Goal: Task Accomplishment & Management: Use online tool/utility

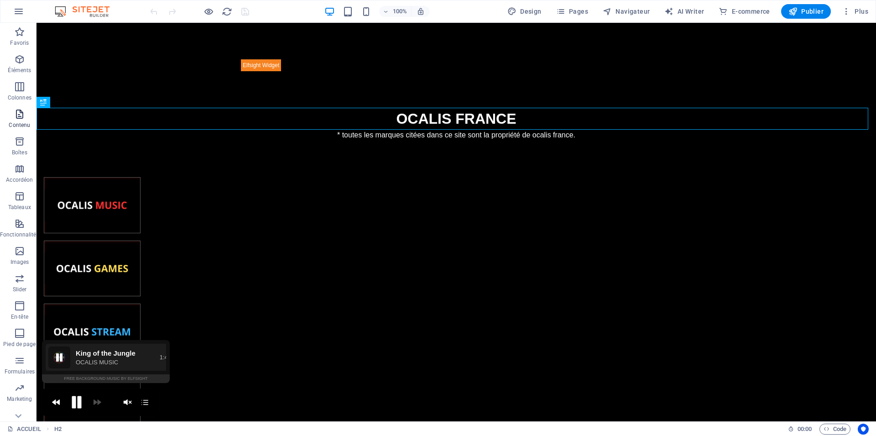
click at [7, 128] on span "Contenu" at bounding box center [19, 120] width 39 height 22
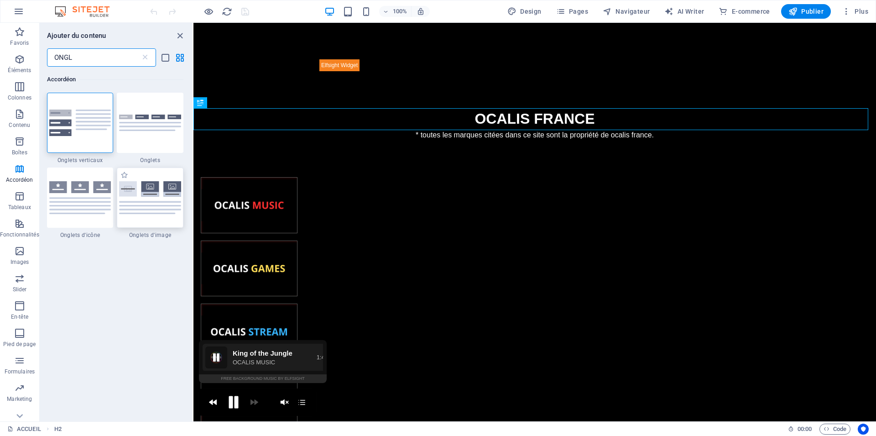
type input "ONGL"
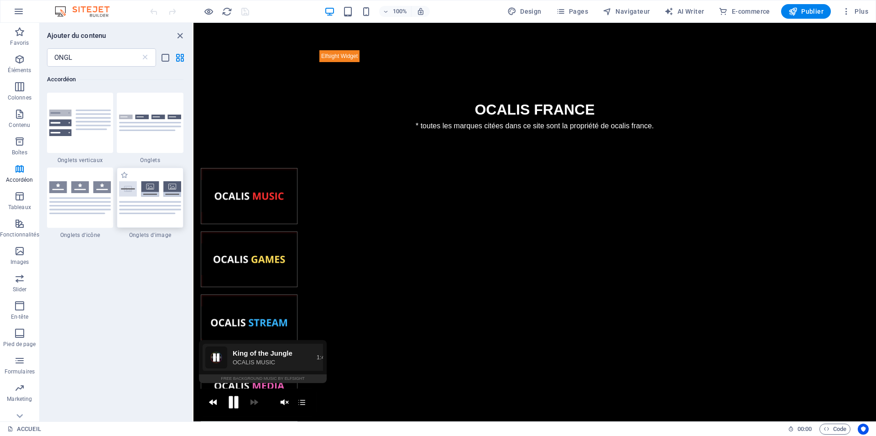
scroll to position [15, 0]
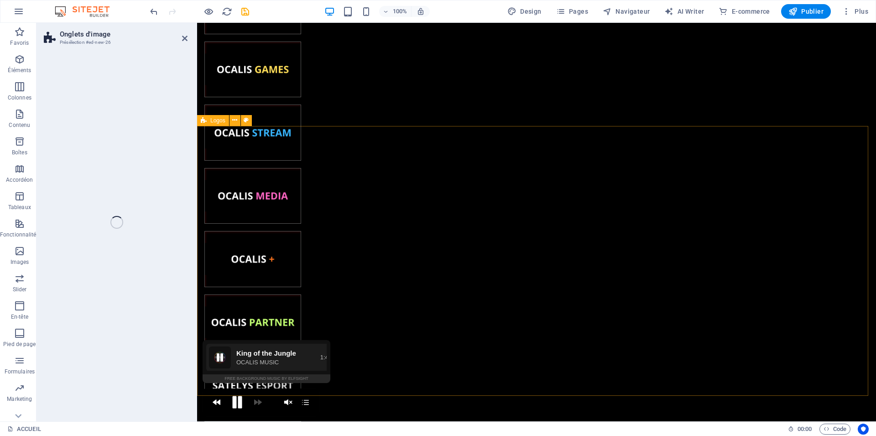
select select "rem"
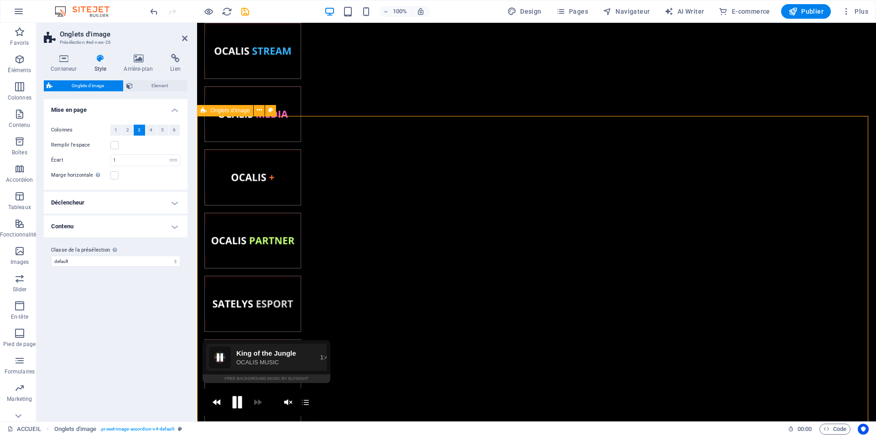
scroll to position [337, 0]
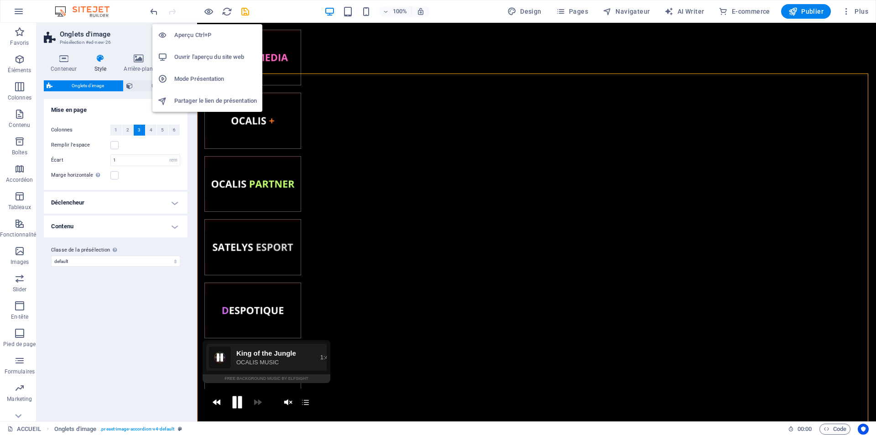
click at [203, 28] on li "Aperçu Ctrl+P" at bounding box center [207, 35] width 110 height 22
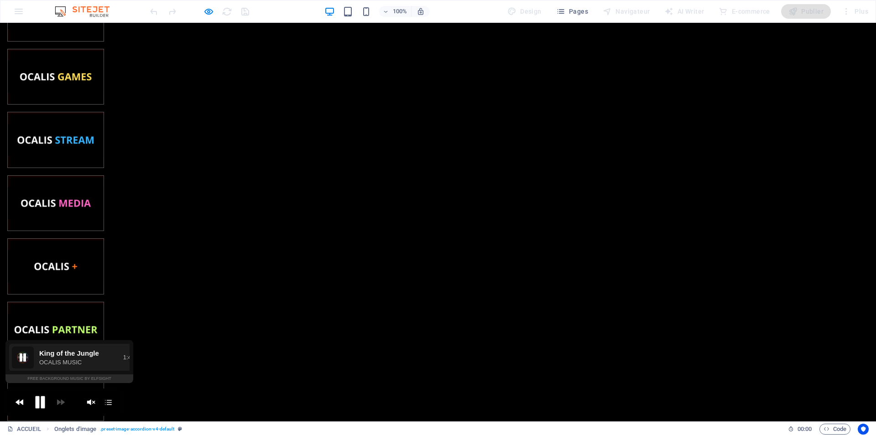
scroll to position [199, 0]
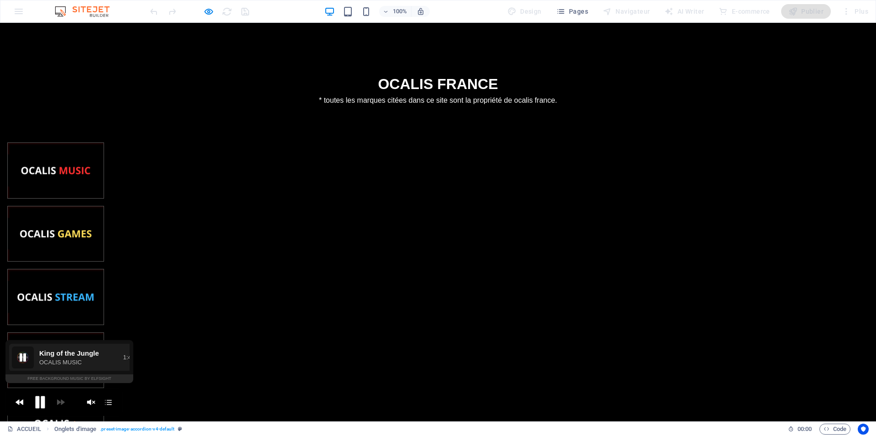
scroll to position [0, 0]
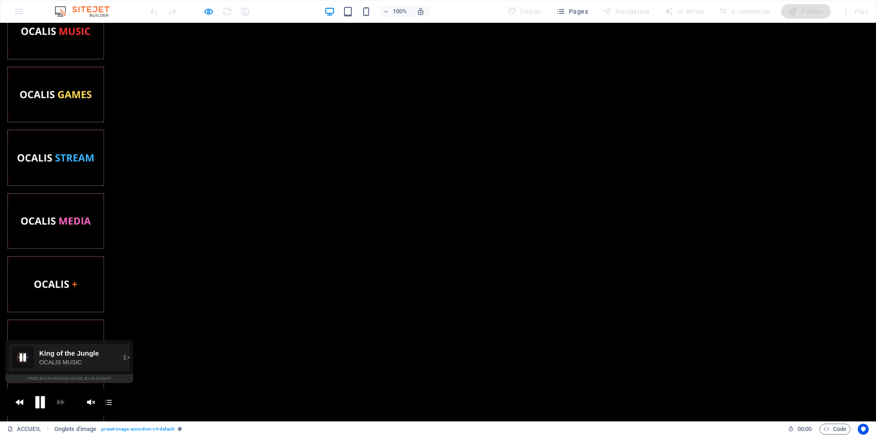
scroll to position [159, 0]
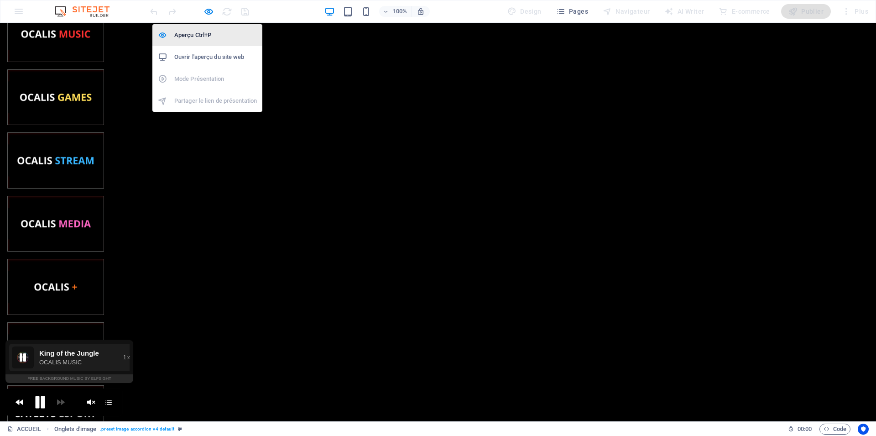
click at [208, 35] on h6 "Aperçu Ctrl+P" at bounding box center [215, 35] width 83 height 11
select select "rem"
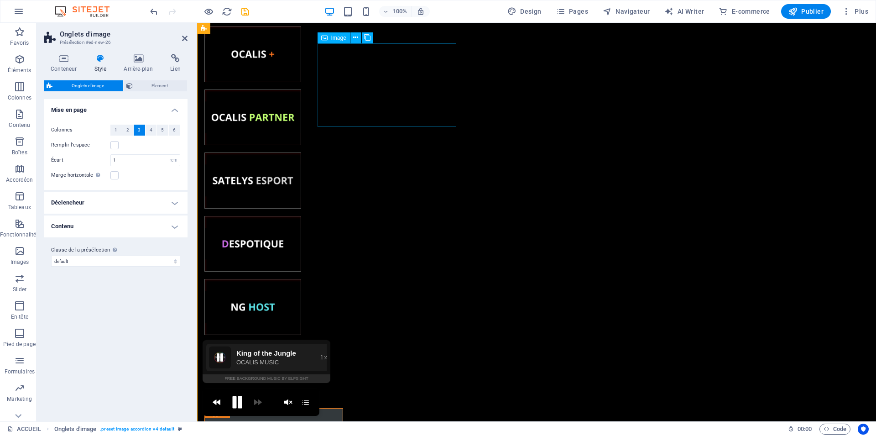
scroll to position [477, 0]
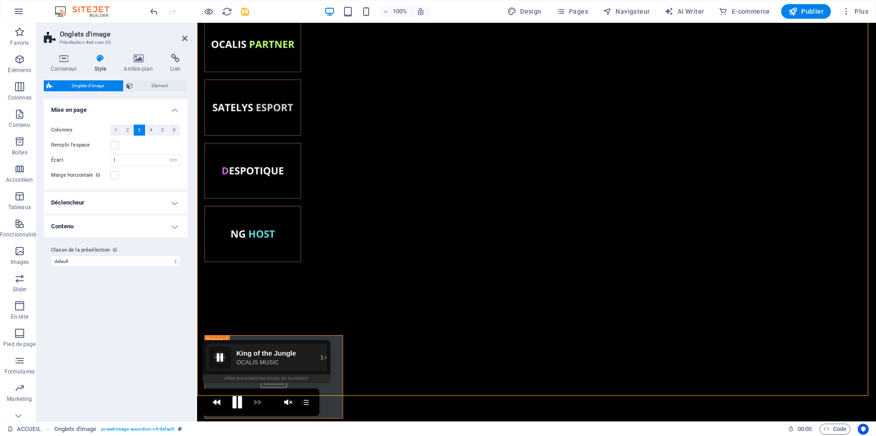
drag, startPoint x: 282, startPoint y: 254, endPoint x: 431, endPoint y: 351, distance: 178.0
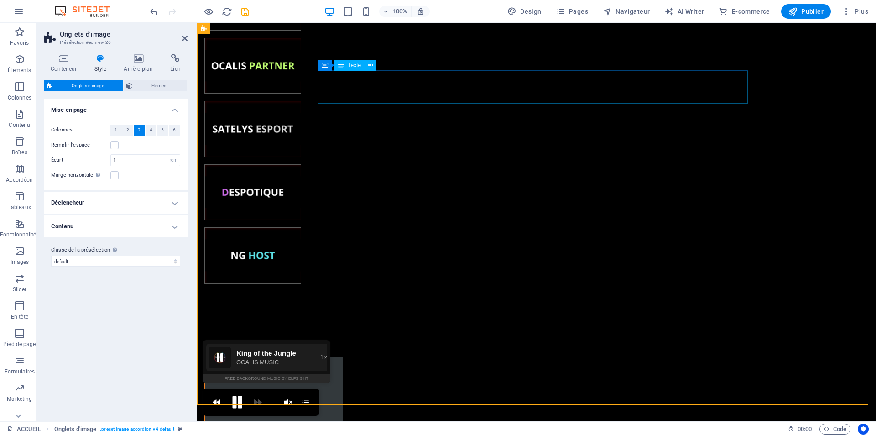
scroll to position [337, 0]
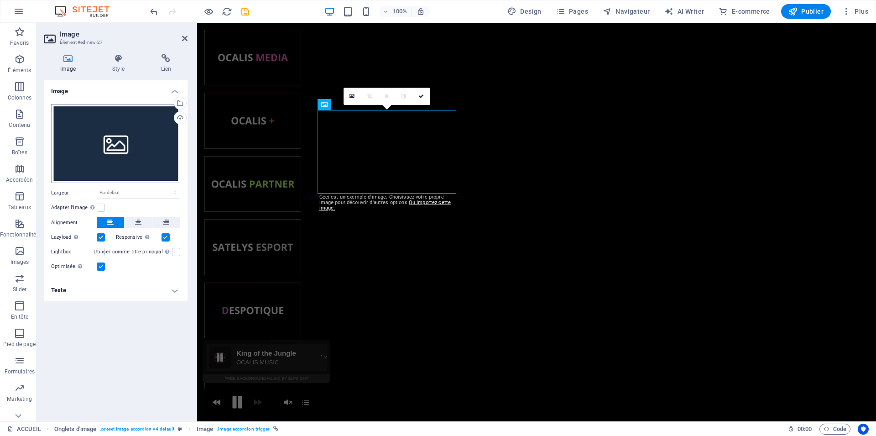
click at [104, 153] on div "Glissez les fichiers ici, cliquez pour choisir les fichiers ou sélectionnez les…" at bounding box center [115, 143] width 129 height 79
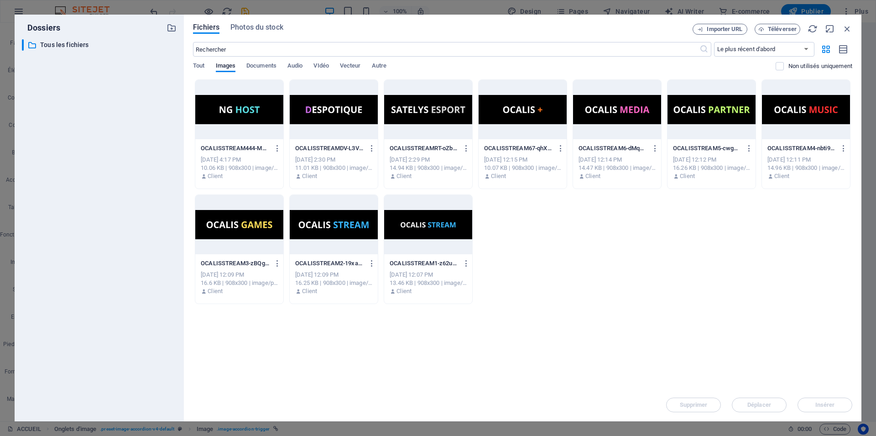
click at [792, 116] on div at bounding box center [806, 109] width 88 height 59
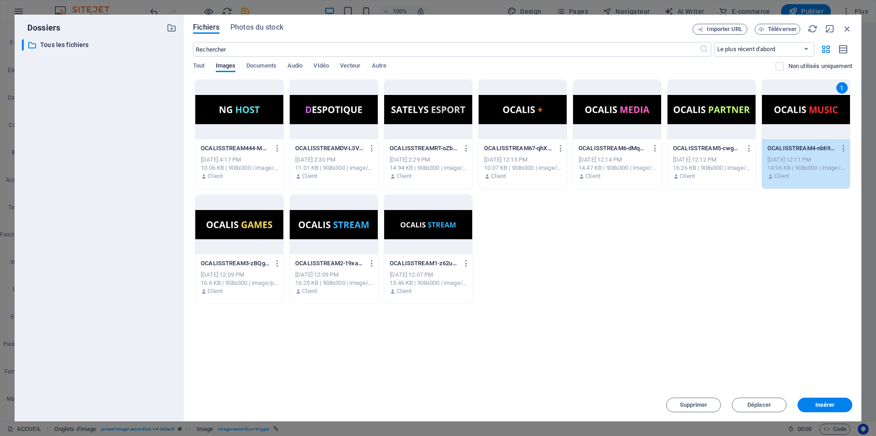
drag, startPoint x: 792, startPoint y: 116, endPoint x: 560, endPoint y: 104, distance: 232.9
click at [792, 116] on div "1" at bounding box center [806, 109] width 88 height 59
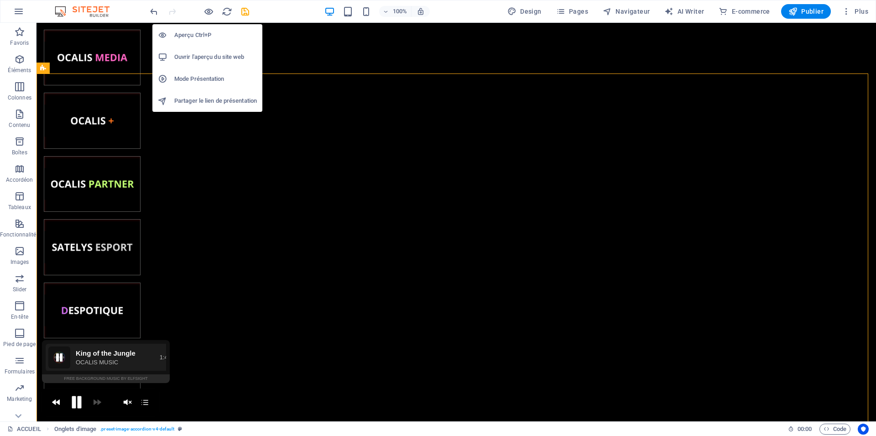
click at [212, 32] on h6 "Aperçu Ctrl+P" at bounding box center [215, 35] width 83 height 11
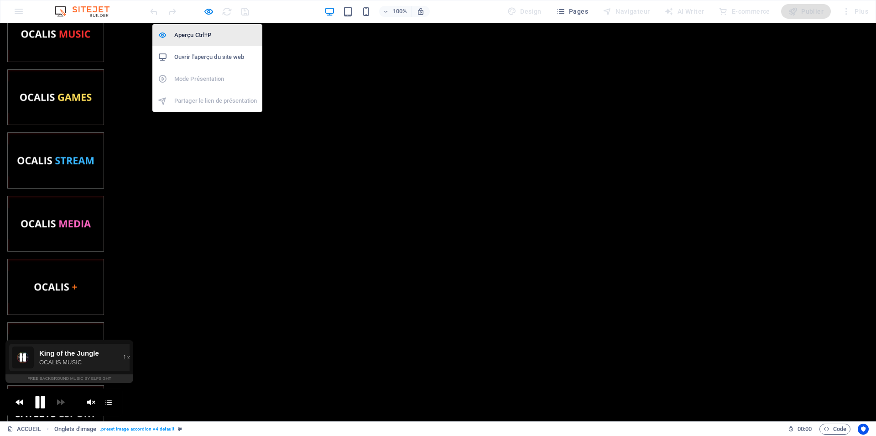
click at [207, 31] on h6 "Aperçu Ctrl+P" at bounding box center [215, 35] width 83 height 11
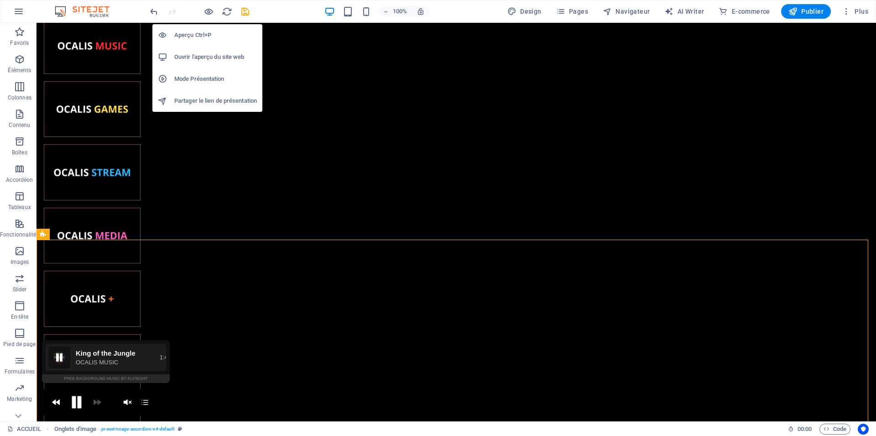
scroll to position [171, 0]
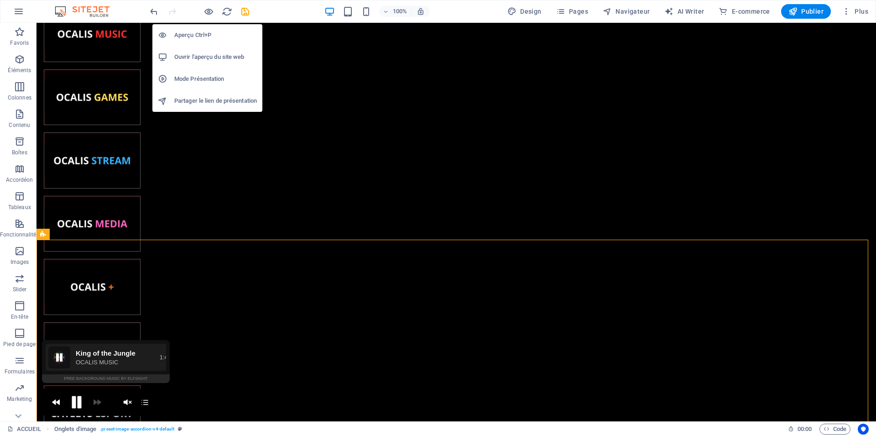
click at [209, 64] on li "Ouvrir l'aperçu du site web" at bounding box center [207, 57] width 110 height 22
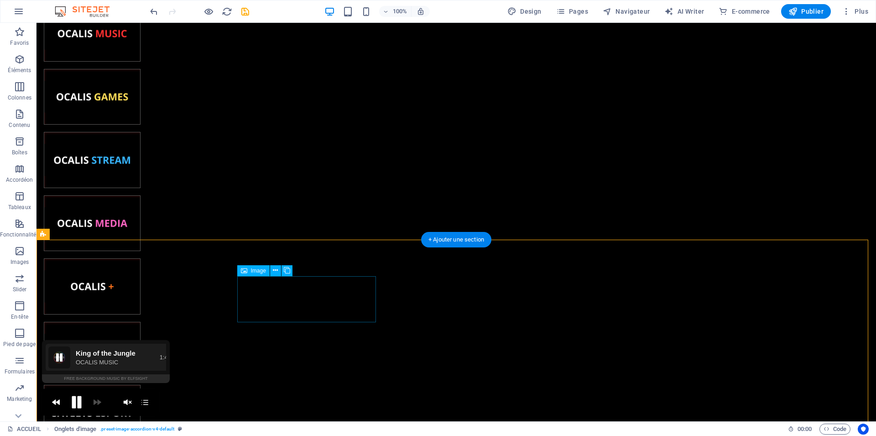
scroll to position [311, 0]
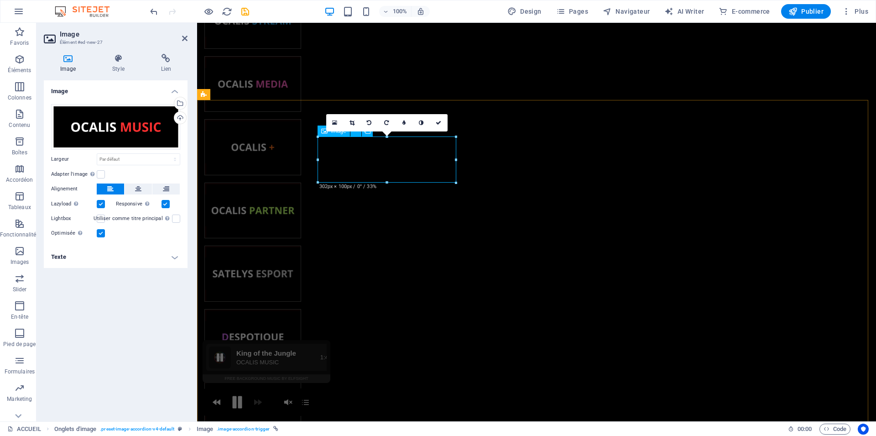
click at [164, 67] on h4 "Lien" at bounding box center [166, 63] width 43 height 19
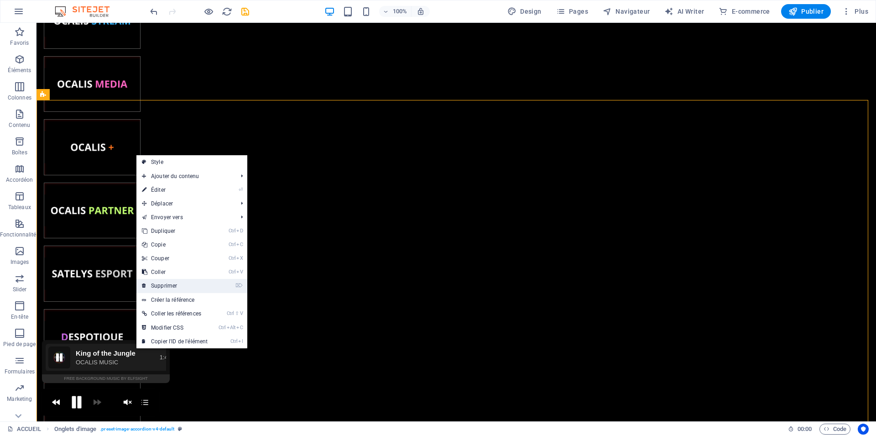
click at [182, 280] on link "⌦ Supprimer" at bounding box center [174, 286] width 77 height 14
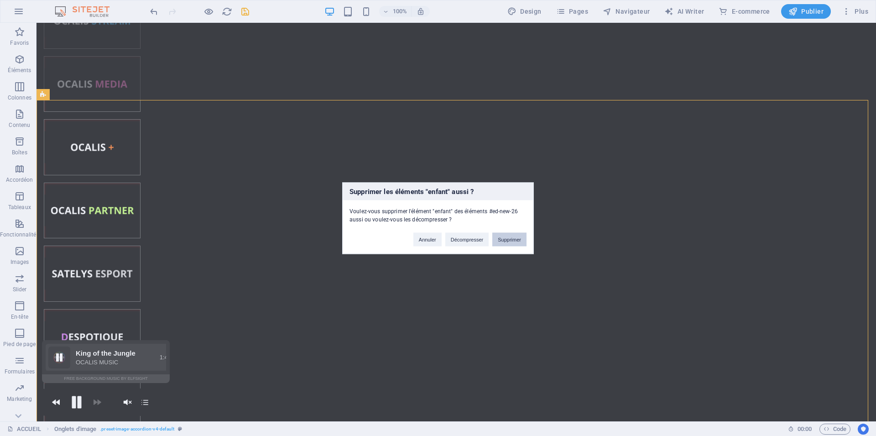
click at [517, 240] on button "Supprimer" at bounding box center [509, 239] width 34 height 14
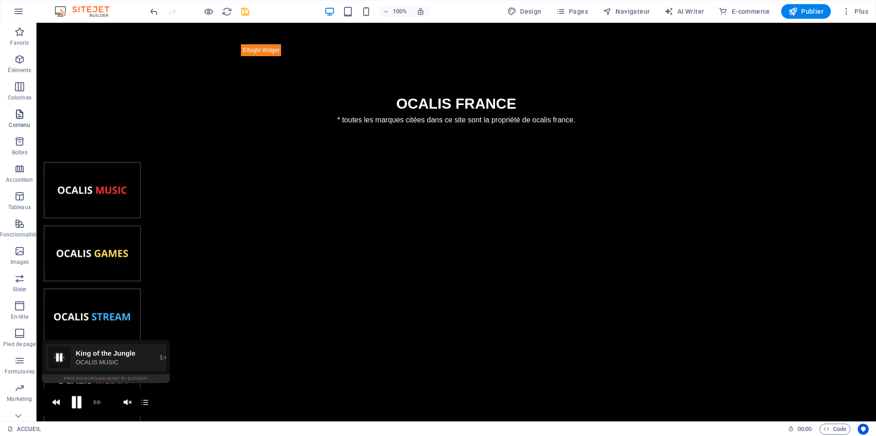
click at [23, 125] on p "Contenu" at bounding box center [19, 124] width 21 height 7
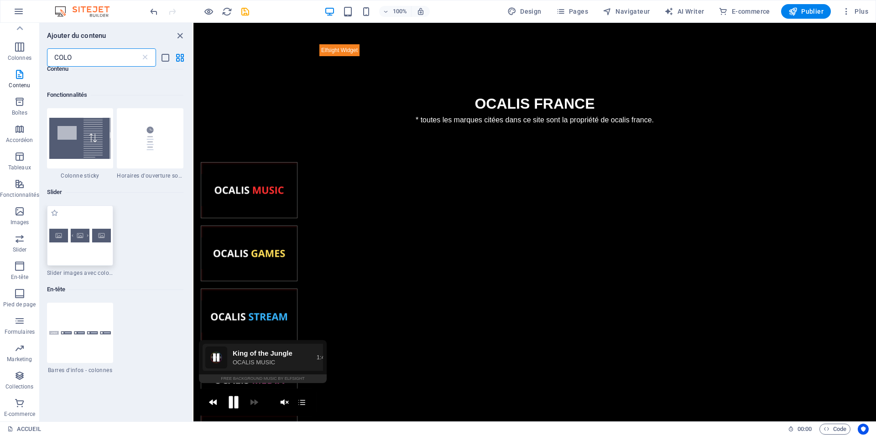
scroll to position [164, 0]
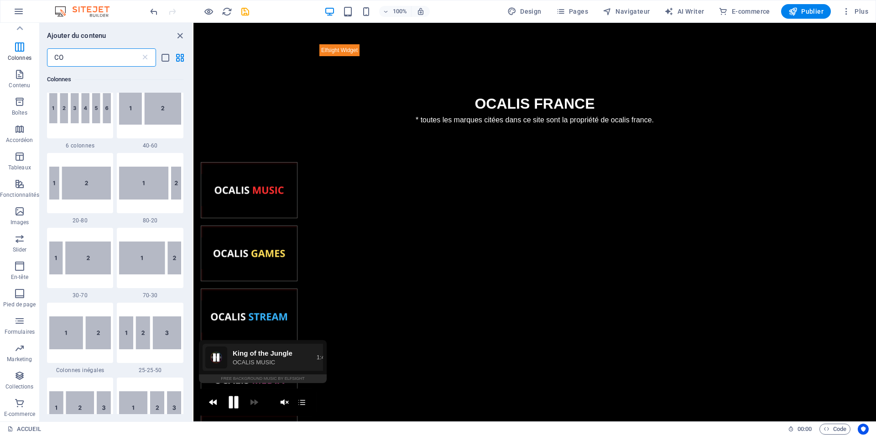
type input "C"
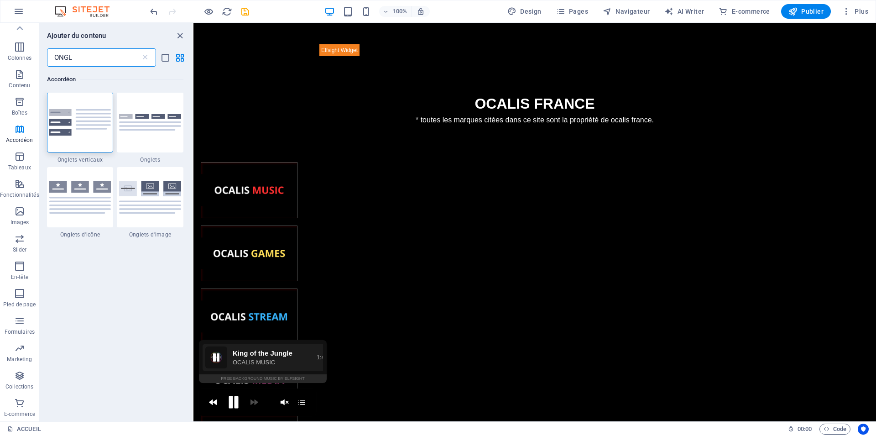
scroll to position [0, 0]
type input "ONGL"
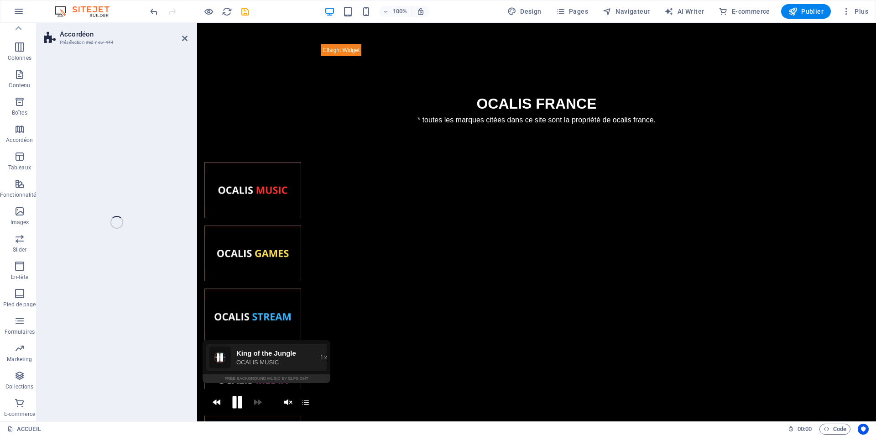
scroll to position [40, 0]
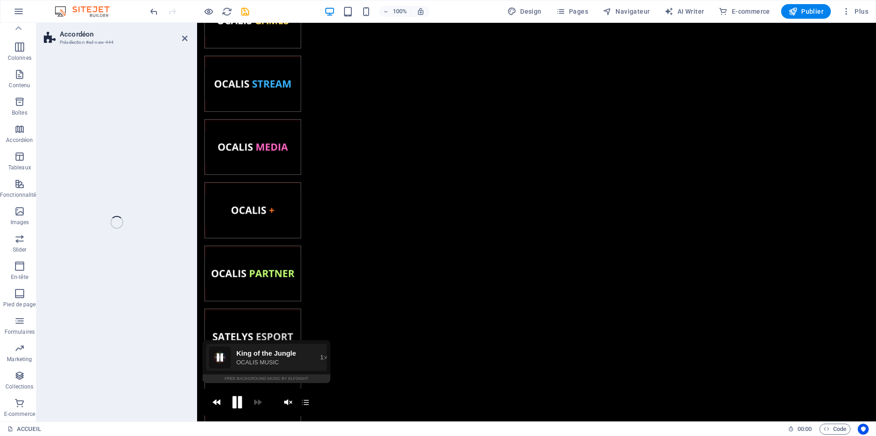
select select "rem"
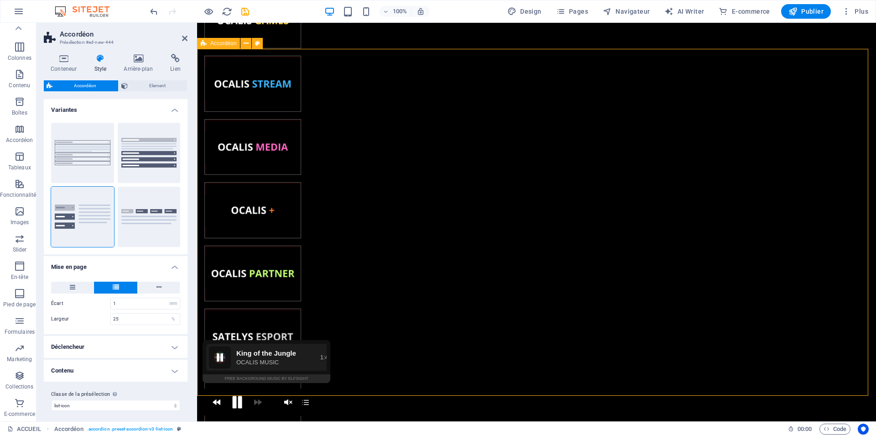
scroll to position [362, 0]
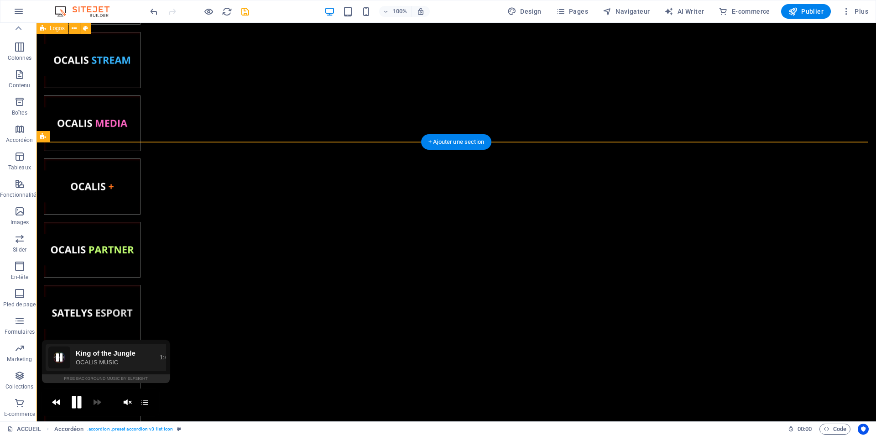
scroll to position [269, 0]
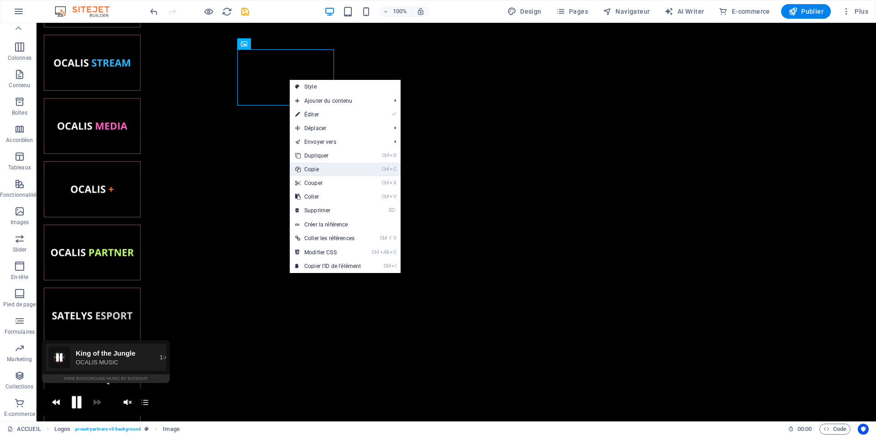
drag, startPoint x: 313, startPoint y: 171, endPoint x: 276, endPoint y: 148, distance: 43.4
click at [313, 171] on link "Ctrl C Copie" at bounding box center [328, 169] width 77 height 14
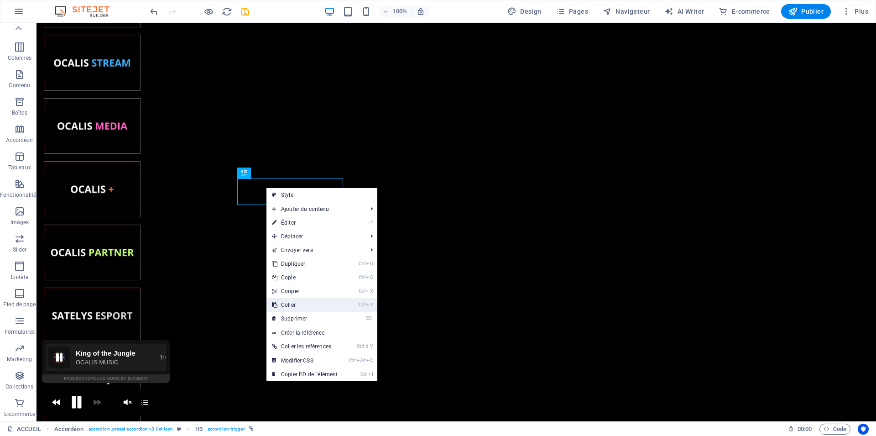
click at [291, 306] on link "Ctrl V Coller" at bounding box center [304, 305] width 77 height 14
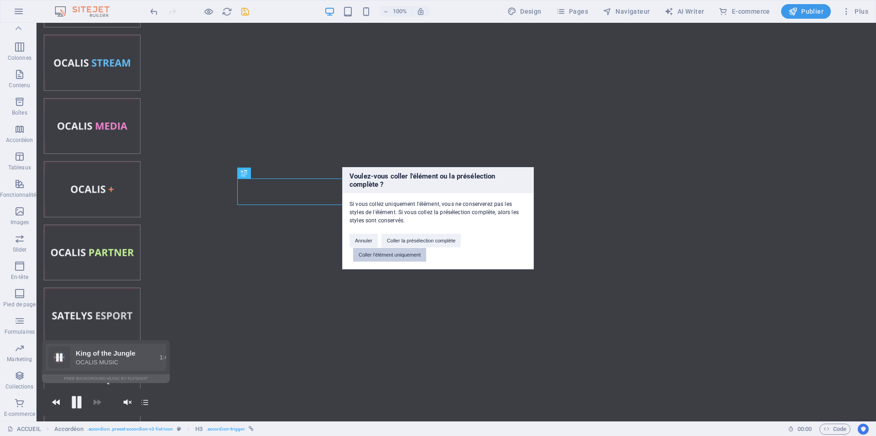
click at [378, 255] on button "Coller l'élément uniquement" at bounding box center [389, 255] width 73 height 14
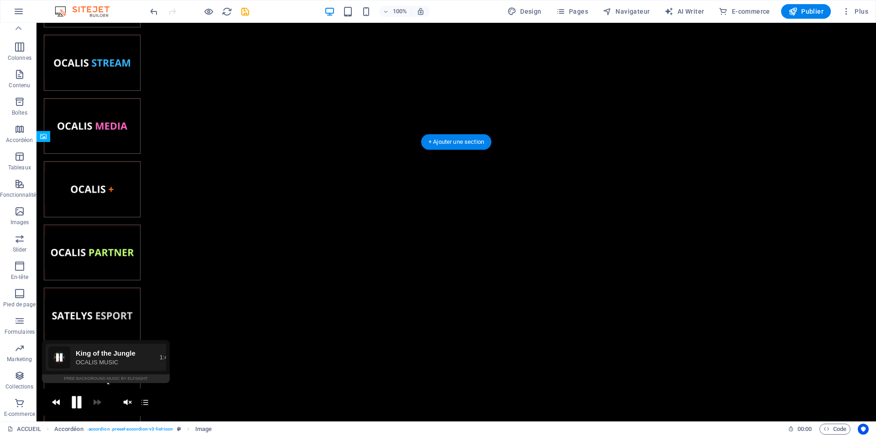
drag, startPoint x: 441, startPoint y: 214, endPoint x: 259, endPoint y: 203, distance: 182.3
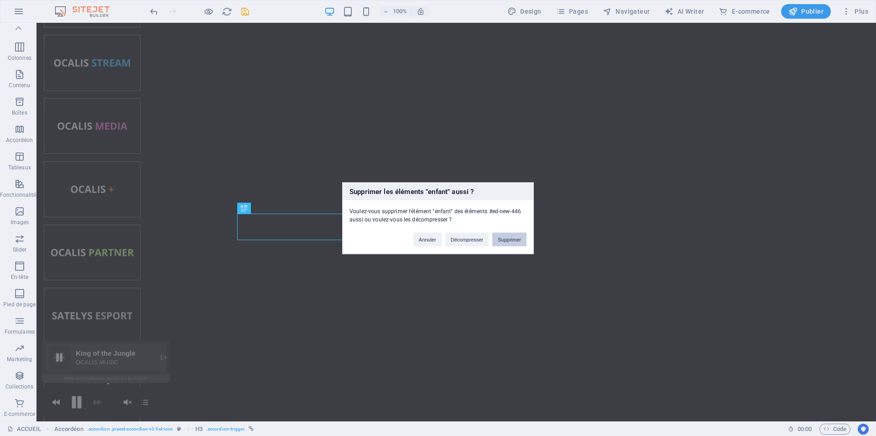
click at [499, 240] on button "Supprimer" at bounding box center [509, 239] width 34 height 14
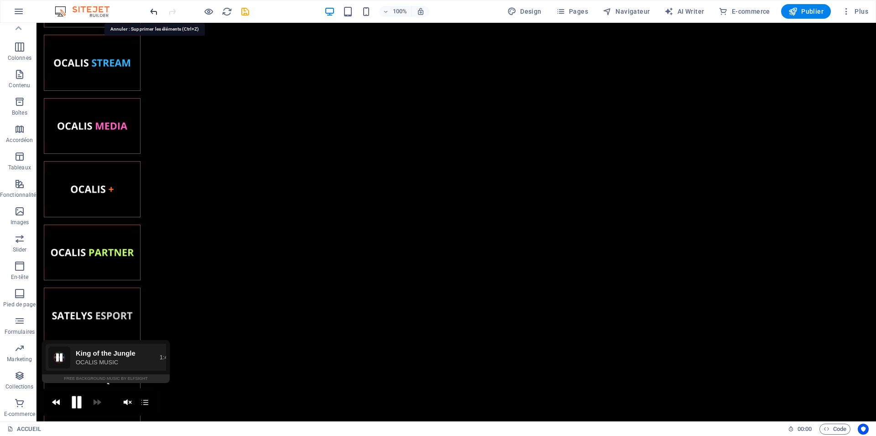
click at [149, 12] on icon "undo" at bounding box center [154, 11] width 10 height 10
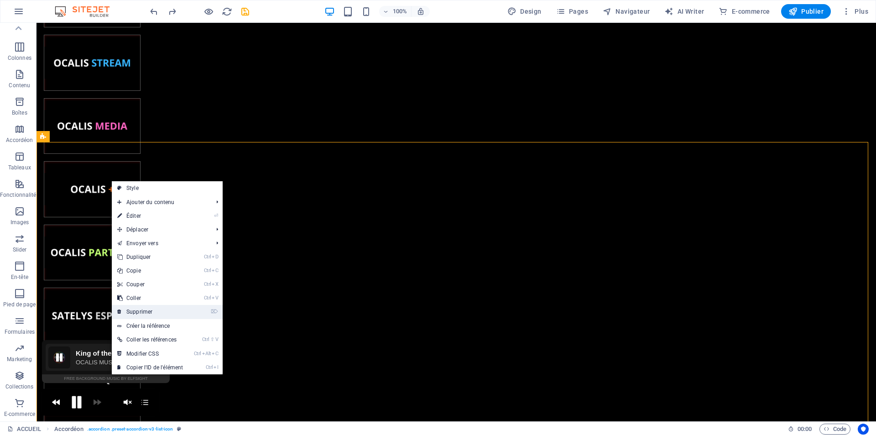
click at [142, 309] on link "⌦ Supprimer" at bounding box center [150, 312] width 77 height 14
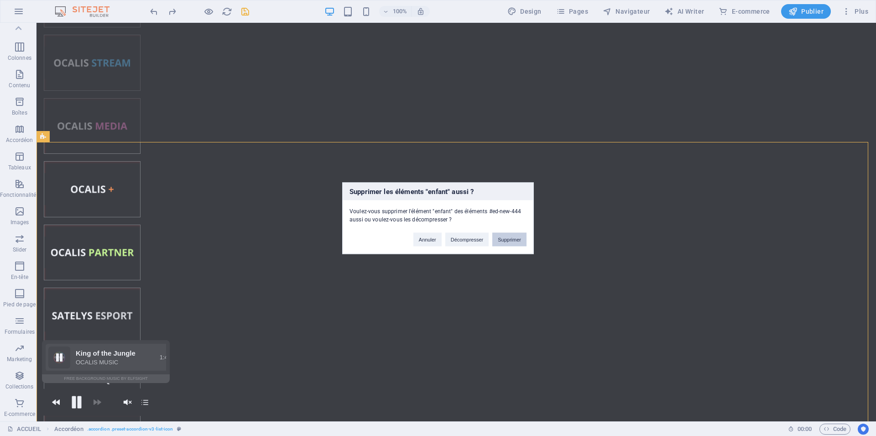
click at [502, 242] on button "Supprimer" at bounding box center [509, 239] width 34 height 14
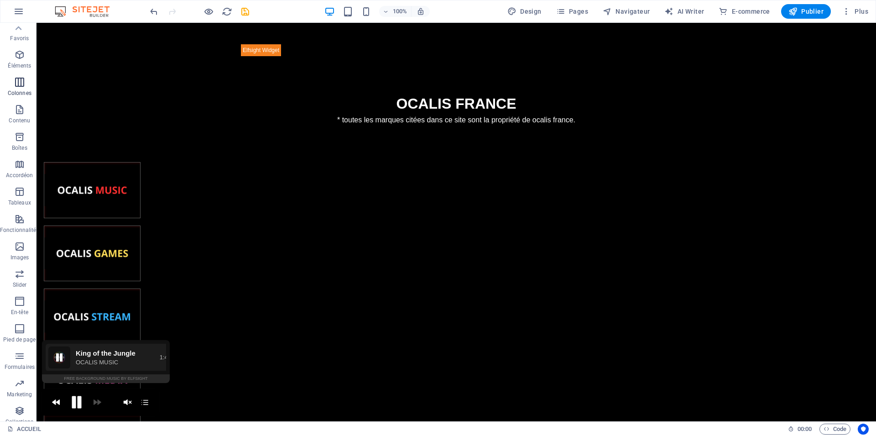
scroll to position [0, 0]
click at [16, 64] on icon "button" at bounding box center [19, 59] width 11 height 11
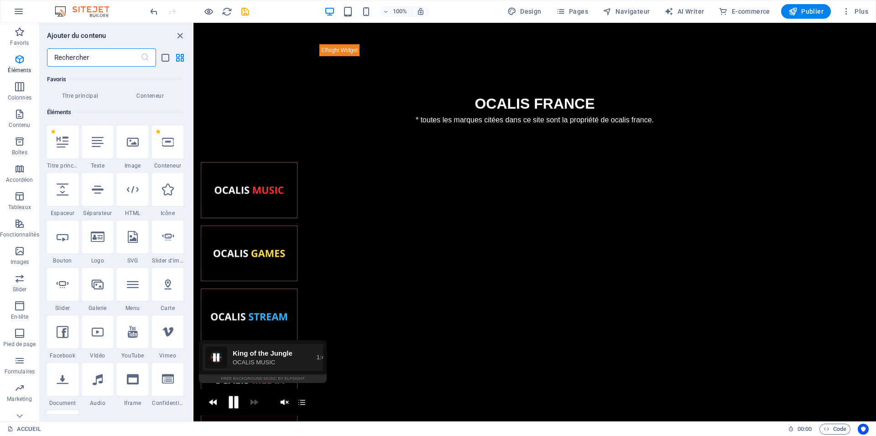
scroll to position [97, 0]
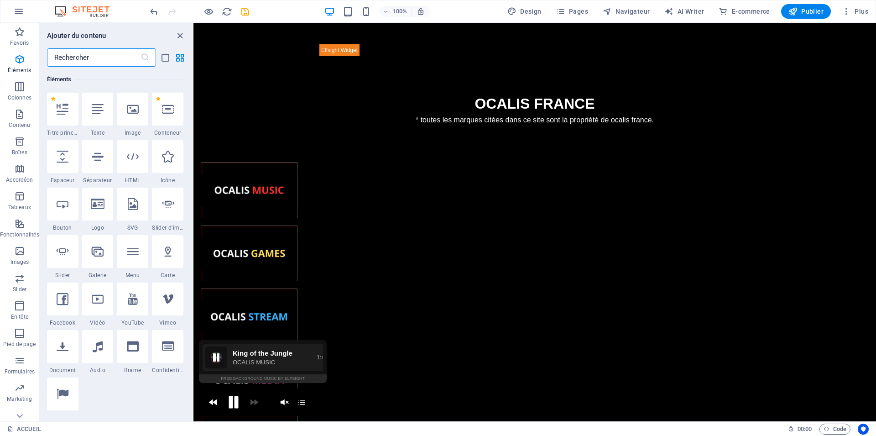
click at [89, 60] on input "text" at bounding box center [94, 57] width 94 height 18
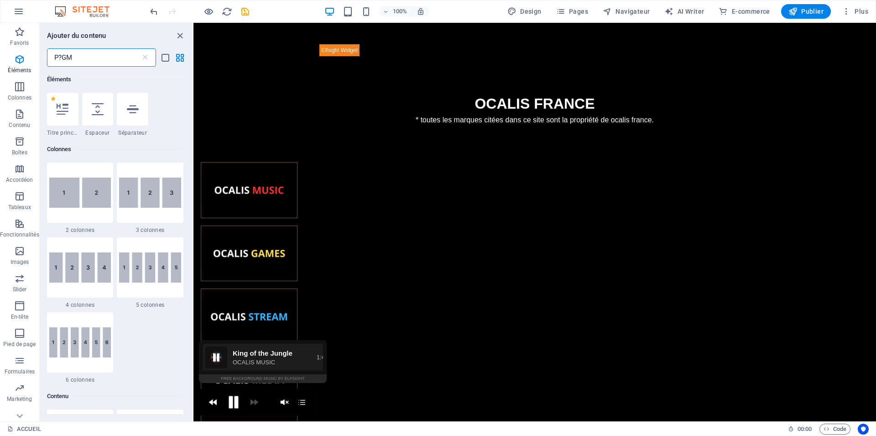
scroll to position [0, 0]
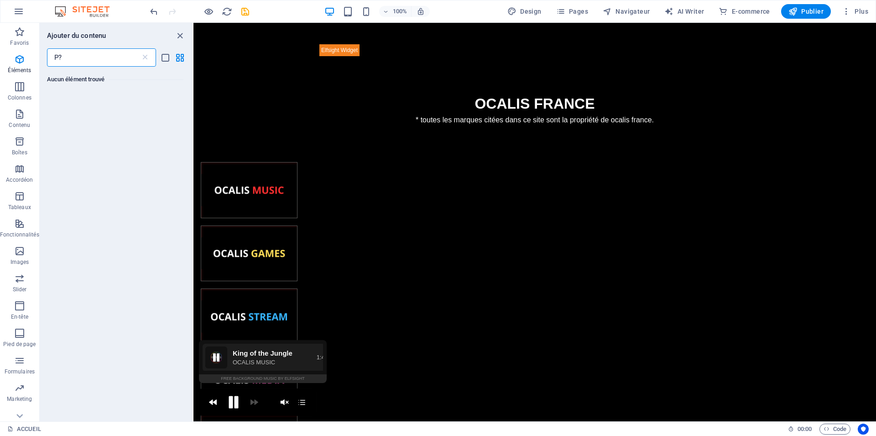
type input "P"
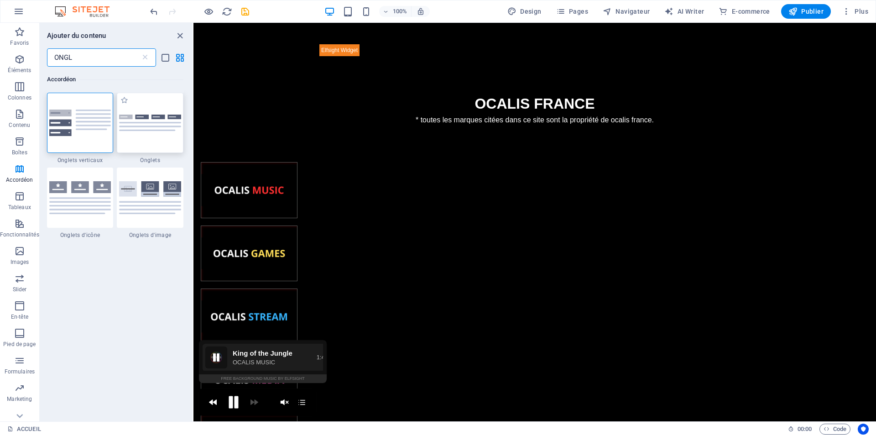
type input "ONGL"
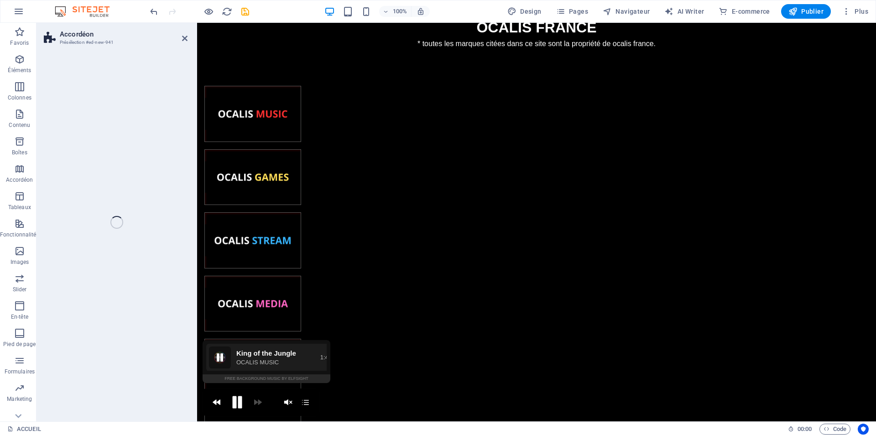
select select "rem"
select select "preset-accordion-v3-tabs"
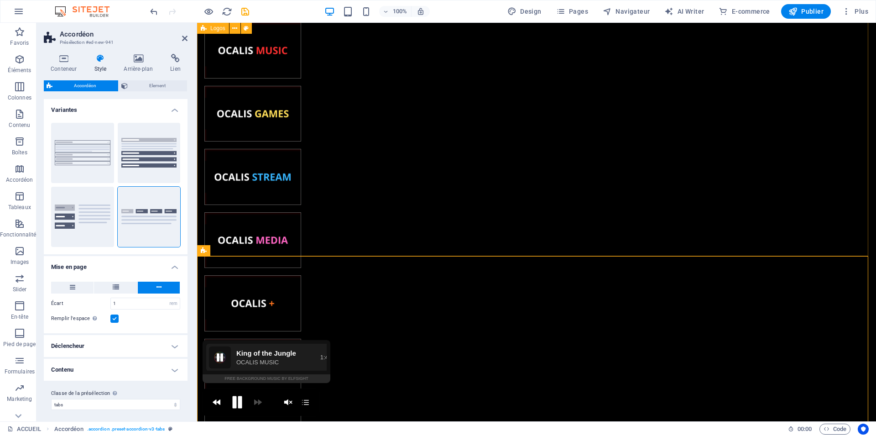
scroll to position [279, 0]
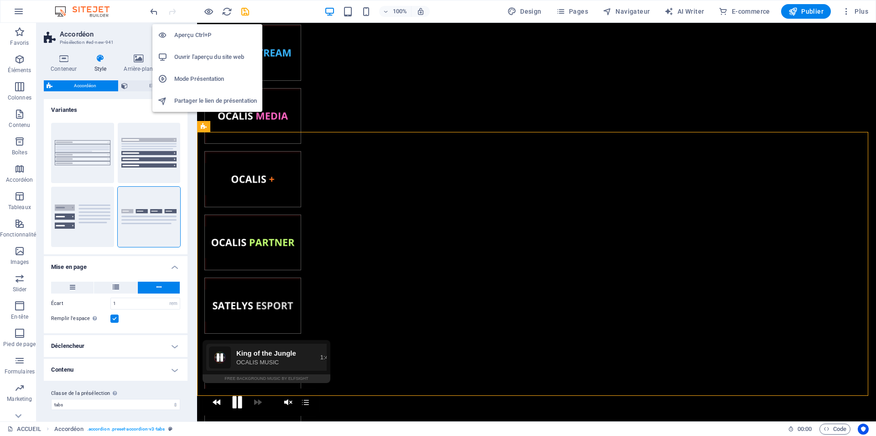
click at [201, 30] on h6 "Aperçu Ctrl+P" at bounding box center [215, 35] width 83 height 11
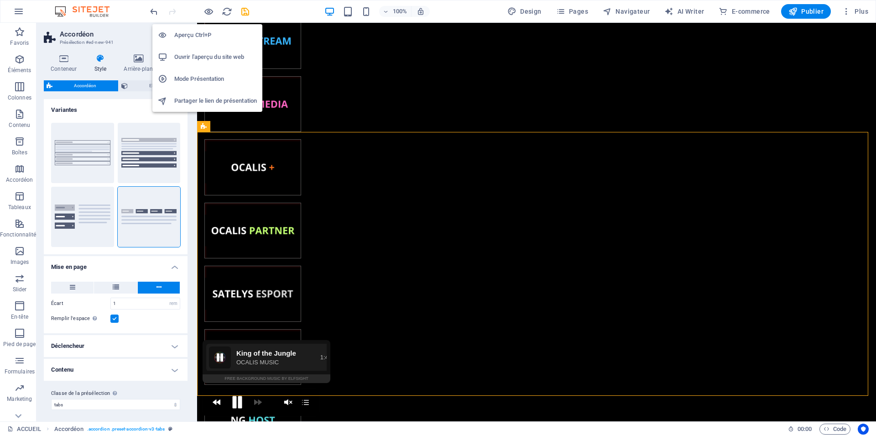
scroll to position [138, 0]
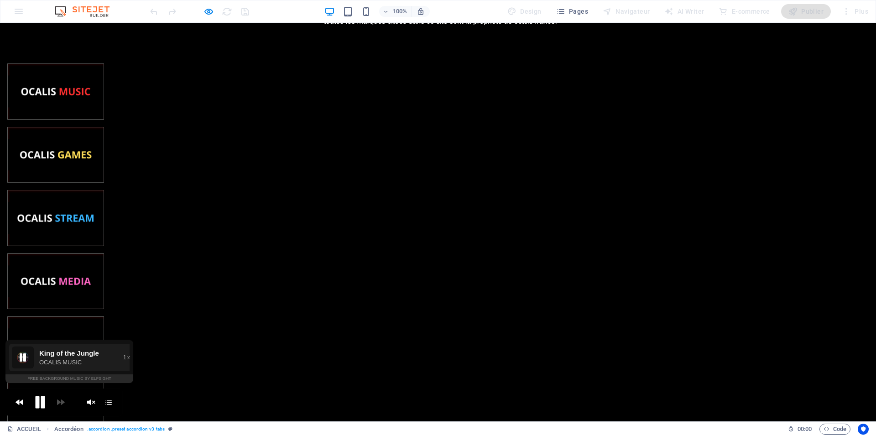
scroll to position [98, 0]
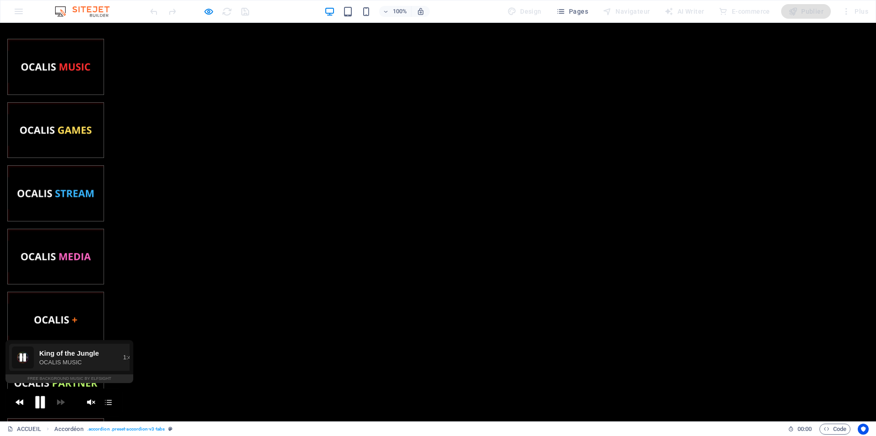
scroll to position [142, 0]
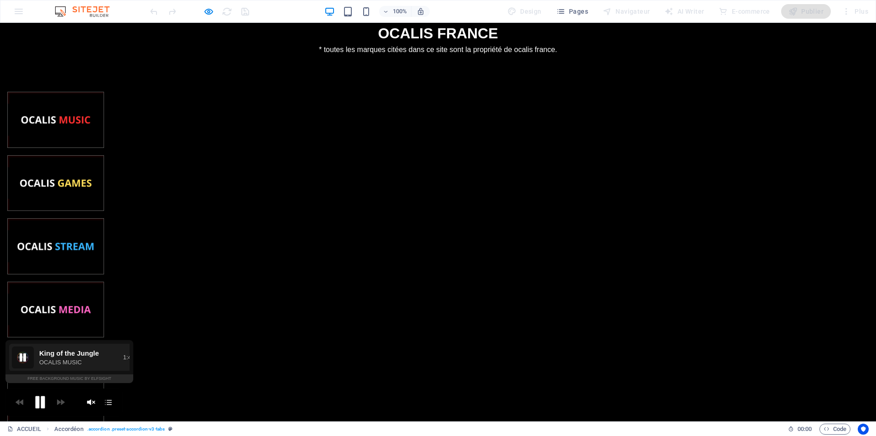
scroll to position [0, 0]
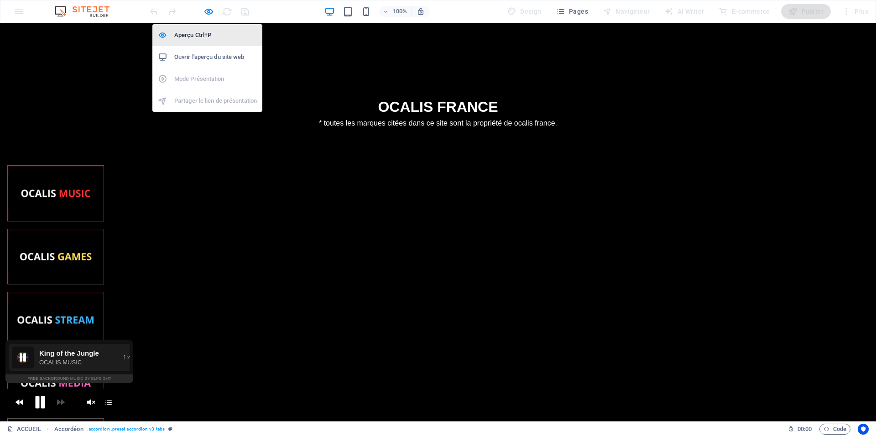
click at [208, 38] on h6 "Aperçu Ctrl+P" at bounding box center [215, 35] width 83 height 11
select select "rem"
select select "preset-accordion-v3-tabs"
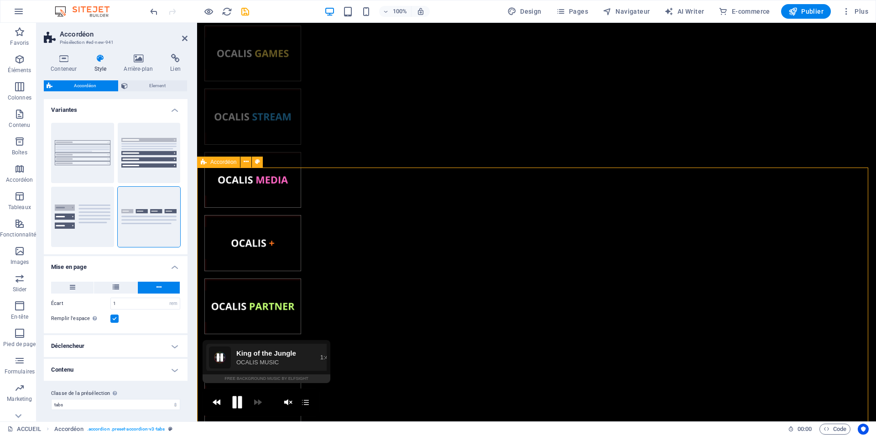
scroll to position [279, 0]
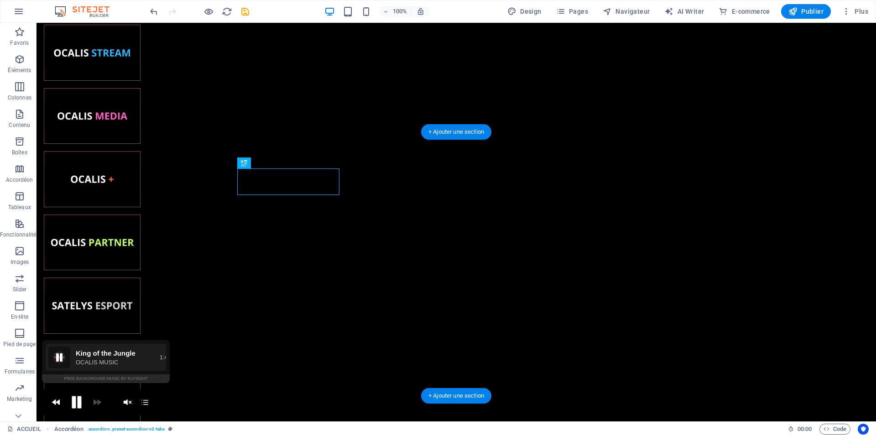
drag, startPoint x: 192, startPoint y: 182, endPoint x: 354, endPoint y: 182, distance: 161.9
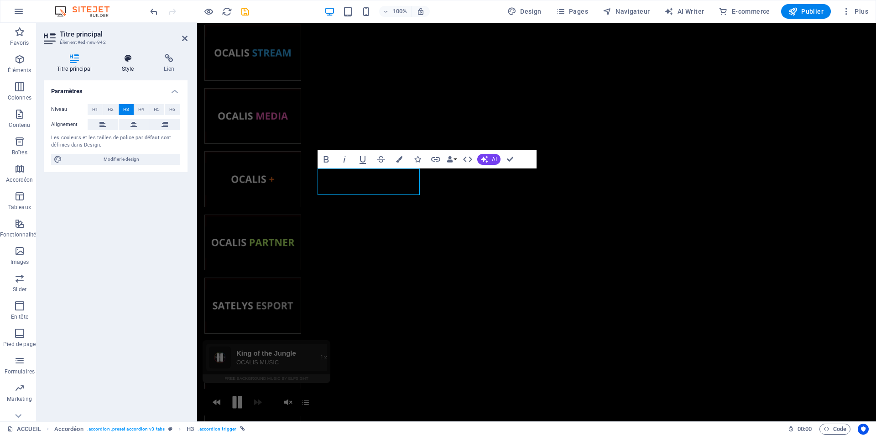
click at [127, 71] on h4 "Style" at bounding box center [130, 63] width 42 height 19
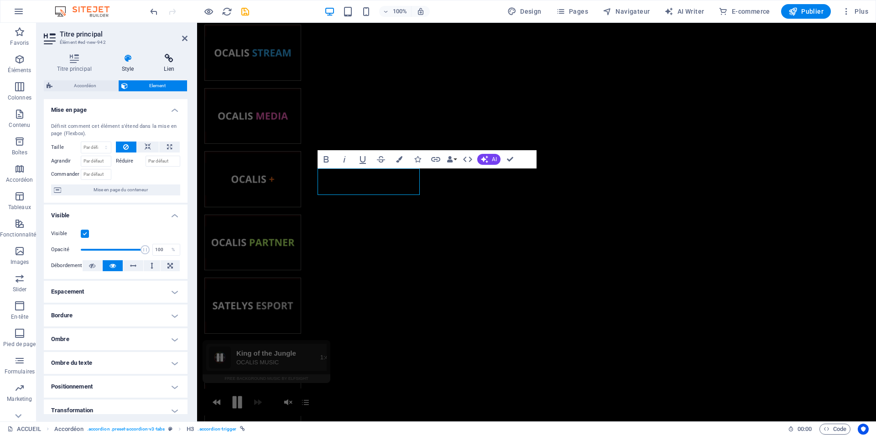
click at [152, 68] on h4 "Lien" at bounding box center [169, 63] width 36 height 19
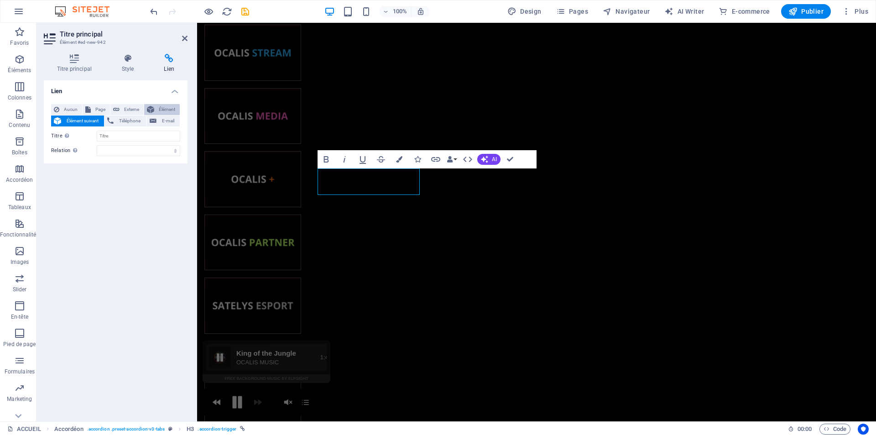
click at [164, 108] on span "Élément" at bounding box center [167, 109] width 20 height 11
click at [172, 135] on button at bounding box center [174, 135] width 11 height 11
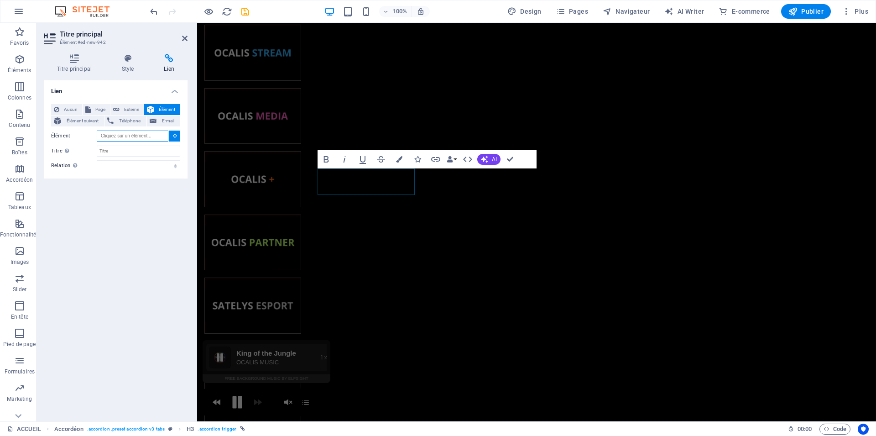
click at [141, 131] on input "Élément" at bounding box center [133, 135] width 72 height 11
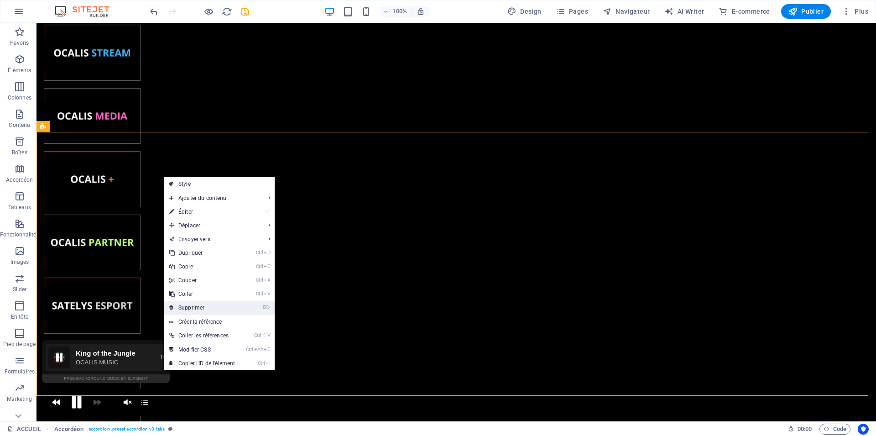
click at [207, 301] on link "⌦ Supprimer" at bounding box center [202, 308] width 77 height 14
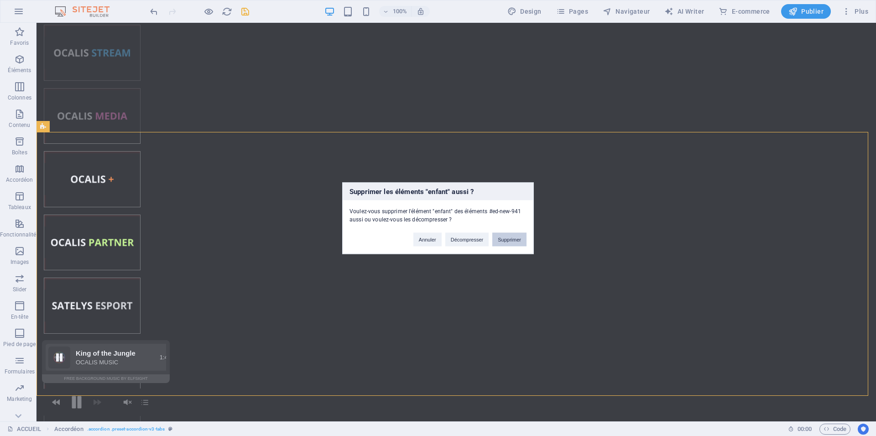
click at [512, 242] on button "Supprimer" at bounding box center [509, 239] width 34 height 14
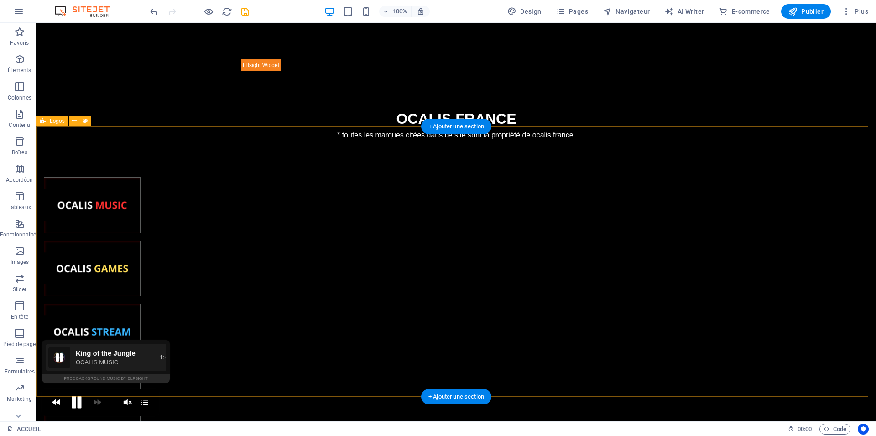
scroll to position [15, 0]
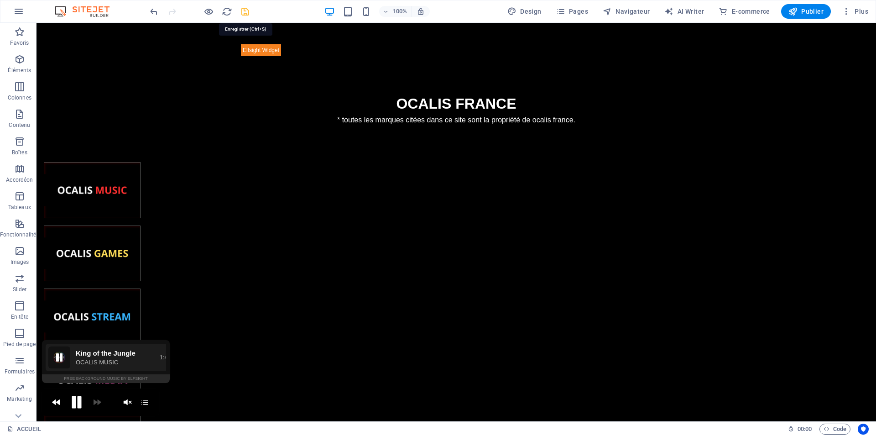
click at [245, 16] on icon "save" at bounding box center [245, 11] width 10 height 10
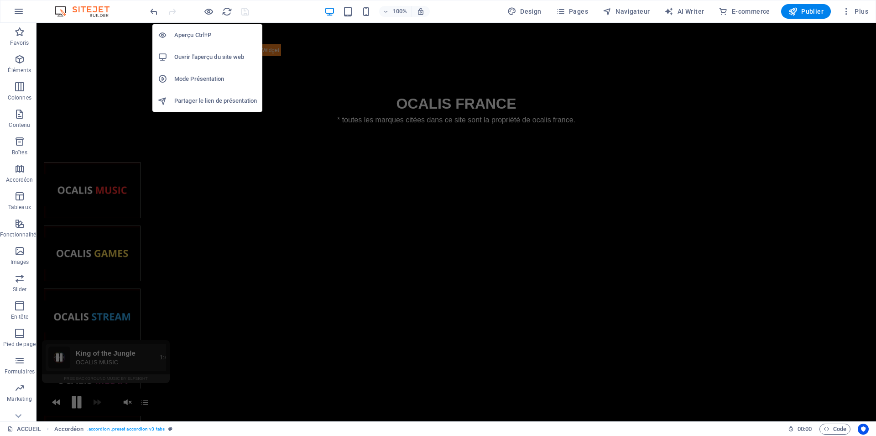
click at [208, 36] on h6 "Aperçu Ctrl+P" at bounding box center [215, 35] width 83 height 11
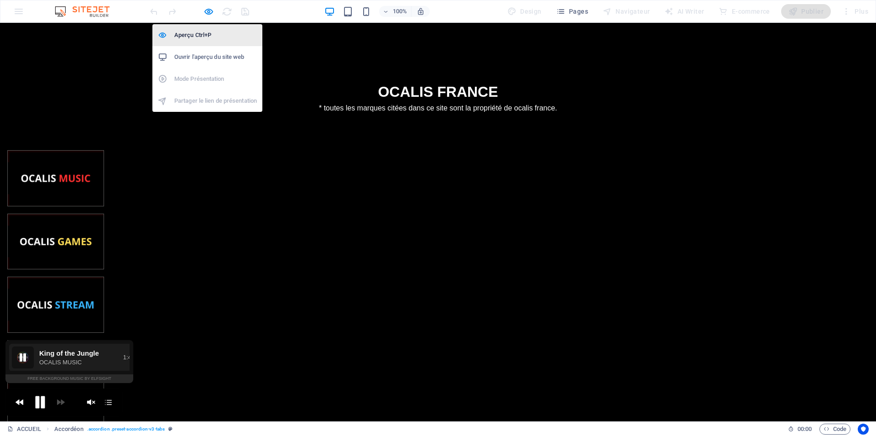
scroll to position [3, 0]
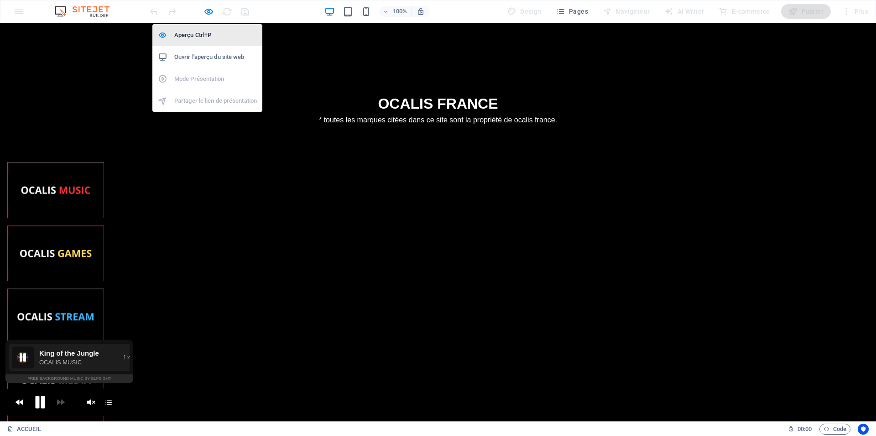
click at [211, 35] on h6 "Aperçu Ctrl+P" at bounding box center [215, 35] width 83 height 11
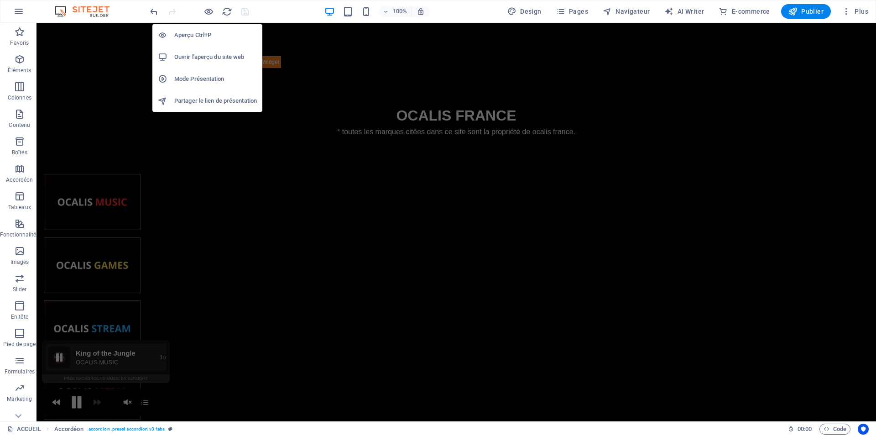
click at [208, 34] on h6 "Aperçu Ctrl+P" at bounding box center [215, 35] width 83 height 11
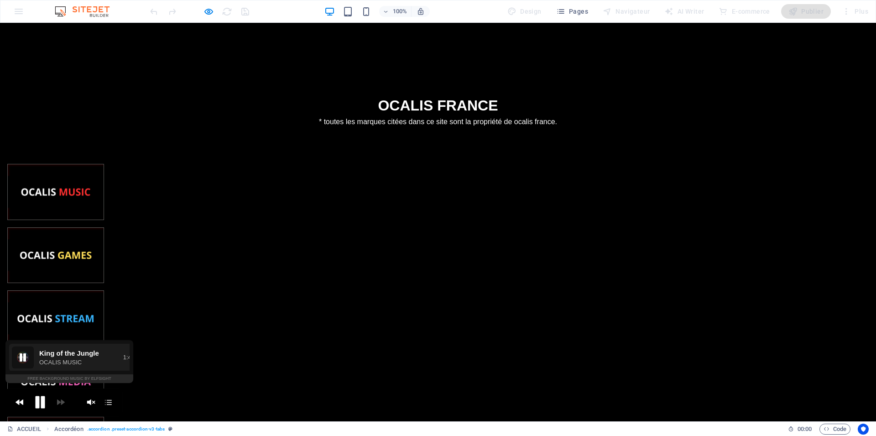
scroll to position [0, 0]
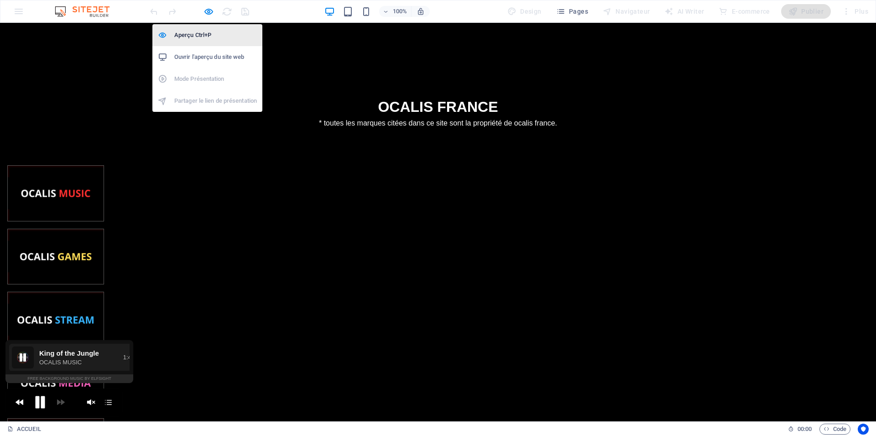
click at [208, 32] on h6 "Aperçu Ctrl+P" at bounding box center [215, 35] width 83 height 11
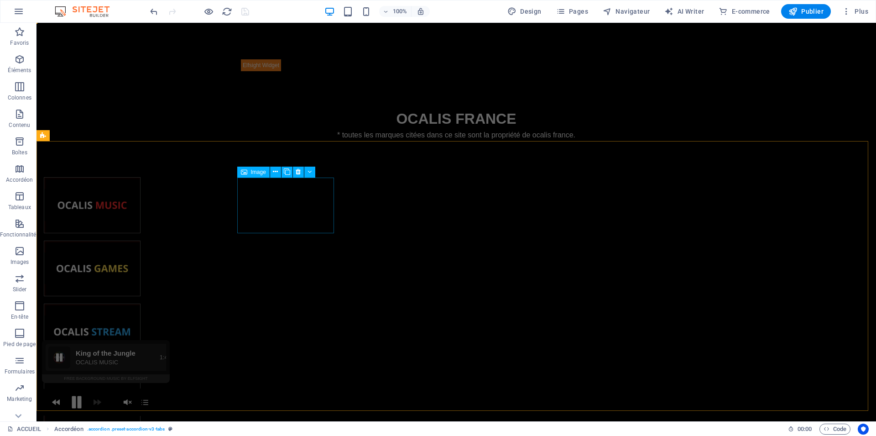
scroll to position [15, 0]
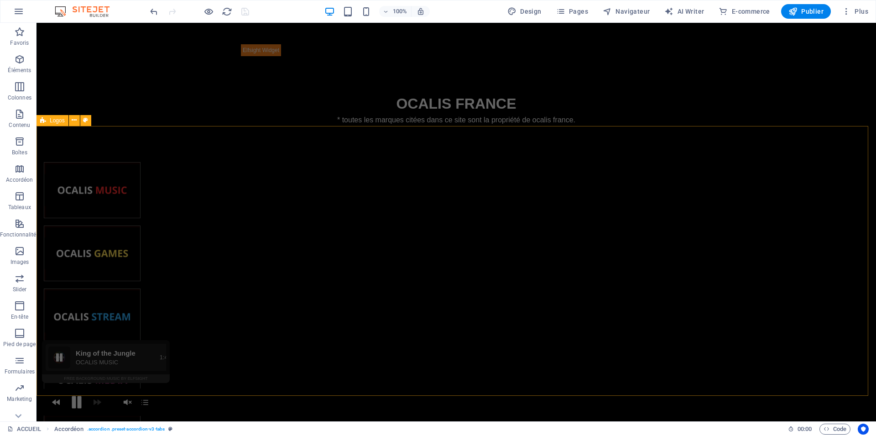
click at [274, 377] on div at bounding box center [455, 442] width 839 height 634
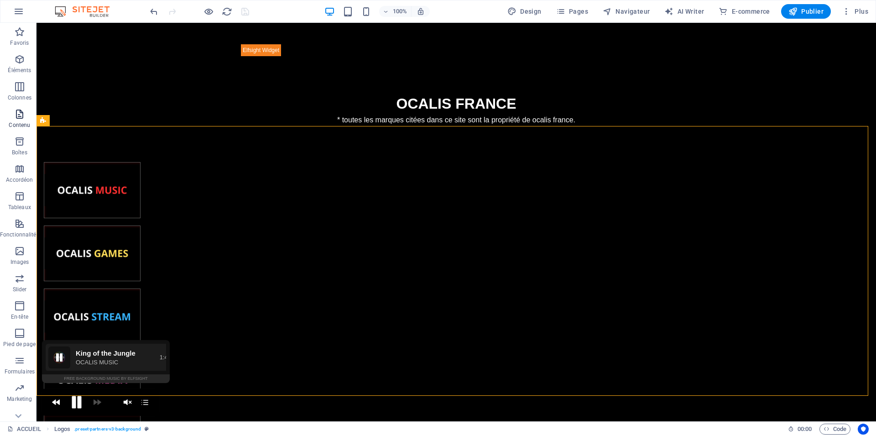
click at [15, 109] on icon "button" at bounding box center [19, 114] width 11 height 11
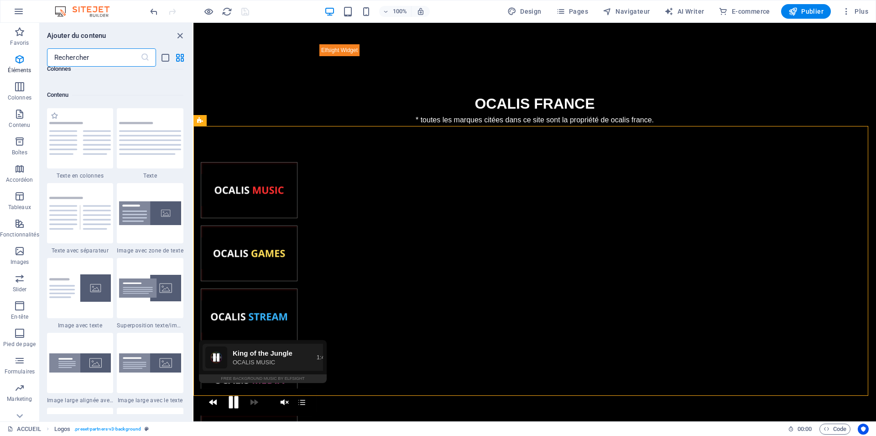
scroll to position [1596, 0]
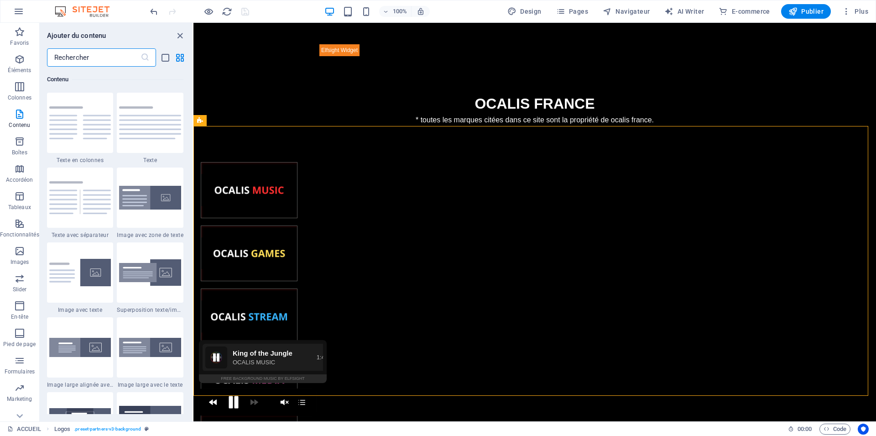
click at [66, 53] on input "text" at bounding box center [94, 57] width 94 height 18
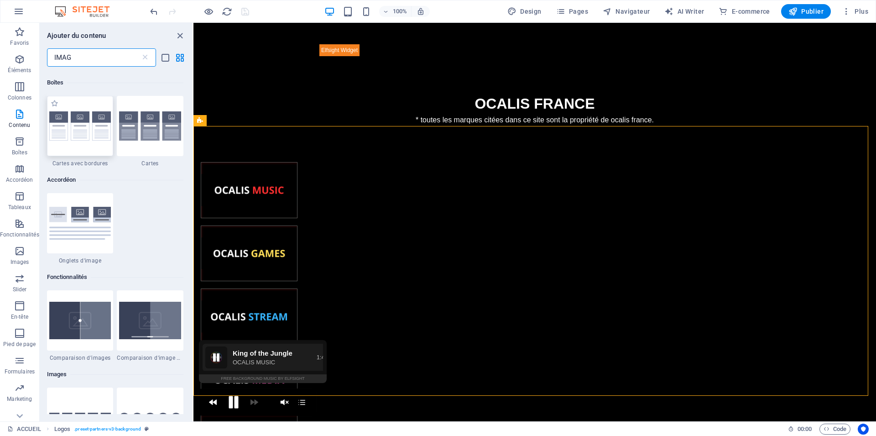
scroll to position [493, 0]
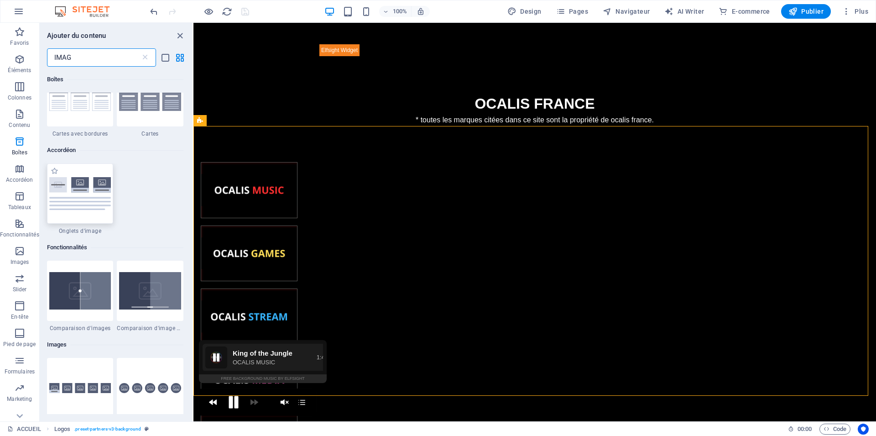
type input "IMAG"
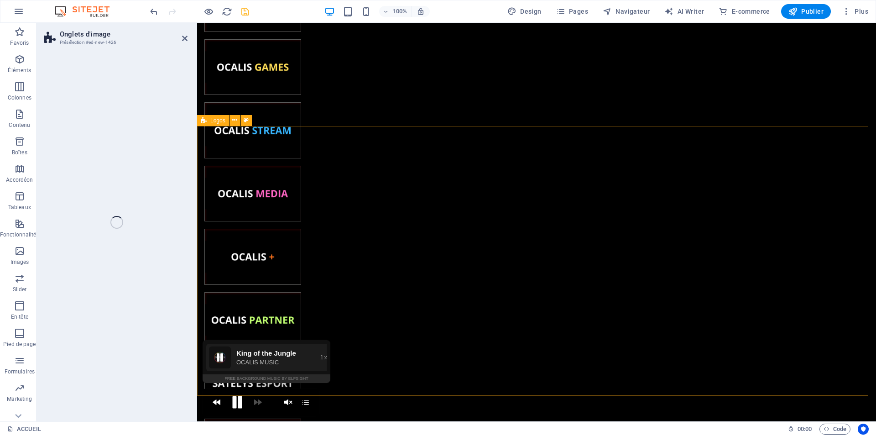
select select "rem"
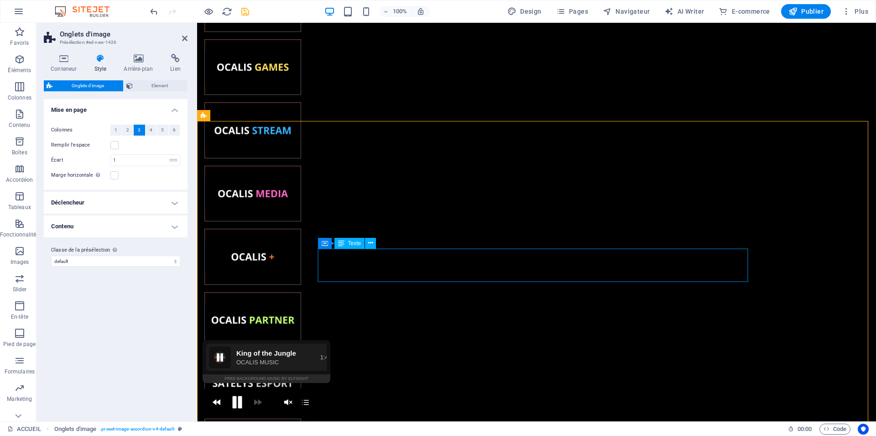
scroll to position [341, 0]
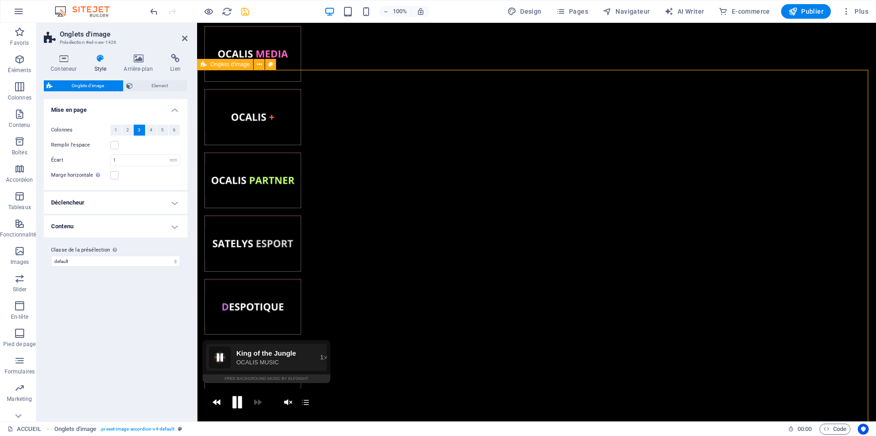
drag, startPoint x: 244, startPoint y: 139, endPoint x: 312, endPoint y: 179, distance: 79.1
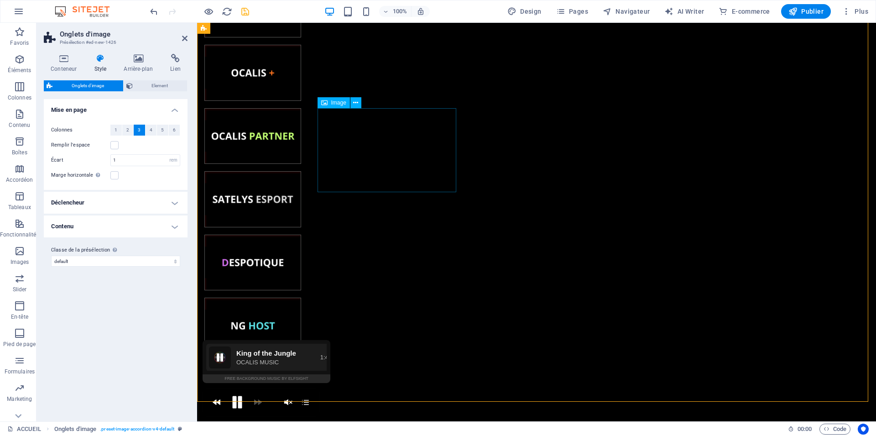
scroll to position [384, 0]
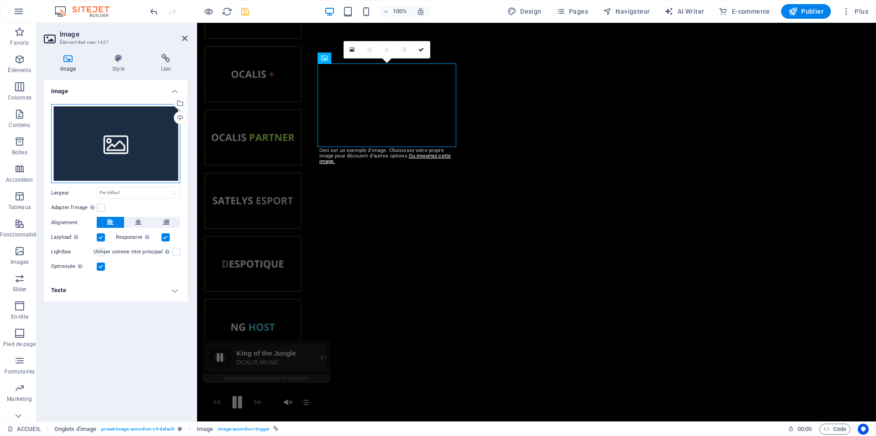
click at [97, 145] on div "Glissez les fichiers ici, cliquez pour choisir les fichiers ou sélectionnez les…" at bounding box center [115, 143] width 129 height 79
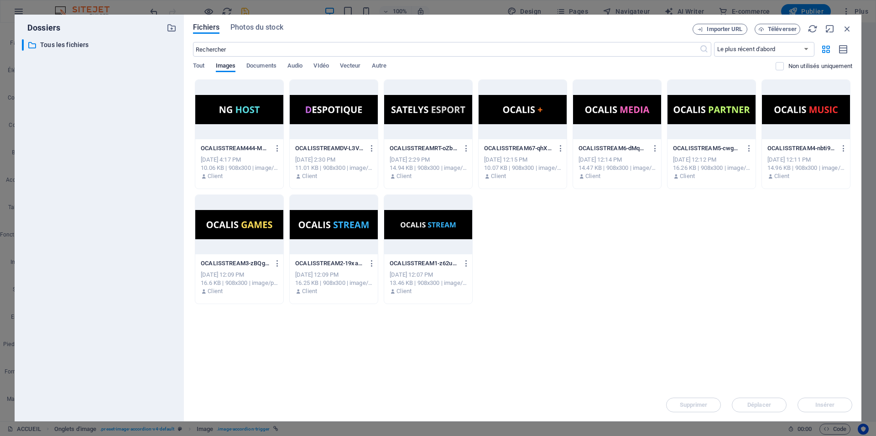
click at [792, 113] on div at bounding box center [806, 109] width 88 height 59
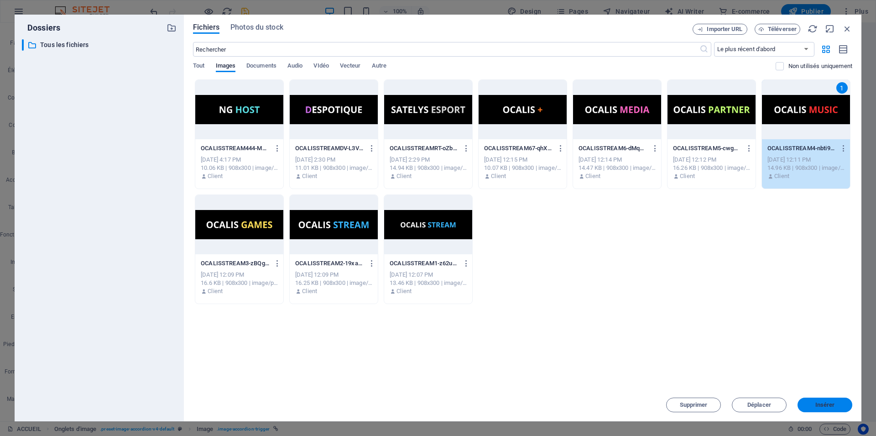
click at [828, 400] on button "Insérer" at bounding box center [824, 404] width 55 height 15
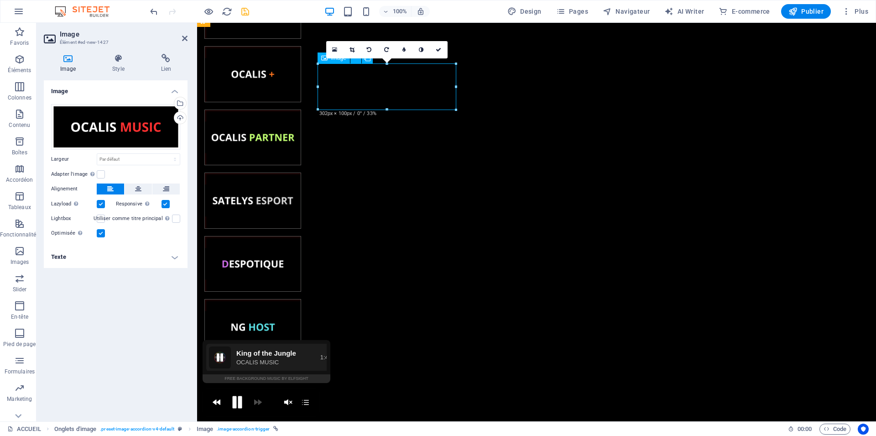
click at [97, 175] on label at bounding box center [101, 174] width 8 height 8
click at [0, 0] on input "Adapter l'image Adapter automatiquement l'image à une largeur et une hauteur fi…" at bounding box center [0, 0] width 0 height 0
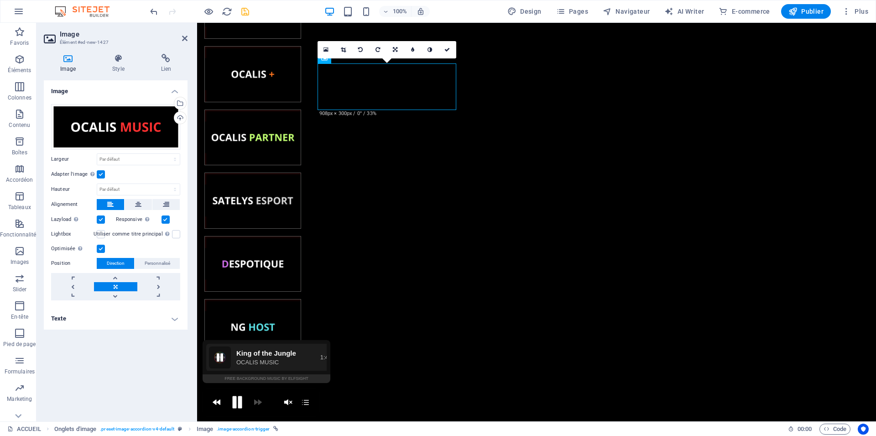
click at [101, 175] on label at bounding box center [101, 174] width 8 height 8
click at [0, 0] on input "Adapter l'image Adapter automatiquement l'image à une largeur et une hauteur fi…" at bounding box center [0, 0] width 0 height 0
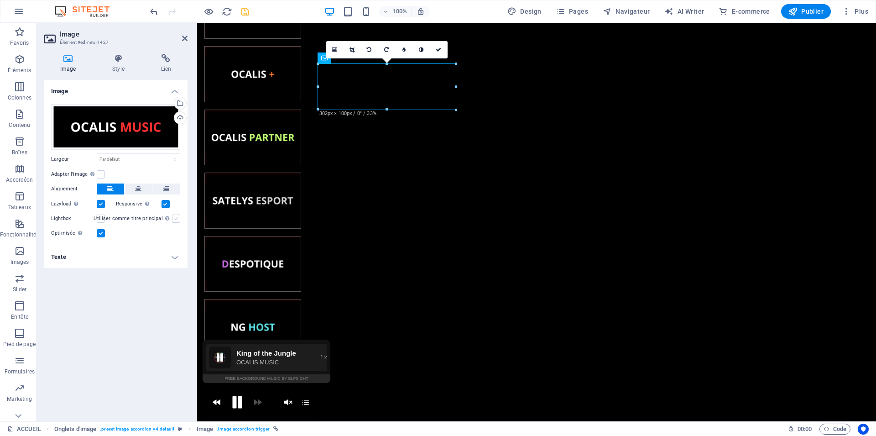
click at [175, 217] on label at bounding box center [176, 218] width 8 height 8
click at [0, 0] on input "Utiliser comme titre principal Cette image sera incluse dans une balise titre H…" at bounding box center [0, 0] width 0 height 0
click at [175, 217] on label at bounding box center [176, 218] width 8 height 8
click at [0, 0] on input "Utiliser comme titre principal Cette image sera incluse dans une balise titre H…" at bounding box center [0, 0] width 0 height 0
click at [175, 217] on label at bounding box center [176, 218] width 8 height 8
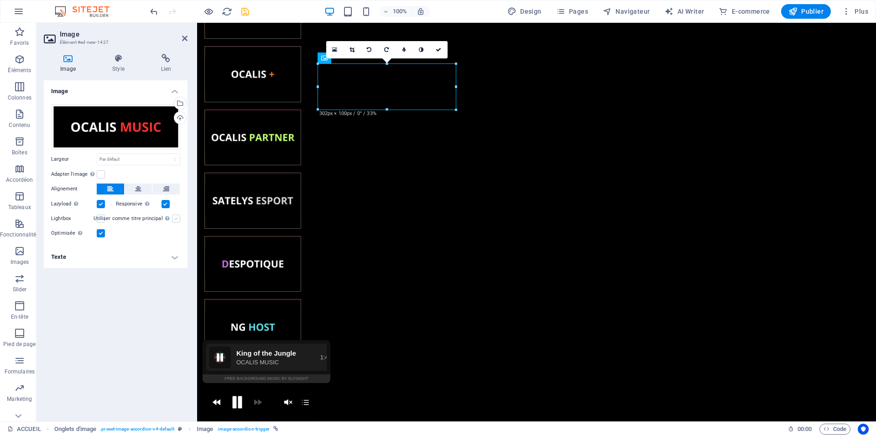
click at [0, 0] on input "Utiliser comme titre principal Cette image sera incluse dans une balise titre H…" at bounding box center [0, 0] width 0 height 0
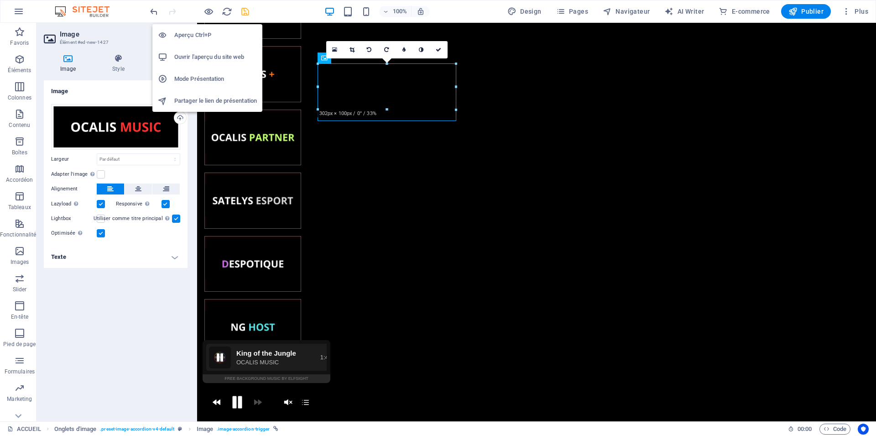
click at [212, 38] on h6 "Aperçu Ctrl+P" at bounding box center [215, 35] width 83 height 11
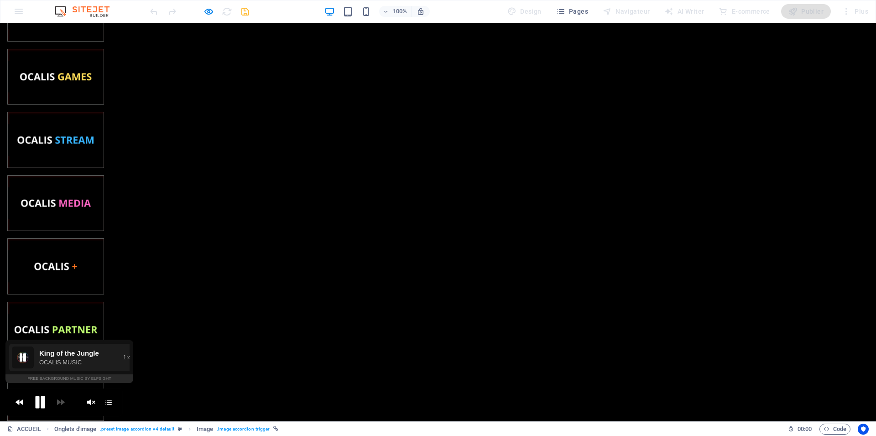
scroll to position [106, 0]
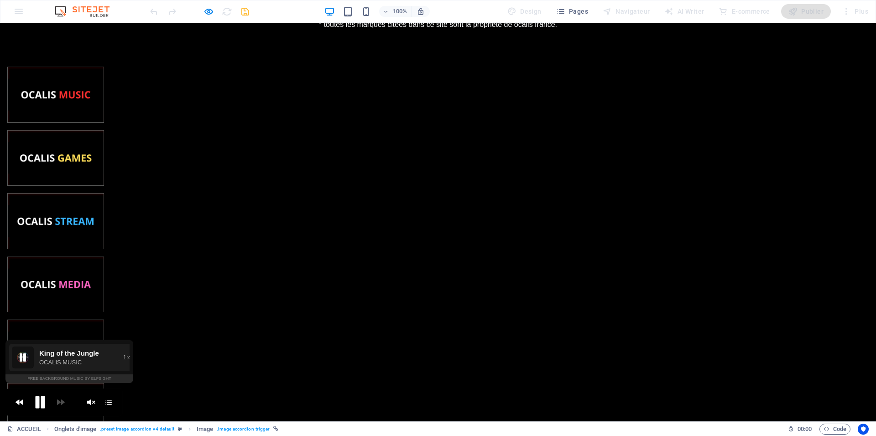
scroll to position [159, 0]
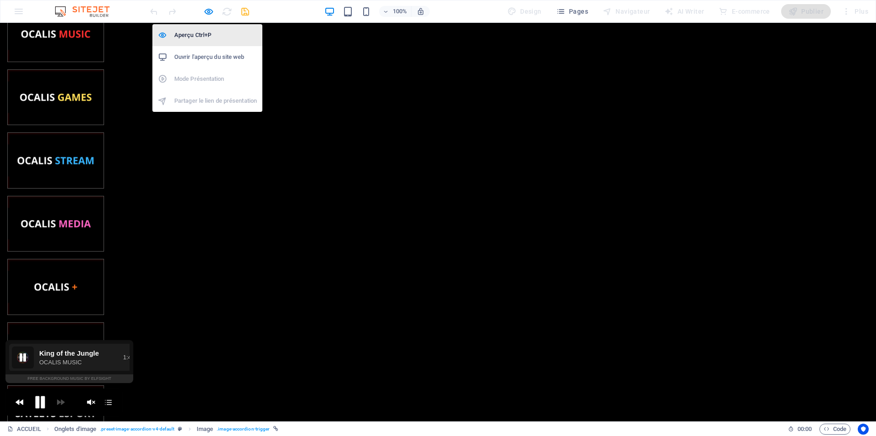
click at [212, 31] on h6 "Aperçu Ctrl+P" at bounding box center [215, 35] width 83 height 11
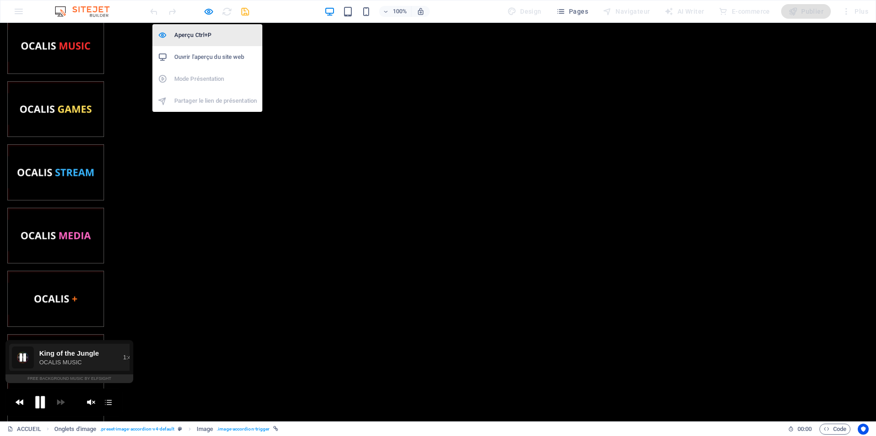
scroll to position [171, 0]
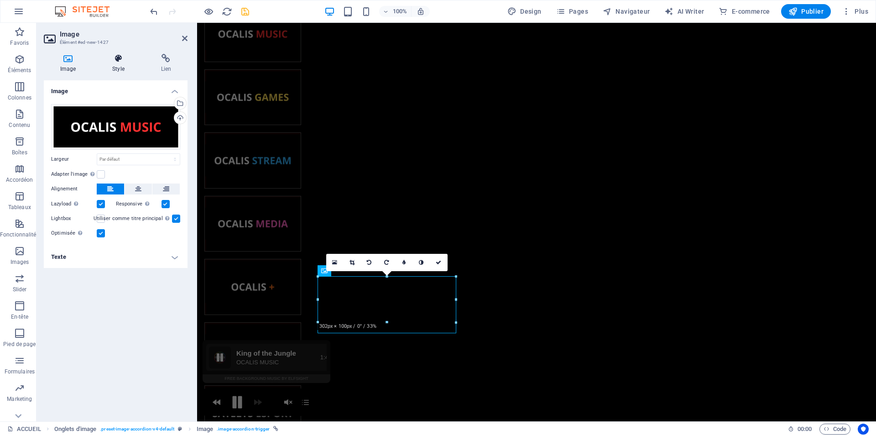
click at [123, 61] on icon at bounding box center [118, 58] width 45 height 9
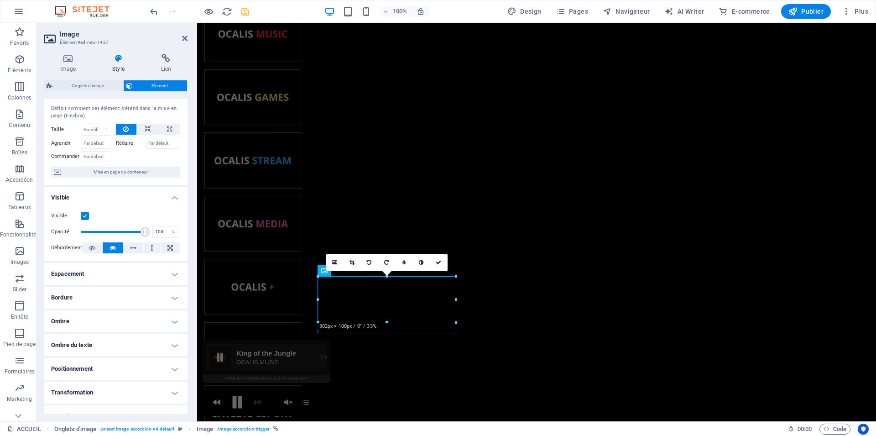
scroll to position [78, 0]
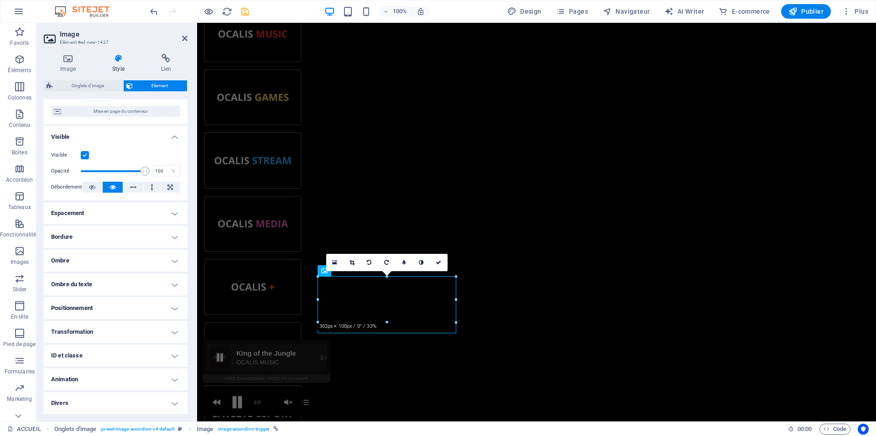
click at [79, 281] on h4 "Ombre du texte" at bounding box center [116, 284] width 144 height 22
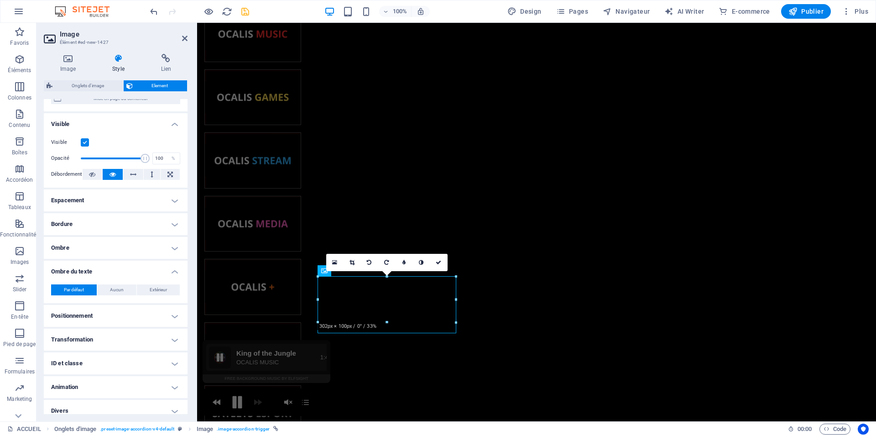
scroll to position [99, 0]
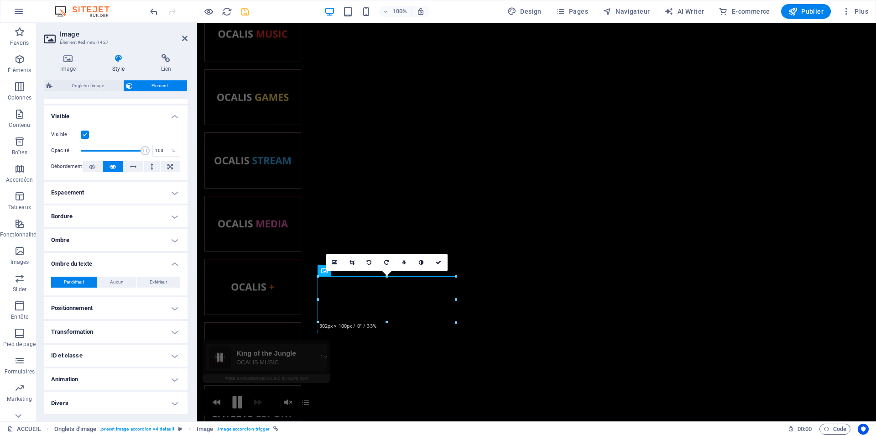
click at [81, 402] on h4 "Divers" at bounding box center [116, 403] width 144 height 22
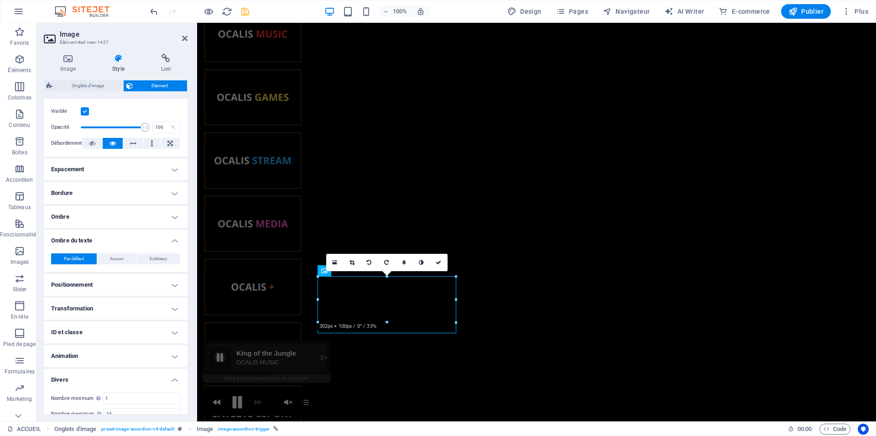
scroll to position [156, 0]
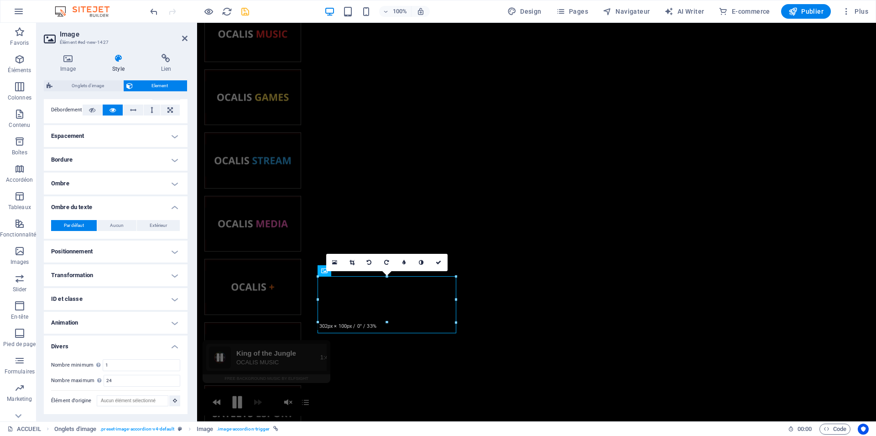
click at [111, 296] on h4 "ID et classe" at bounding box center [116, 299] width 144 height 22
click at [111, 281] on h4 "Transformation" at bounding box center [116, 275] width 144 height 22
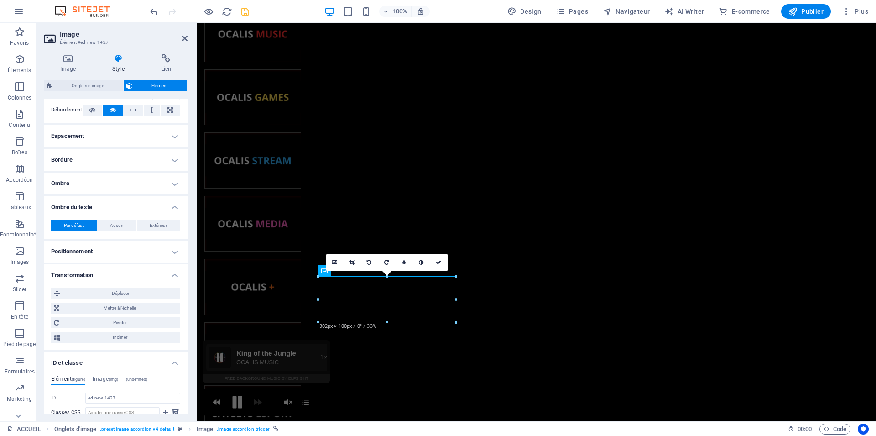
click at [115, 258] on h4 "Positionnement" at bounding box center [116, 251] width 144 height 22
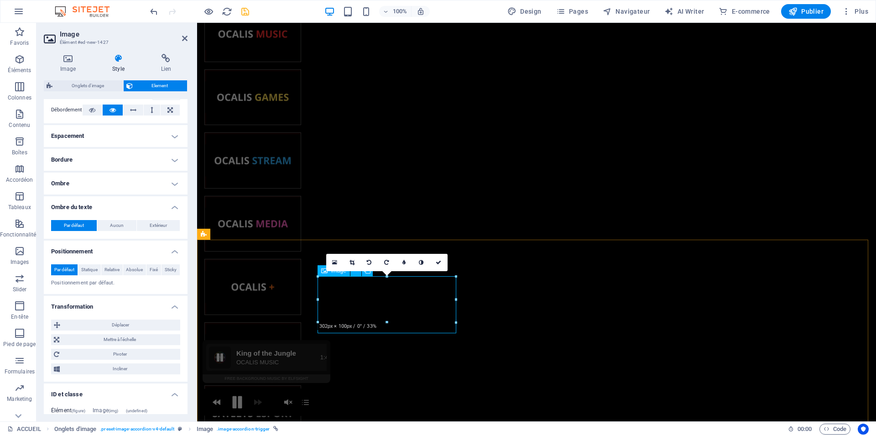
click at [171, 62] on icon at bounding box center [166, 58] width 43 height 9
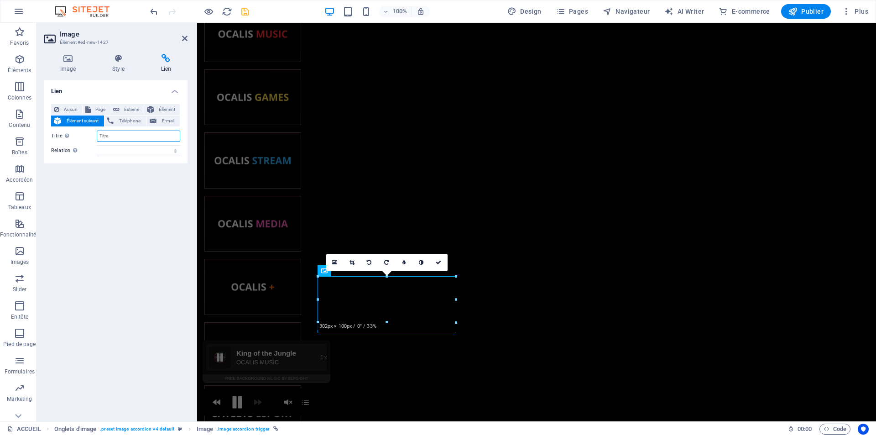
click at [120, 134] on input "Titre Description supplémentaire du lien. Celle-ci doit être différente du text…" at bounding box center [138, 135] width 83 height 11
type input "TESTE"
click at [101, 208] on div "Lien Aucun Page Externe Élément Élément suivant Téléphone E-mail Page ACCUEIL L…" at bounding box center [116, 246] width 144 height 333
drag, startPoint x: 183, startPoint y: 34, endPoint x: 5, endPoint y: 33, distance: 177.9
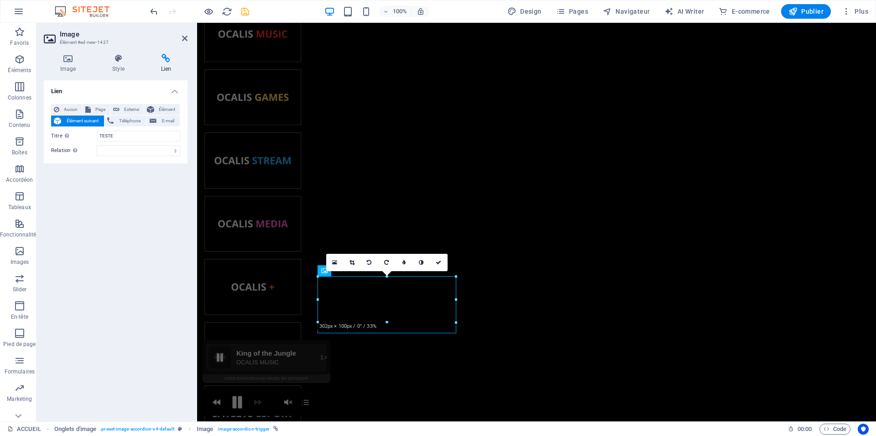
click at [183, 34] on h2 "Image" at bounding box center [124, 34] width 128 height 8
click at [187, 36] on aside "Image Élément #ed-new-1427 Image Style Lien Image Glissez les fichiers ici, cli…" at bounding box center [116, 222] width 161 height 398
drag, startPoint x: 183, startPoint y: 36, endPoint x: 192, endPoint y: 47, distance: 13.9
click at [183, 36] on icon at bounding box center [184, 38] width 5 height 7
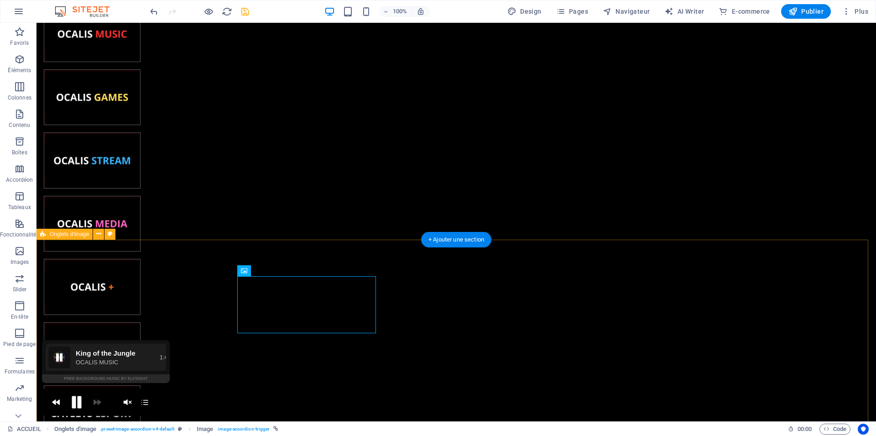
scroll to position [311, 0]
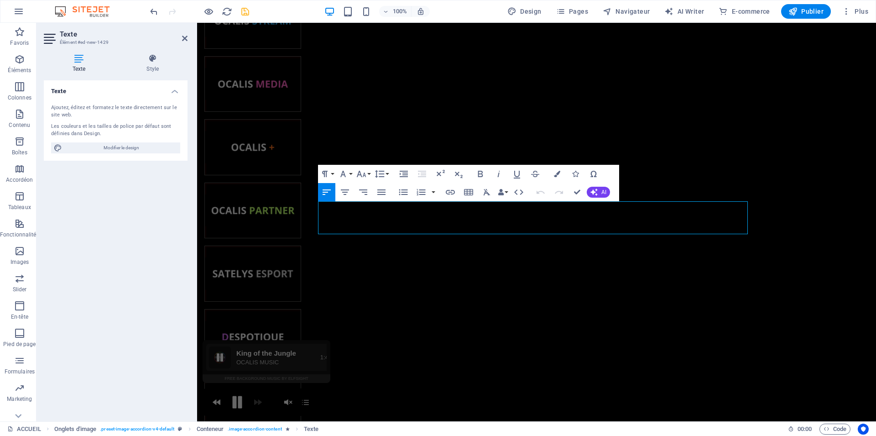
click at [51, 38] on icon at bounding box center [51, 38] width 14 height 15
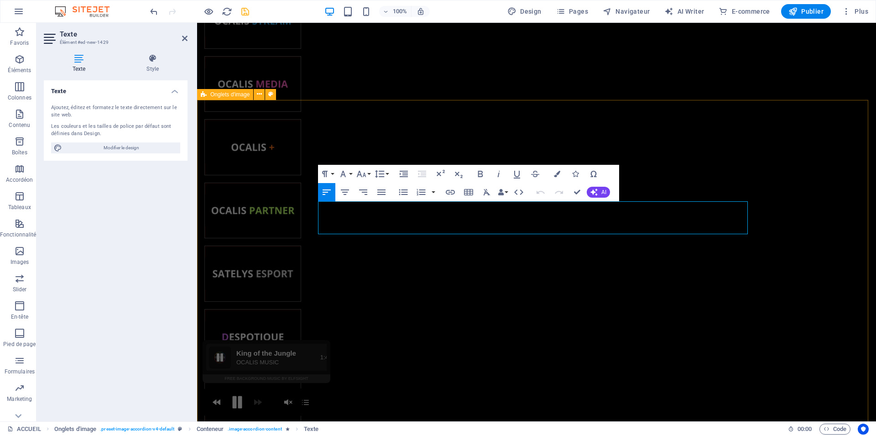
drag, startPoint x: 680, startPoint y: 234, endPoint x: 301, endPoint y: 217, distance: 379.4
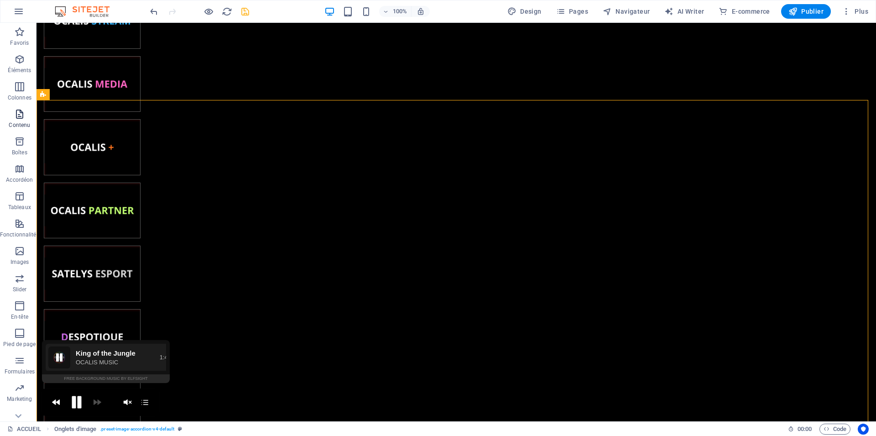
click at [22, 116] on icon "button" at bounding box center [19, 114] width 11 height 11
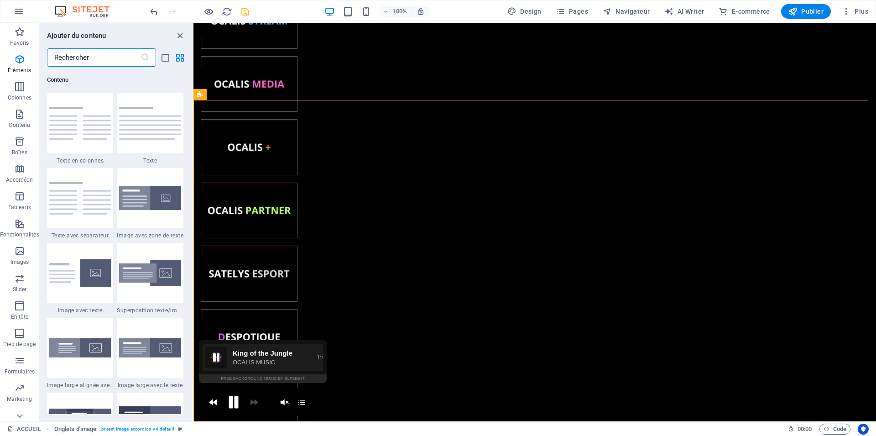
scroll to position [1596, 0]
click at [77, 56] on input "text" at bounding box center [94, 57] width 94 height 18
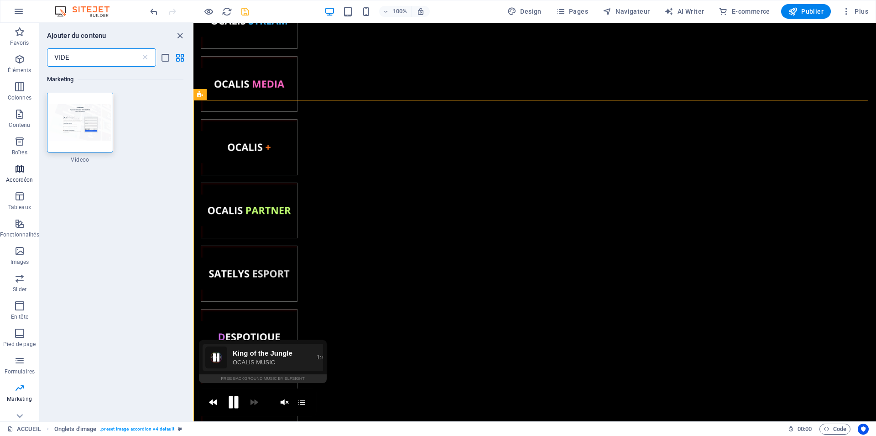
scroll to position [0, 0]
type input "VIDE"
click at [88, 47] on div "Ajouter du contenu VIDE ​ Marketing 1 Star Videoo" at bounding box center [116, 222] width 153 height 398
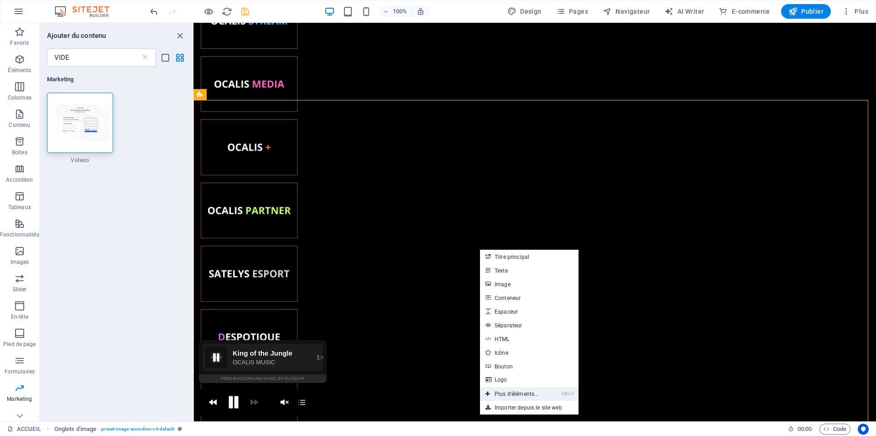
click at [523, 394] on link "Ctrl ⏎ Plus d'éléments..." at bounding box center [512, 394] width 64 height 14
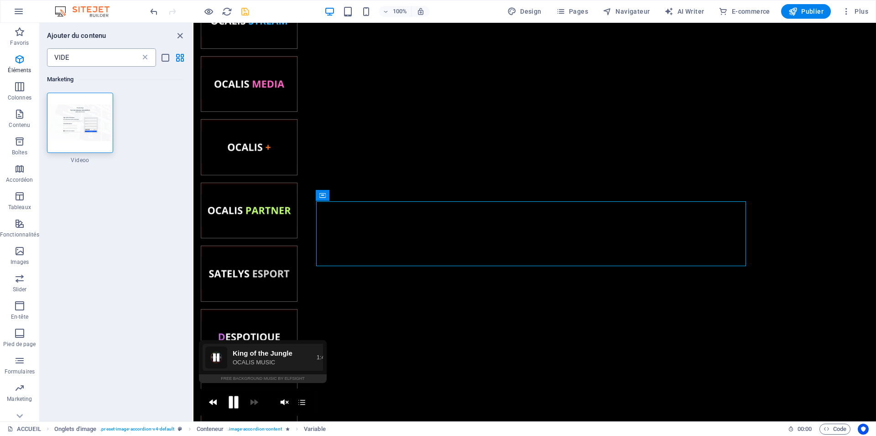
click at [141, 61] on icon at bounding box center [144, 57] width 9 height 9
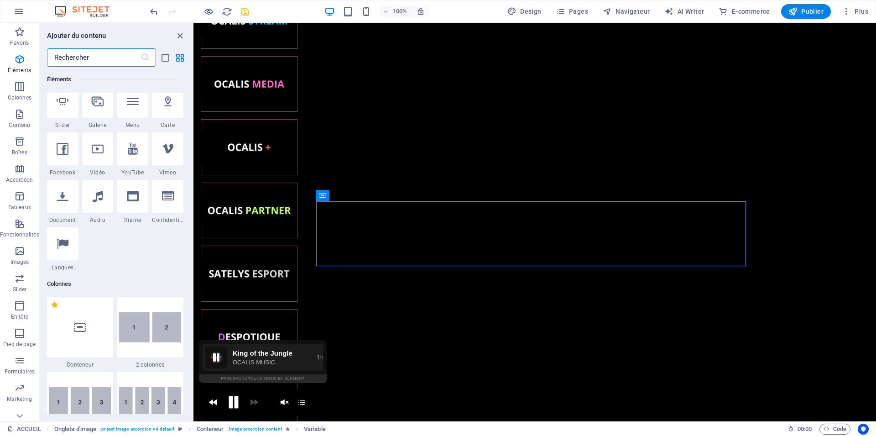
scroll to position [246, 0]
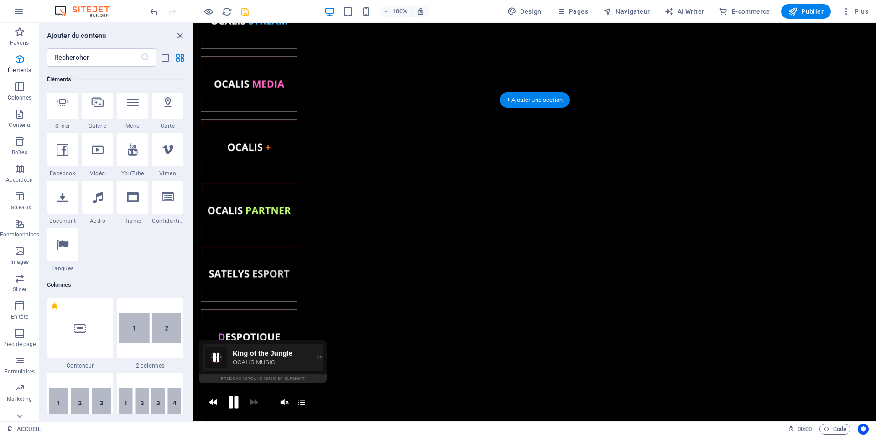
select select "ar16_9"
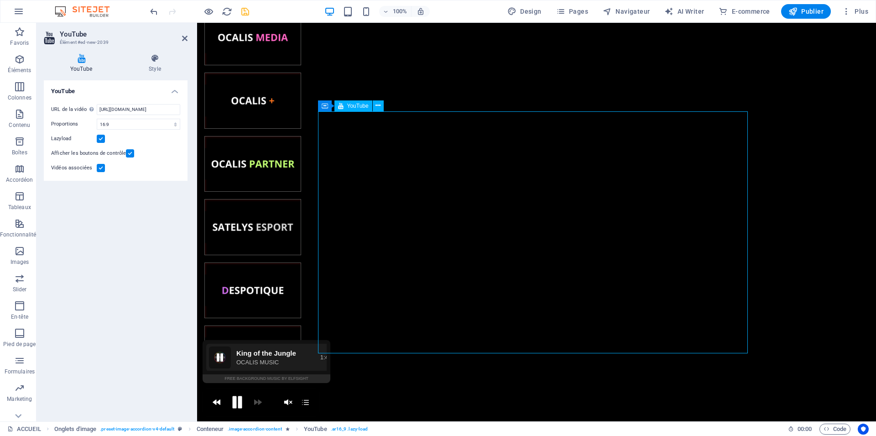
scroll to position [450, 0]
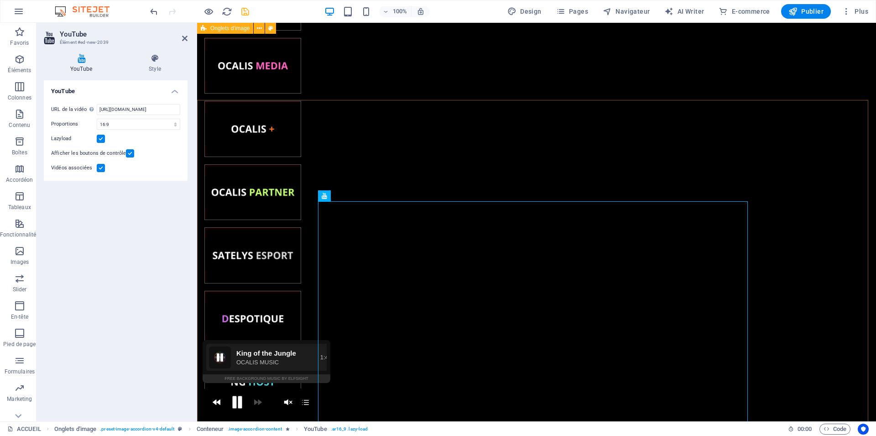
scroll to position [311, 0]
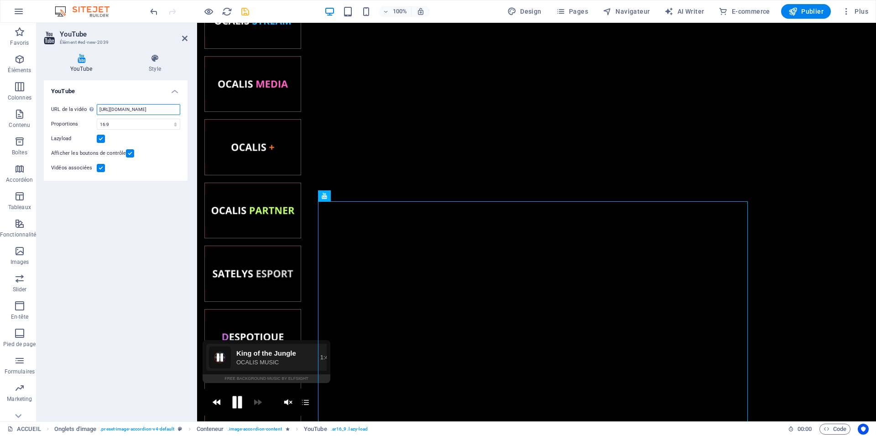
click at [127, 107] on input "[URL][DOMAIN_NAME]" at bounding box center [138, 109] width 83 height 11
paste input "oYl5VdLPYds"
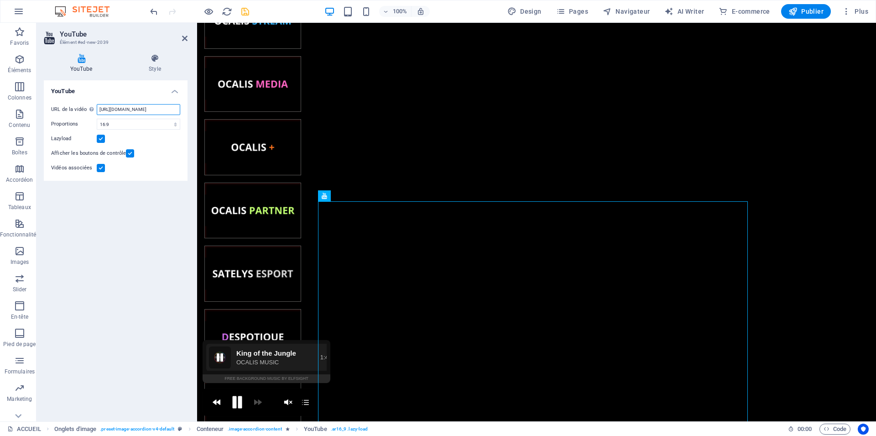
type input "[URL][DOMAIN_NAME]"
click at [126, 245] on div "YouTube URL de la vidéo Insérer (ou coller) une URL vidéo. [URL][DOMAIN_NAME] P…" at bounding box center [116, 246] width 144 height 333
click at [241, 16] on icon "save" at bounding box center [245, 11] width 10 height 10
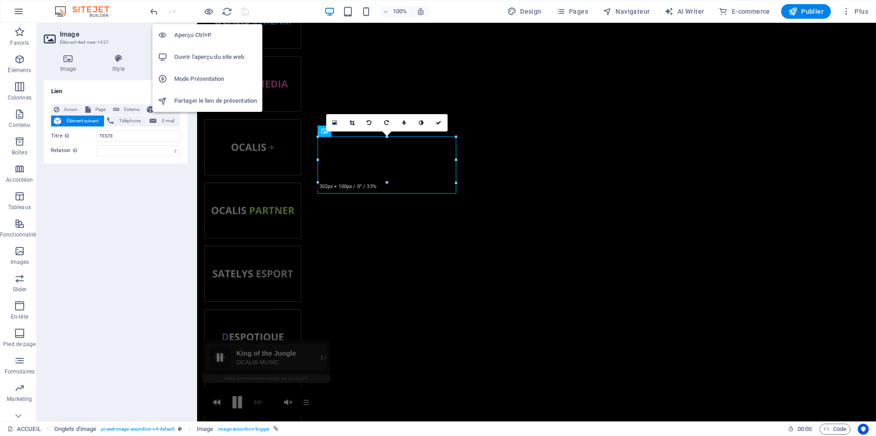
click at [212, 28] on li "Aperçu Ctrl+P" at bounding box center [207, 35] width 110 height 22
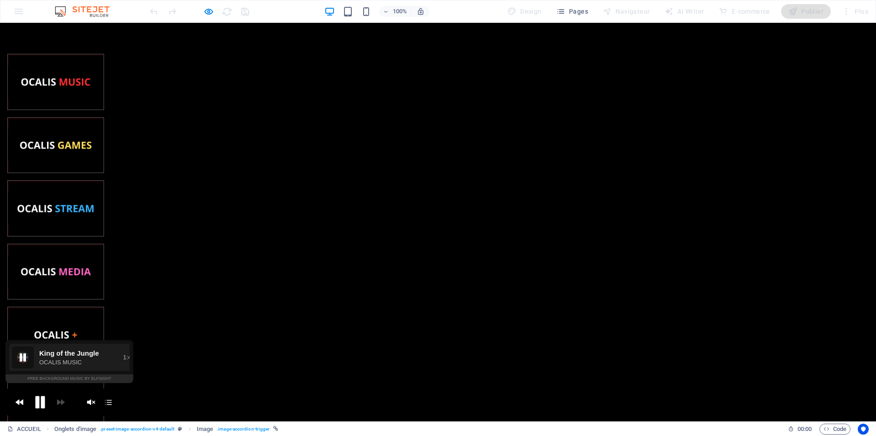
scroll to position [159, 0]
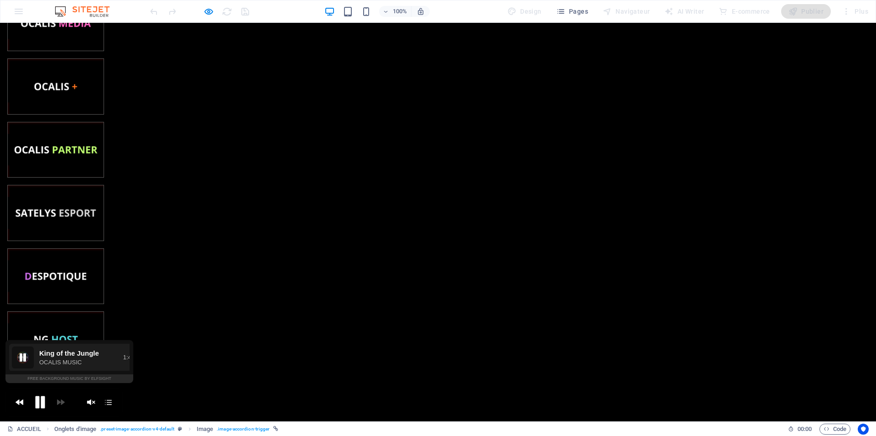
scroll to position [409, 0]
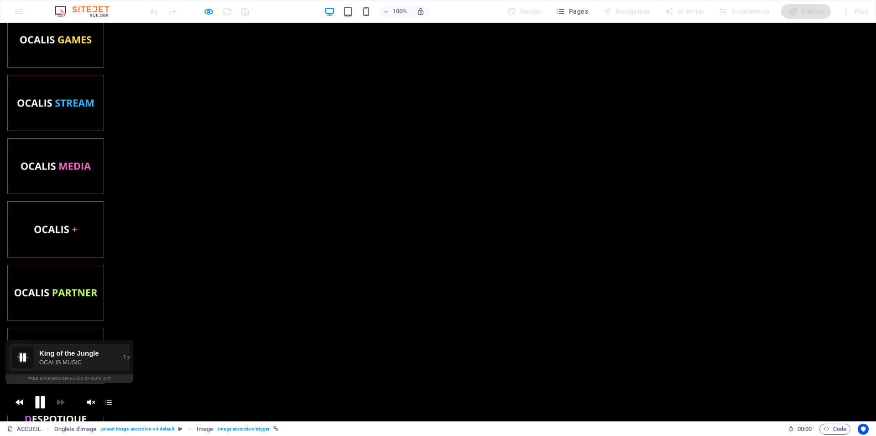
scroll to position [130, 0]
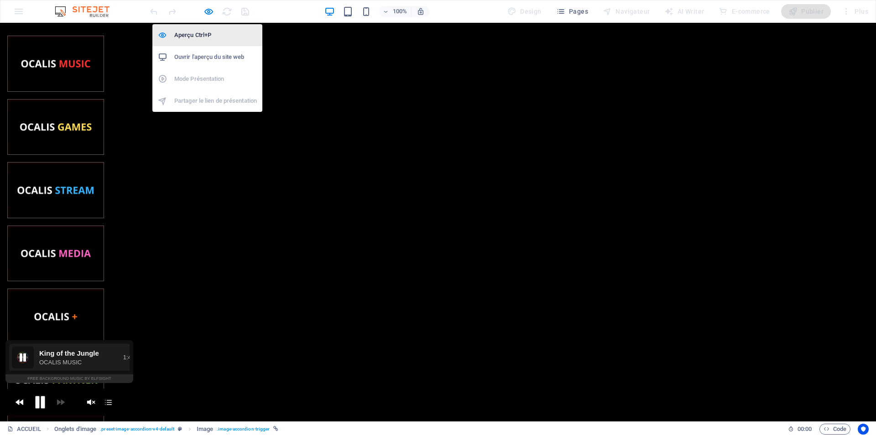
click at [212, 33] on h6 "Aperçu Ctrl+P" at bounding box center [215, 35] width 83 height 11
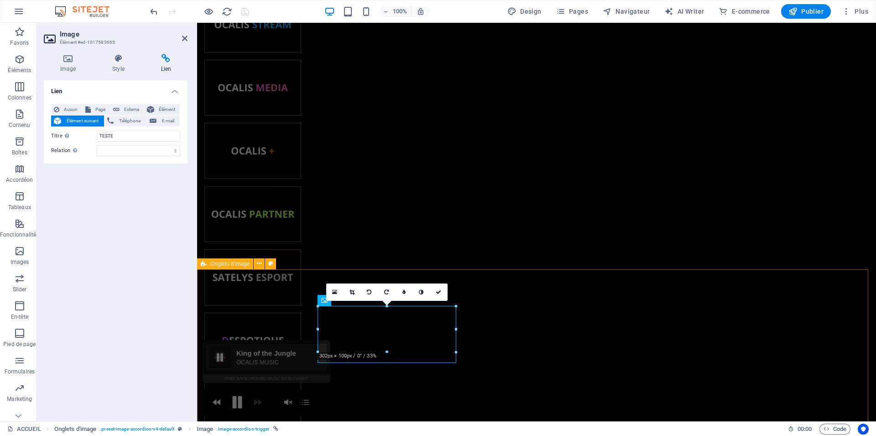
scroll to position [374, 0]
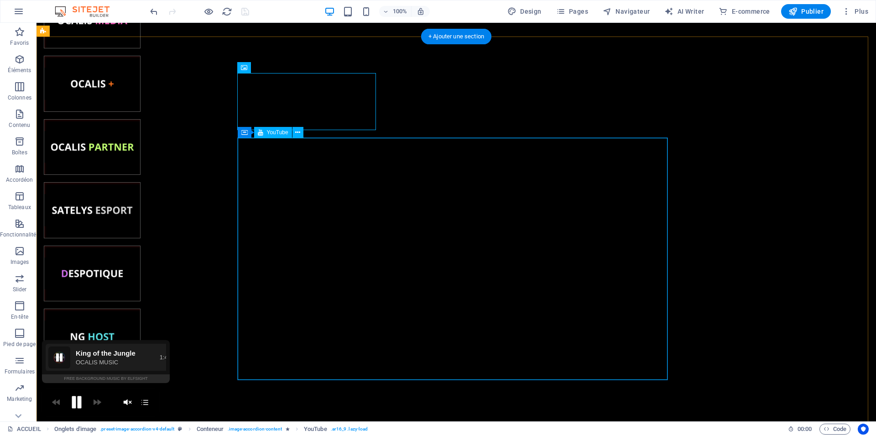
select select "ar16_9"
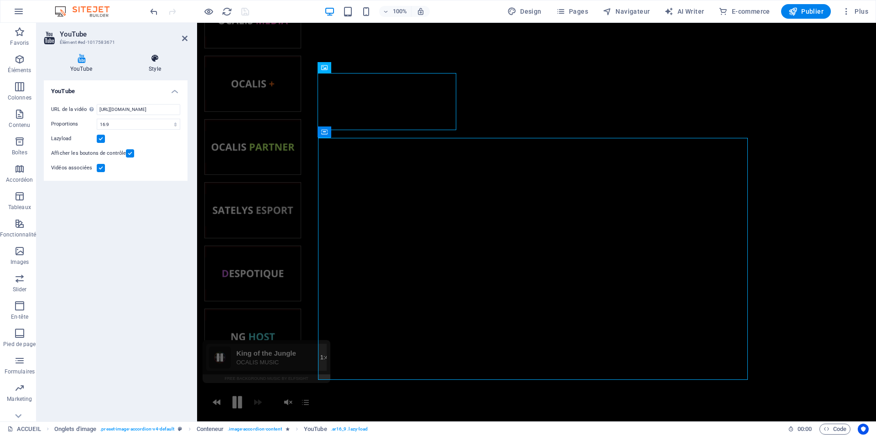
click at [156, 70] on h4 "Style" at bounding box center [154, 63] width 65 height 19
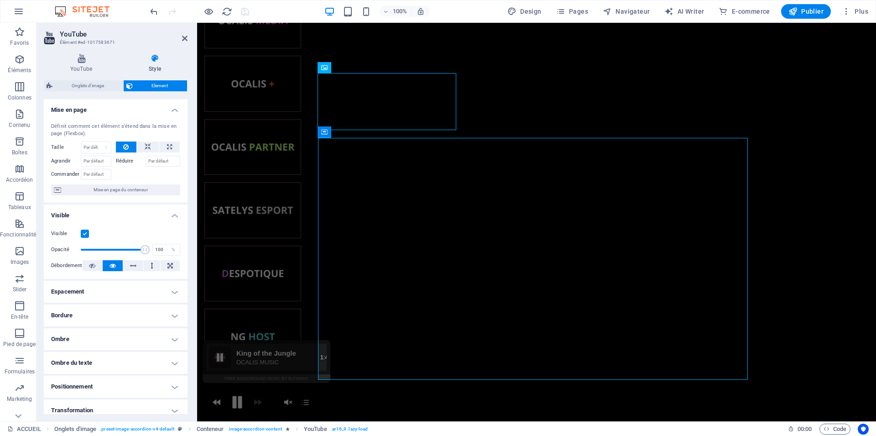
scroll to position [78, 0]
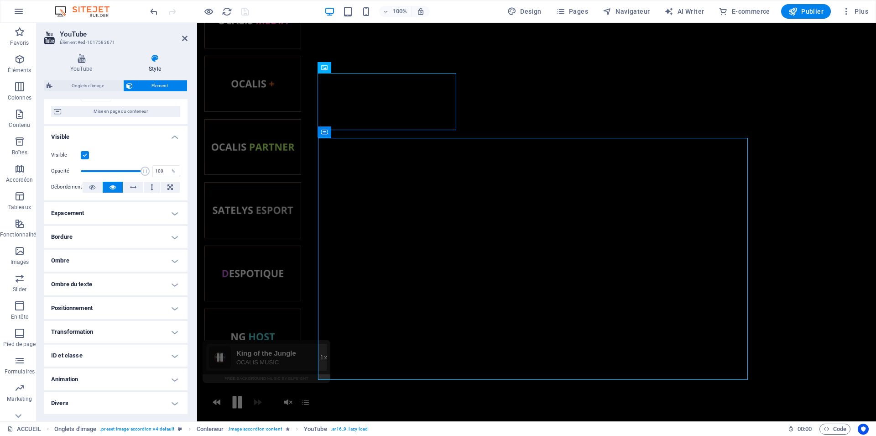
click at [99, 247] on h4 "Bordure" at bounding box center [116, 237] width 144 height 22
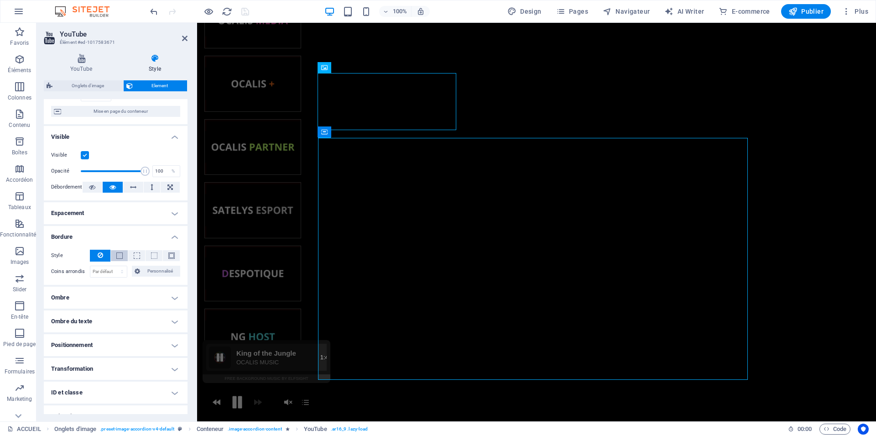
click at [120, 256] on button at bounding box center [119, 255] width 17 height 11
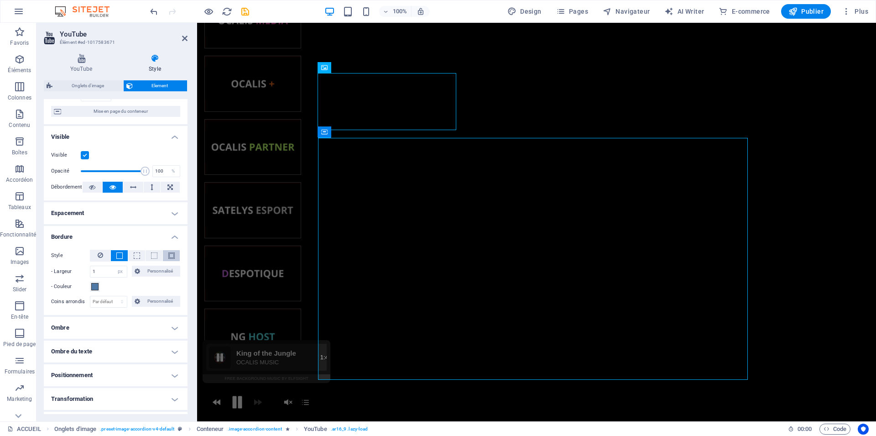
click at [163, 256] on button at bounding box center [171, 255] width 17 height 11
click at [111, 258] on button at bounding box center [119, 255] width 17 height 11
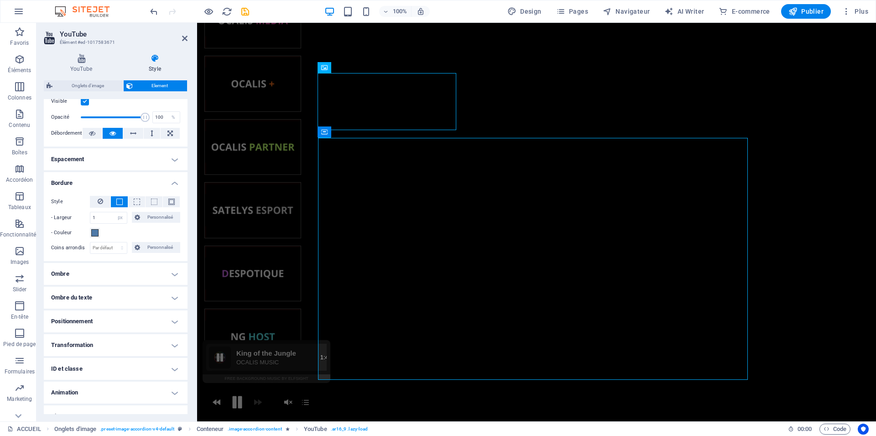
scroll to position [145, 0]
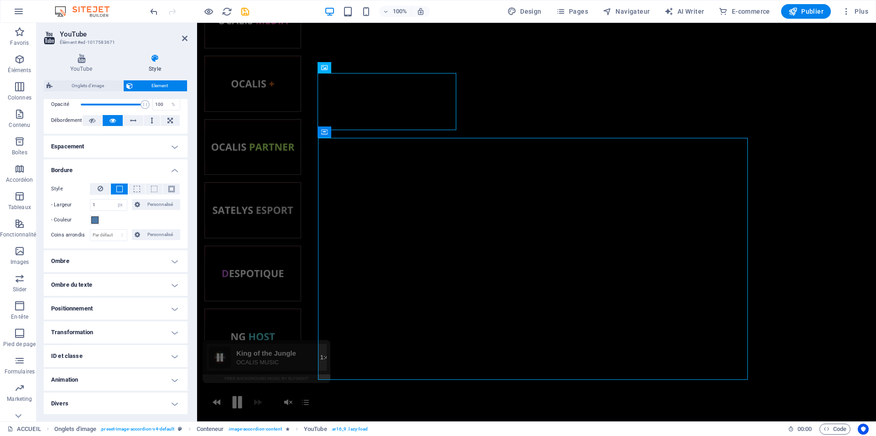
click at [104, 252] on h4 "Ombre" at bounding box center [116, 261] width 144 height 22
click at [156, 278] on span "Intérieur" at bounding box center [164, 279] width 16 height 11
type input "2"
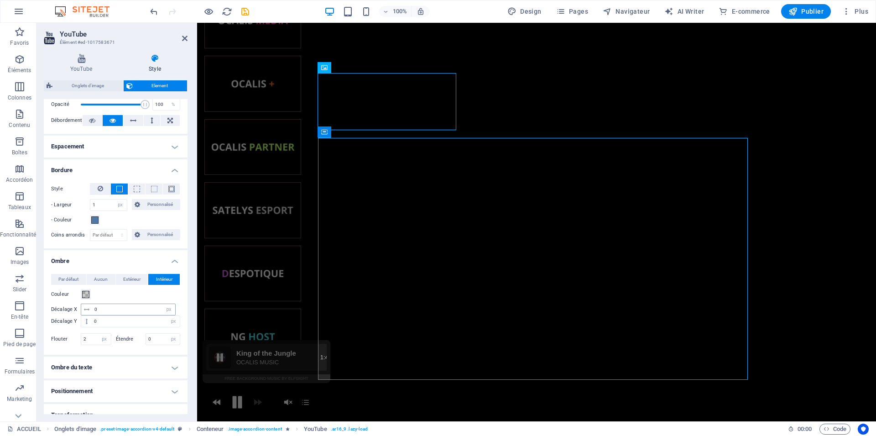
scroll to position [228, 0]
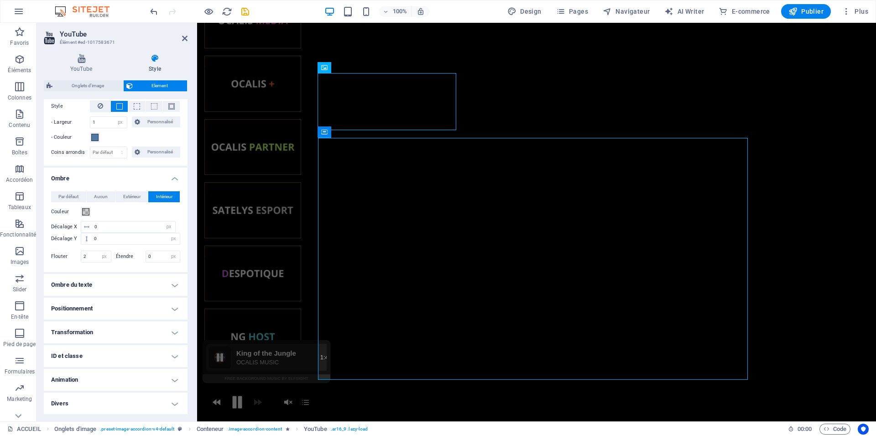
click at [108, 367] on ul "Mise en page Définit comment cet élément s'étend dans la mise en page (Flexbox)…" at bounding box center [116, 142] width 144 height 543
click at [118, 378] on h4 "Animation" at bounding box center [116, 380] width 144 height 22
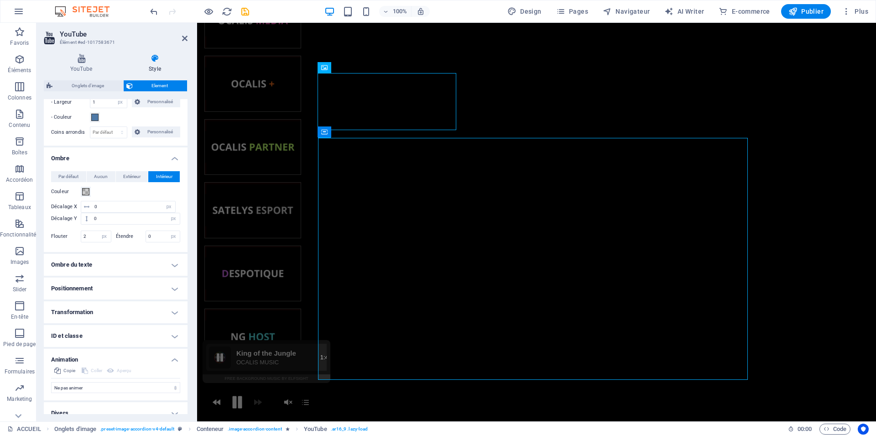
scroll to position [257, 0]
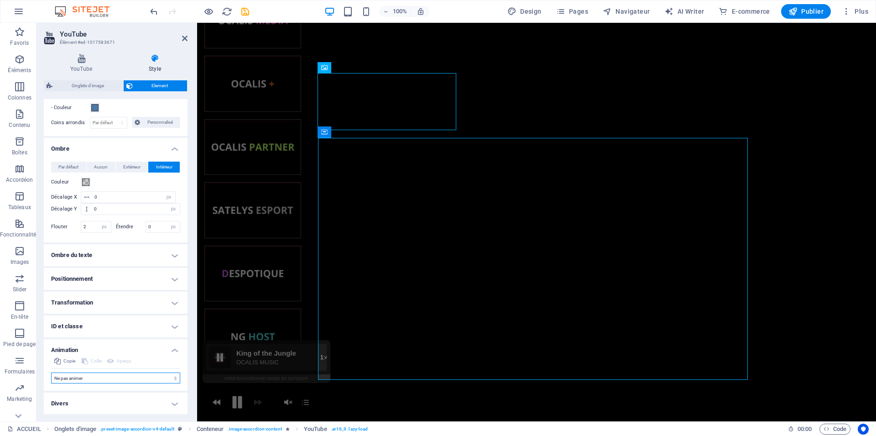
click at [51, 372] on select "Ne pas animer Afficher / Masquer Glisser vers le haut / le bas Zoomer/Dézoomer …" at bounding box center [115, 377] width 129 height 11
select select "pulse"
click option "Impulsion" at bounding box center [0, 0] width 0 height 0
type input "0.5"
select select "scroll"
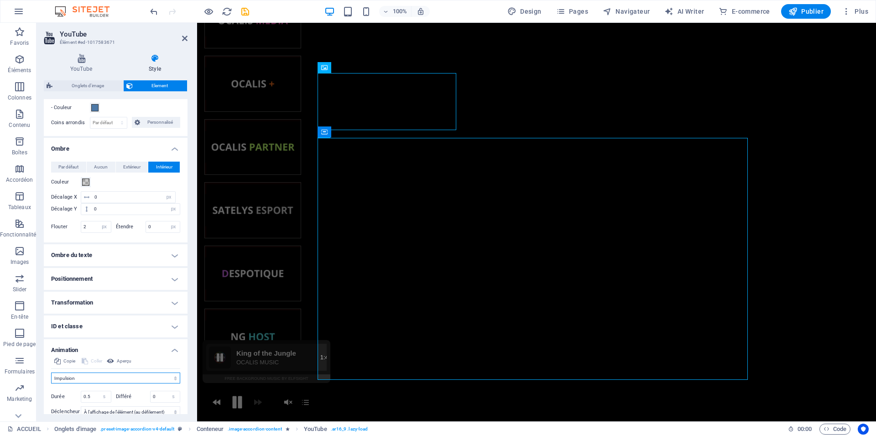
click at [51, 372] on select "Ne pas animer Afficher / Masquer Glisser vers le haut / le bas Zoomer/Dézoomer …" at bounding box center [115, 377] width 129 height 11
select select "move-top-to-bottom"
click option "Slide du haut vers le bas" at bounding box center [0, 0] width 0 height 0
type input "0.5"
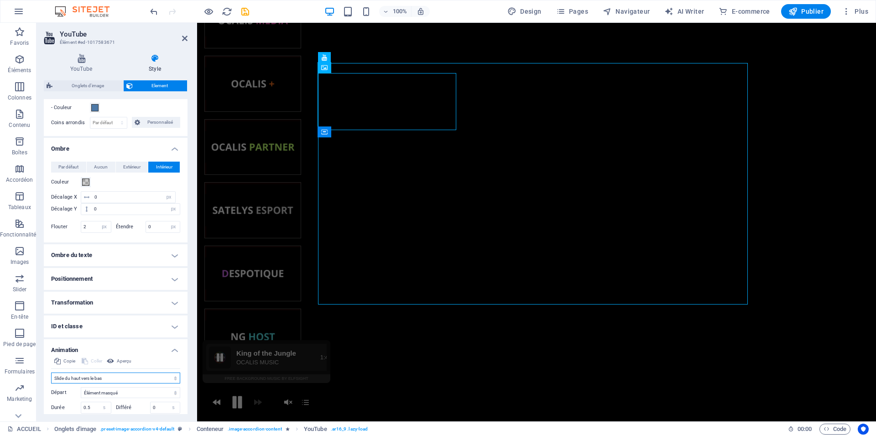
click at [51, 372] on select "Ne pas animer Afficher / Masquer Glisser vers le haut / le bas Zoomer/Dézoomer …" at bounding box center [115, 377] width 129 height 11
select select "none"
click option "Ne pas animer" at bounding box center [0, 0] width 0 height 0
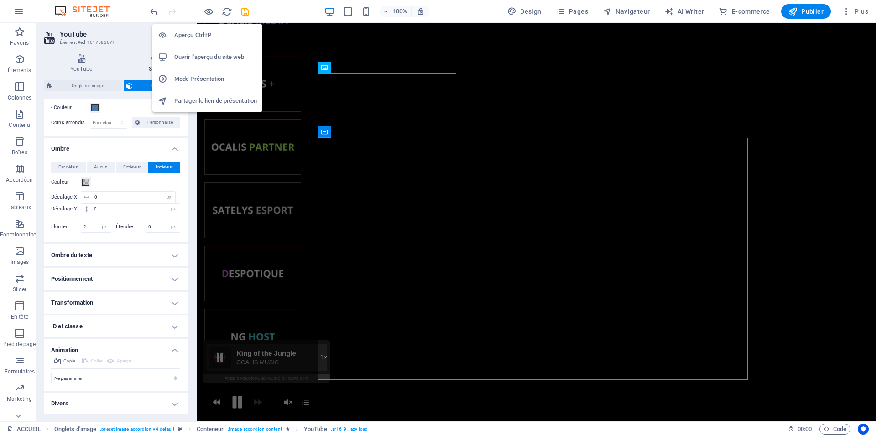
click at [204, 29] on li "Aperçu Ctrl+P" at bounding box center [207, 35] width 110 height 22
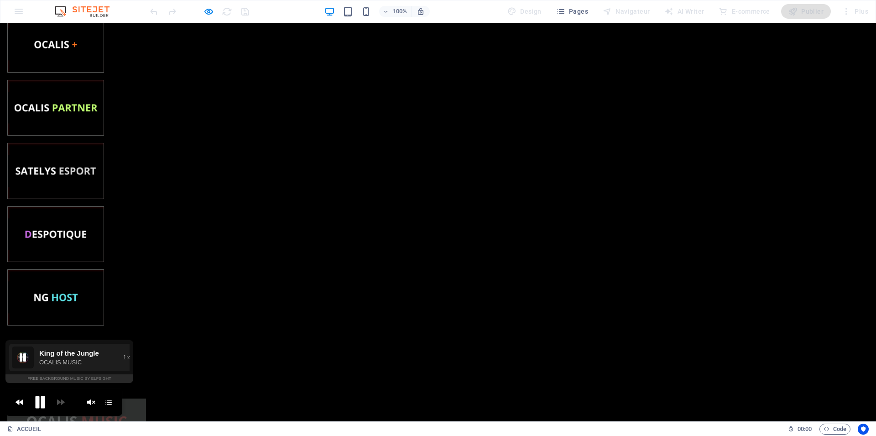
scroll to position [409, 0]
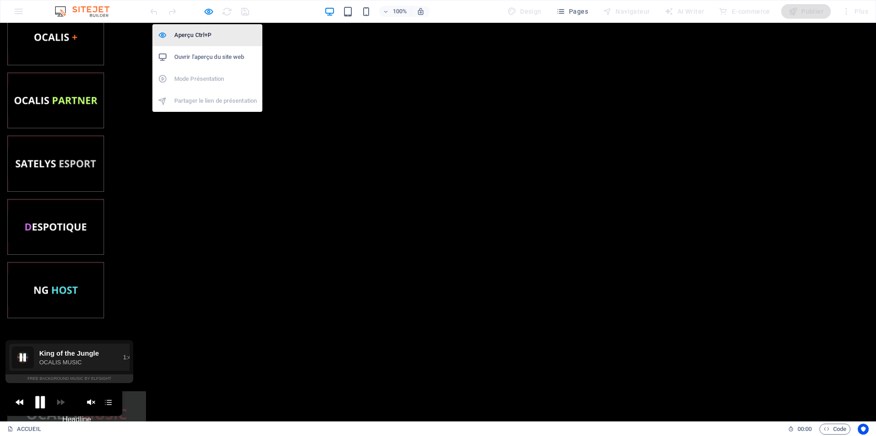
click at [197, 35] on h6 "Aperçu Ctrl+P" at bounding box center [215, 35] width 83 height 11
select select "px"
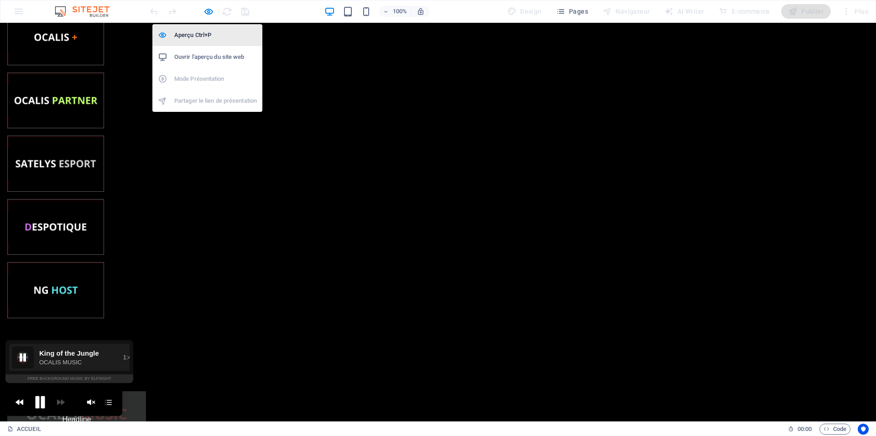
select select "px"
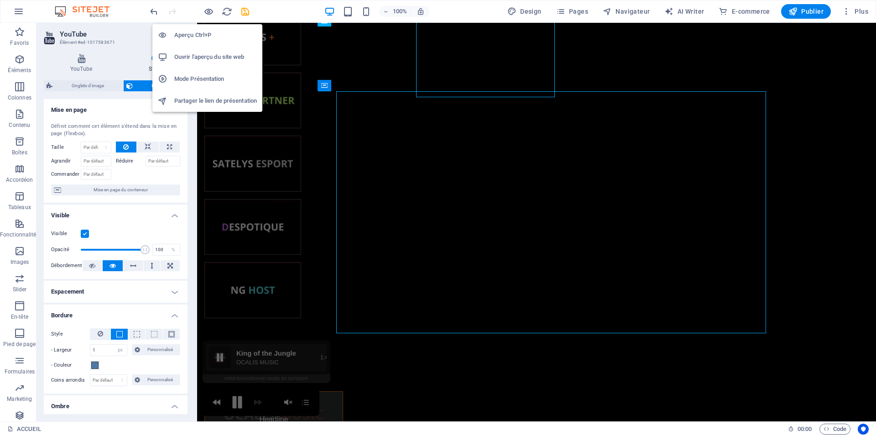
scroll to position [234, 0]
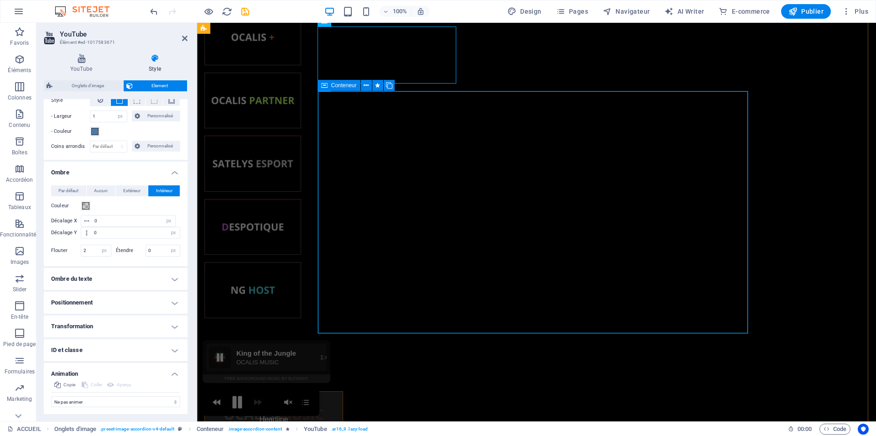
click at [338, 85] on span "Conteneur" at bounding box center [344, 85] width 26 height 5
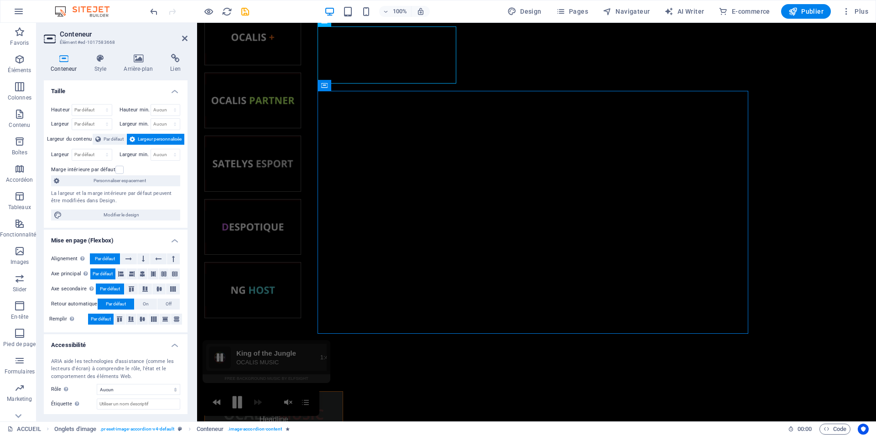
scroll to position [47, 0]
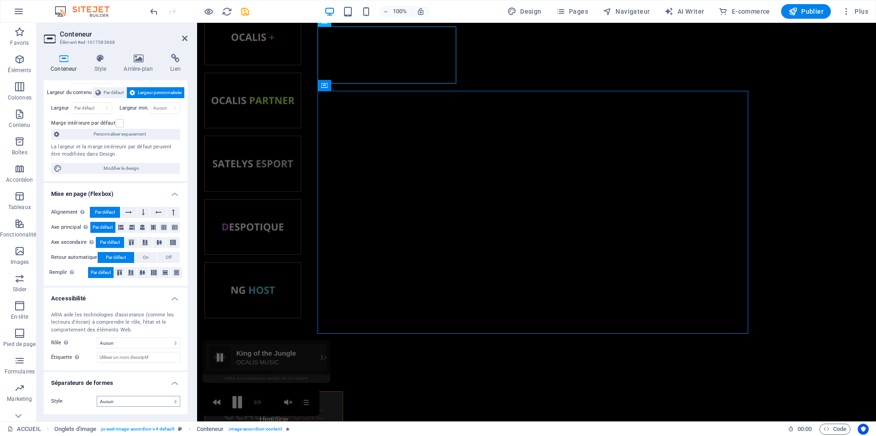
click at [97, 395] on select "Aucun Triangle Carré Diagonale Polygone 1 Polygone 2 Zigzag Plusieurs zigzags V…" at bounding box center [138, 400] width 83 height 11
click at [127, 401] on select "Aucun Triangle Carré Diagonale Polygone 1 Polygone 2 Zigzag Plusieurs zigzags V…" at bounding box center [138, 400] width 83 height 11
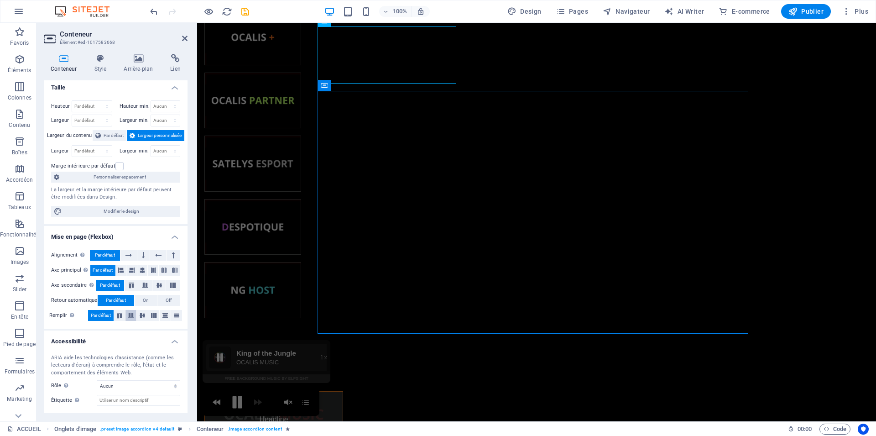
scroll to position [0, 0]
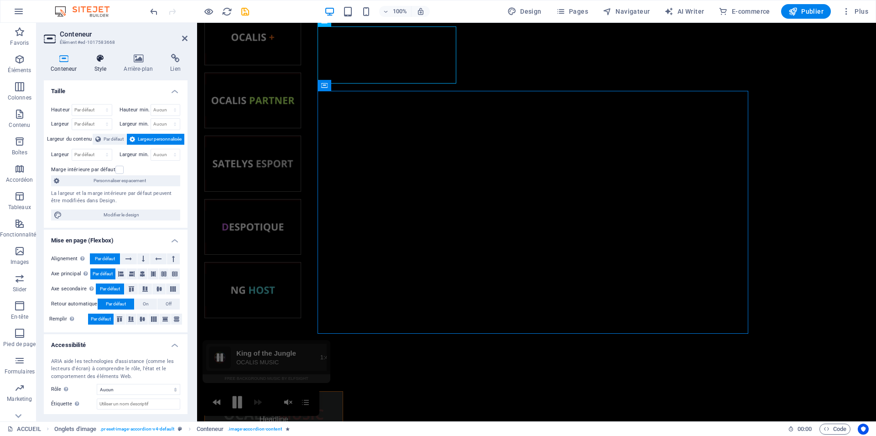
click at [104, 65] on h4 "Style" at bounding box center [102, 63] width 30 height 19
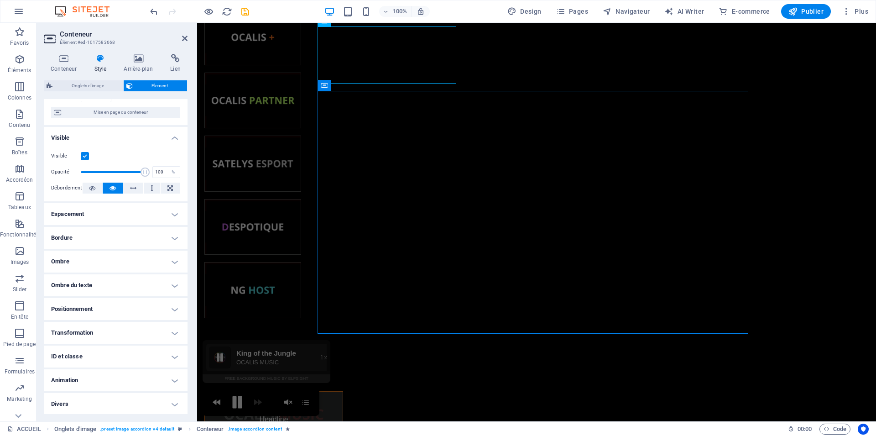
scroll to position [78, 0]
click at [123, 225] on ul "Mise en page Définit comment cet élément s'étend dans la mise en page (Flexbox)…" at bounding box center [116, 217] width 144 height 393
click at [122, 234] on h4 "Bordure" at bounding box center [116, 237] width 144 height 22
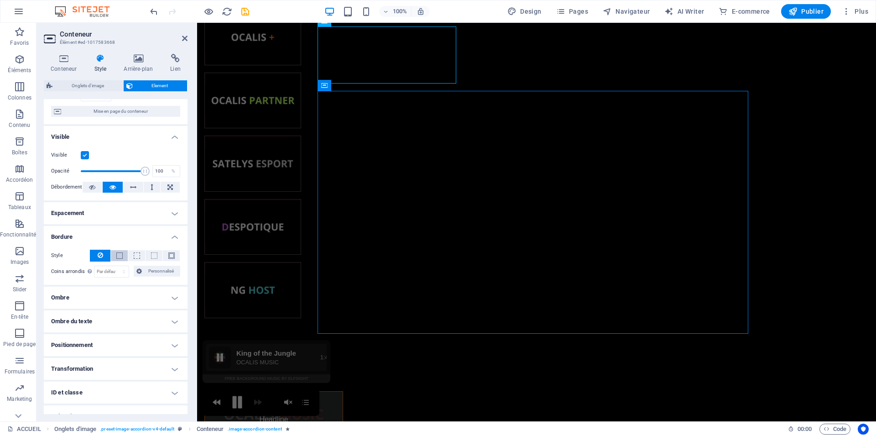
click at [119, 252] on span at bounding box center [119, 255] width 6 height 6
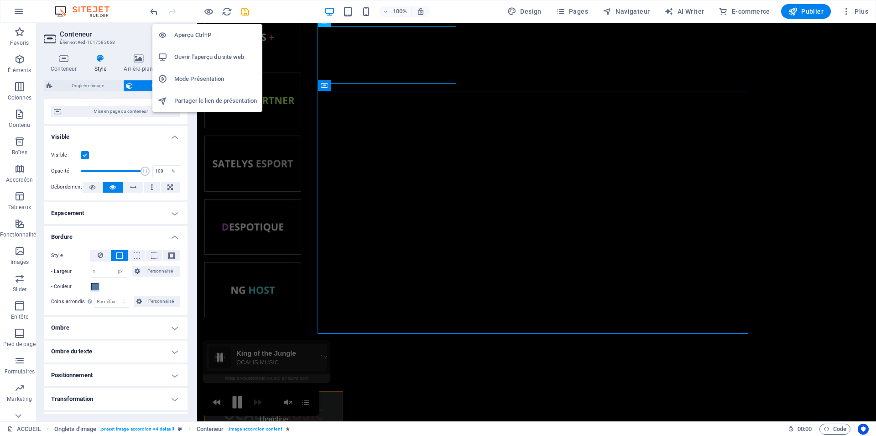
click at [211, 26] on li "Aperçu Ctrl+P" at bounding box center [207, 35] width 110 height 22
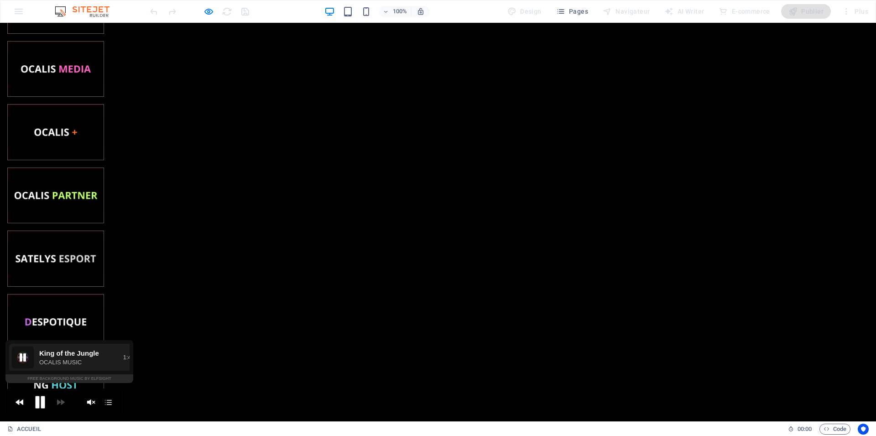
scroll to position [270, 0]
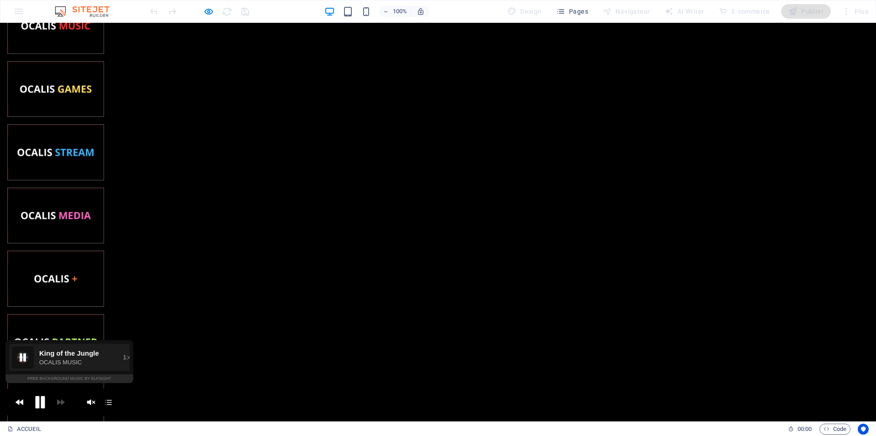
scroll to position [159, 0]
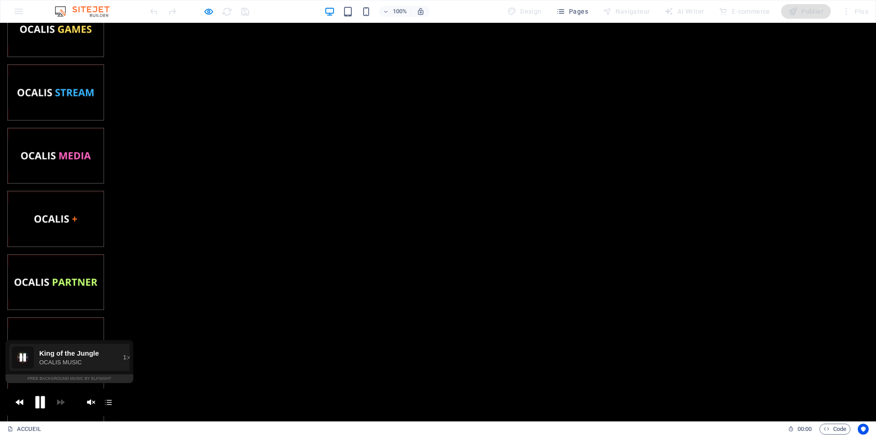
scroll to position [130, 0]
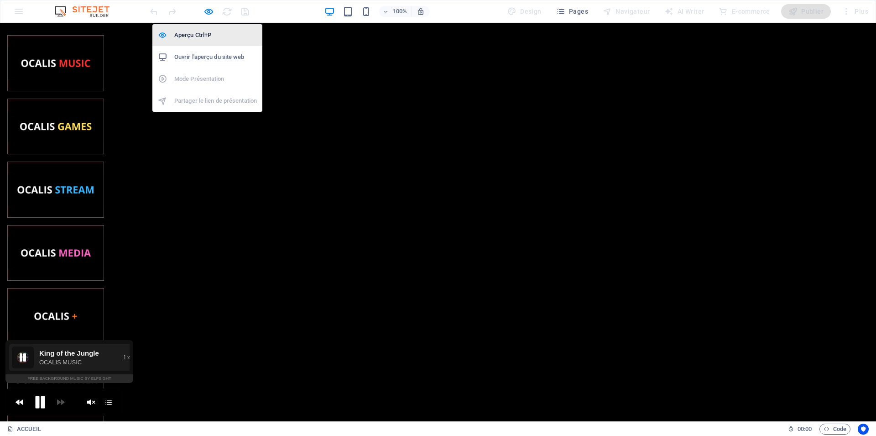
click at [209, 31] on h6 "Aperçu Ctrl+P" at bounding box center [215, 35] width 83 height 11
select select "px"
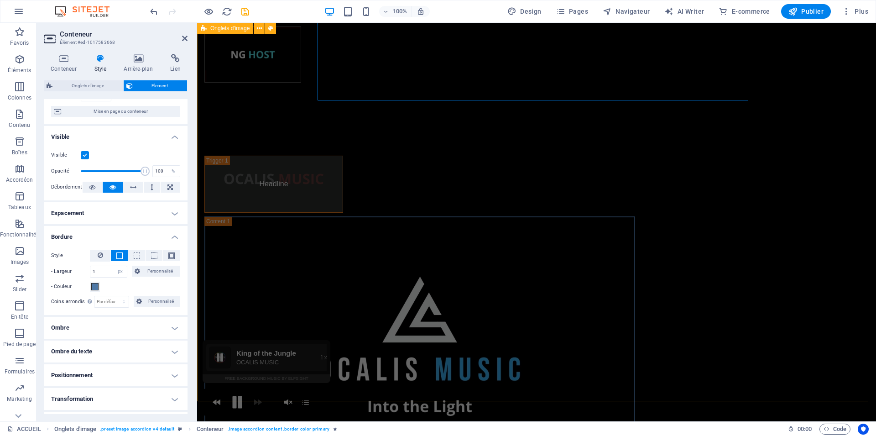
scroll to position [659, 0]
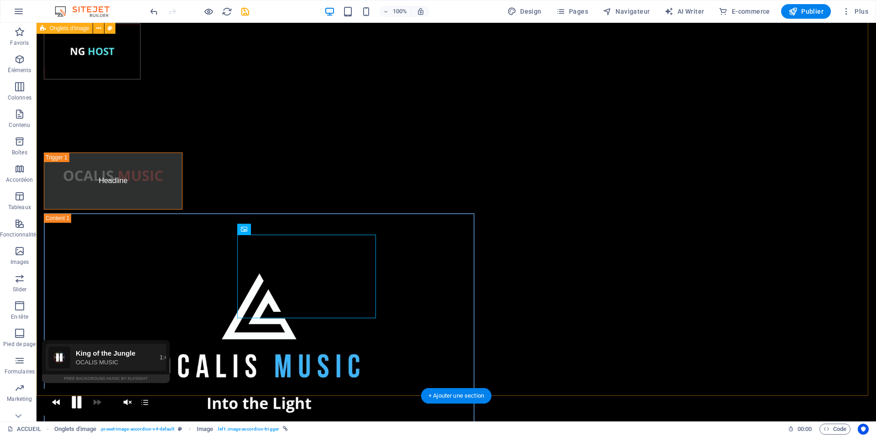
click at [207, 221] on div "Headline Headline Lorem ipsum dolor sit amet, consectetur adipisicing elit. Nat…" at bounding box center [455, 429] width 839 height 626
drag, startPoint x: 212, startPoint y: 254, endPoint x: 753, endPoint y: 382, distance: 555.6
click at [753, 382] on div "Headline Headline Lorem ipsum dolor sit amet, consectetur adipisicing elit. Nat…" at bounding box center [455, 429] width 839 height 626
click at [747, 347] on div "Headline Headline Lorem ipsum dolor sit amet, consectetur adipisicing elit. Nat…" at bounding box center [455, 429] width 839 height 626
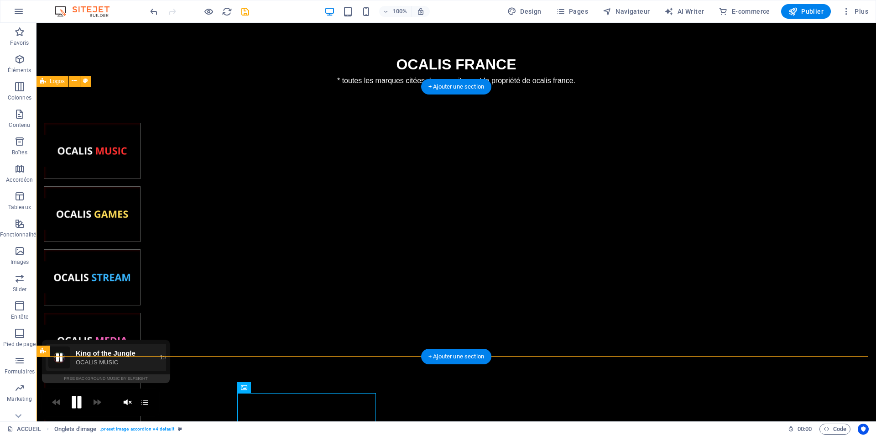
scroll to position [240, 0]
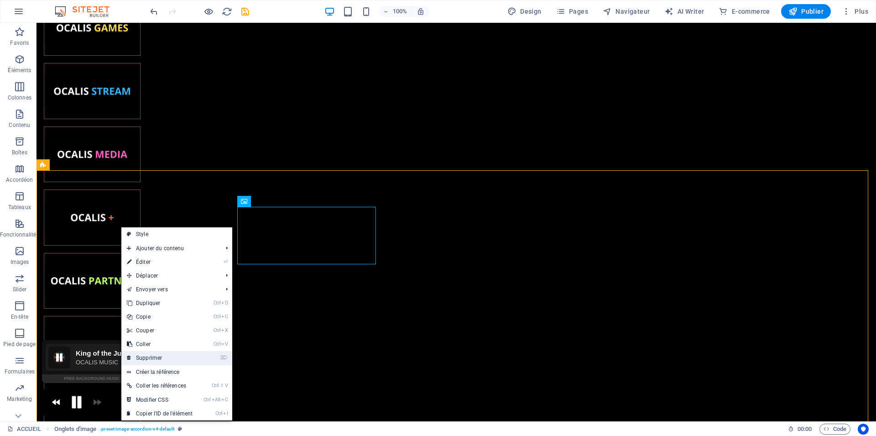
click at [159, 359] on link "⌦ Supprimer" at bounding box center [159, 358] width 77 height 14
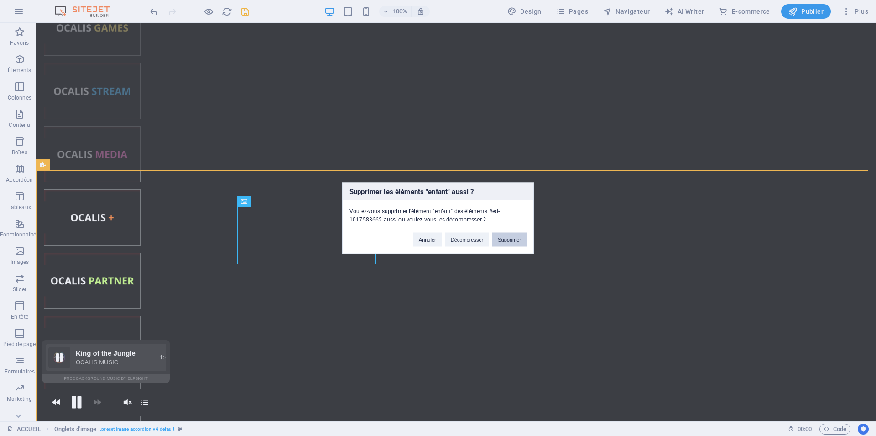
click at [510, 243] on button "Supprimer" at bounding box center [509, 239] width 34 height 14
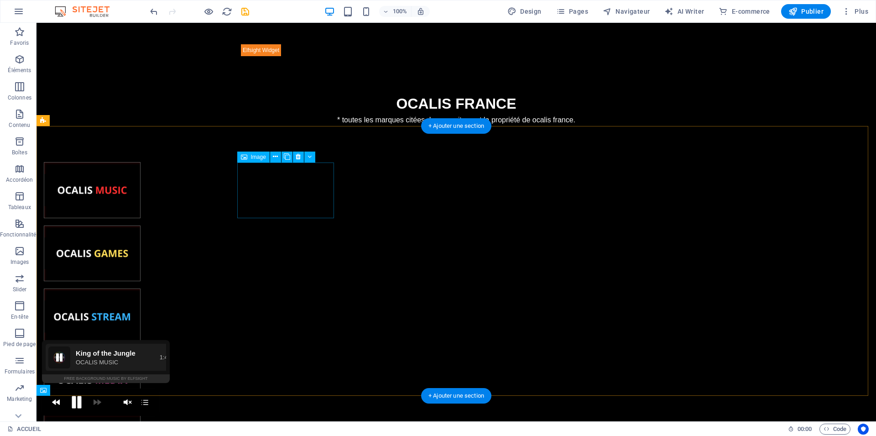
click at [140, 192] on figure at bounding box center [92, 190] width 97 height 56
click at [140, 193] on figure at bounding box center [92, 190] width 97 height 56
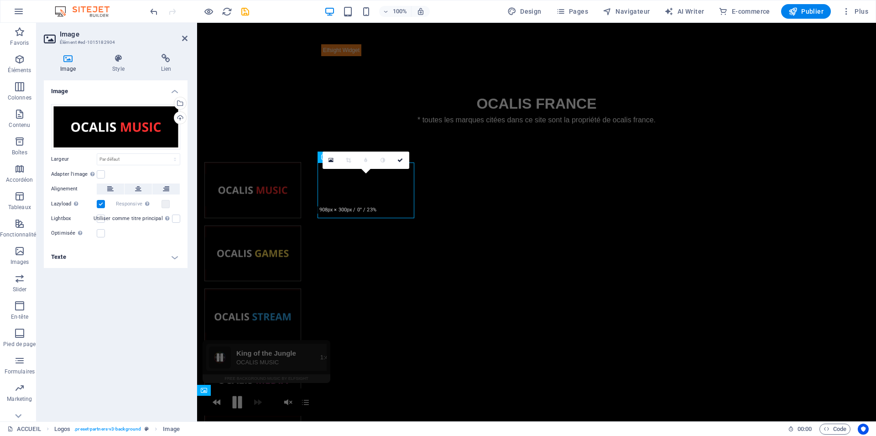
click at [168, 77] on div "Image Style Lien Image Glissez les fichiers ici, cliquez pour choisir les fichi…" at bounding box center [116, 234] width 144 height 360
click at [171, 72] on h4 "Lien" at bounding box center [166, 63] width 43 height 19
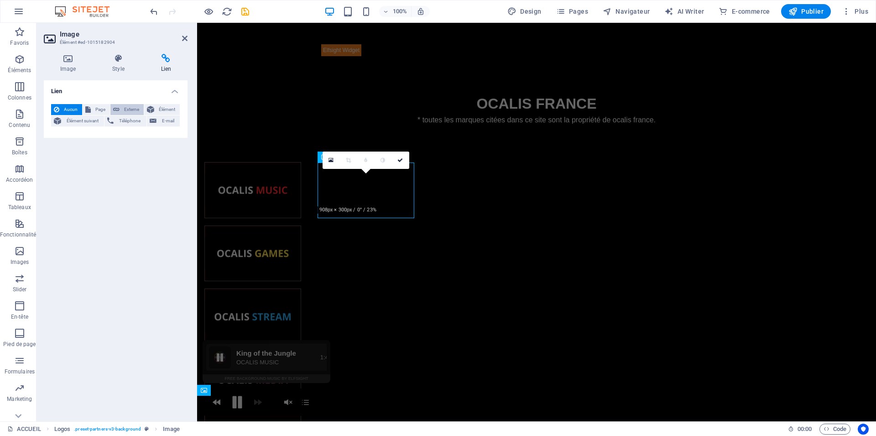
click at [118, 113] on icon at bounding box center [116, 109] width 6 height 11
select select "blank"
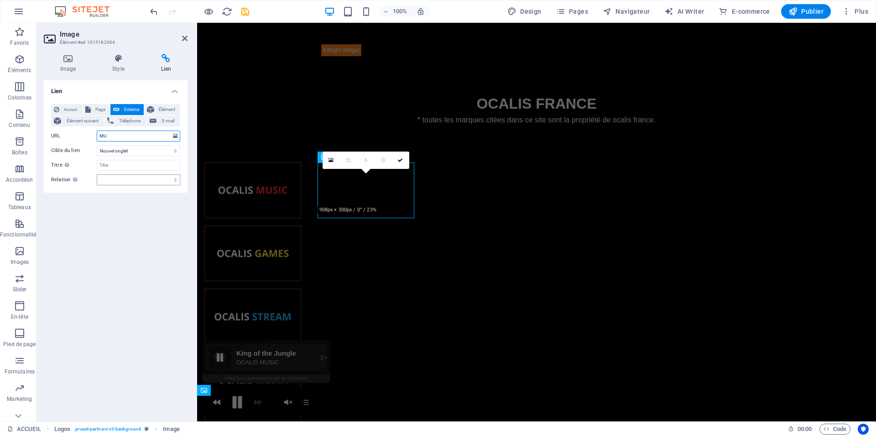
type input "M"
type input "m"
type input "[URL][DOMAIN_NAME]"
click at [97, 174] on select "alternate author bookmark external help license next nofollow noreferrer noopen…" at bounding box center [138, 179] width 83 height 11
select select "external"
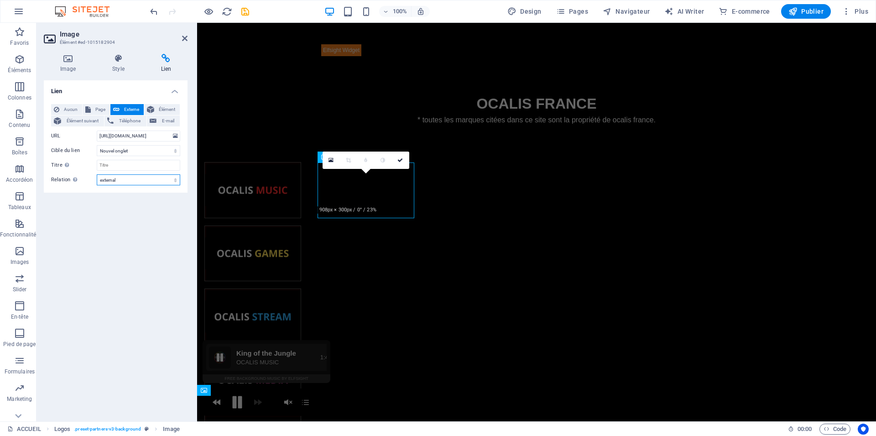
click option "external" at bounding box center [0, 0] width 0 height 0
click at [126, 167] on input "Titre Description supplémentaire du lien. Celle-ci doit être différente du text…" at bounding box center [138, 165] width 83 height 11
type input "OCALIS MUSIC"
click at [246, 13] on icon "save" at bounding box center [245, 11] width 10 height 10
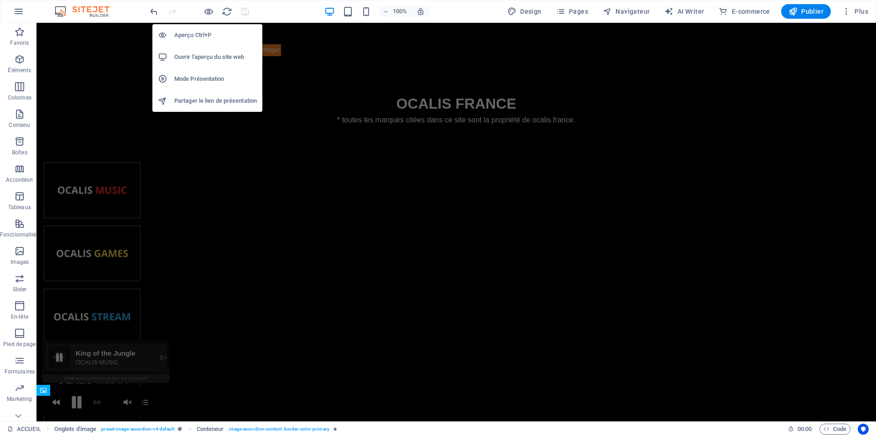
click at [208, 28] on li "Aperçu Ctrl+P" at bounding box center [207, 35] width 110 height 22
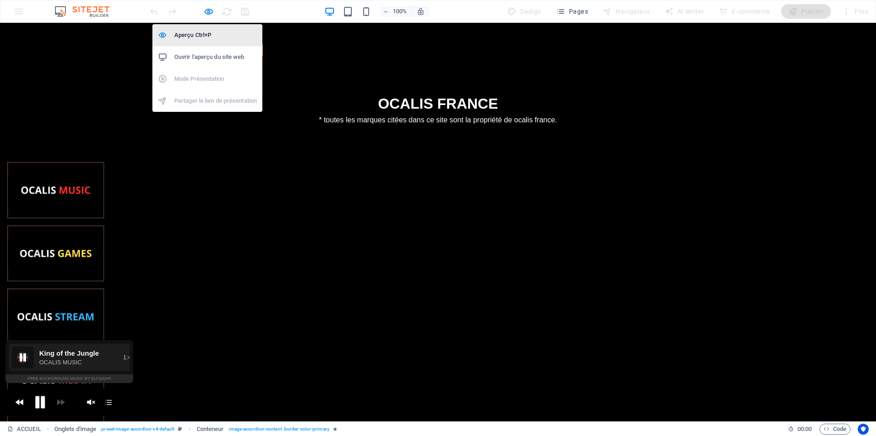
scroll to position [3, 0]
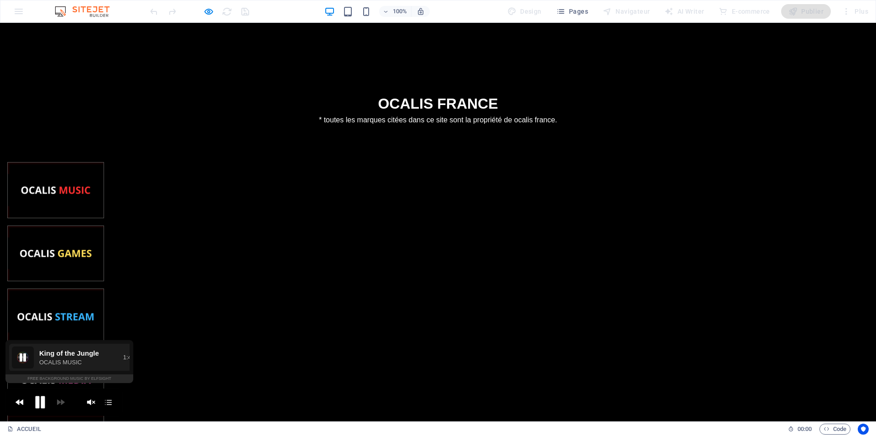
click at [104, 192] on img at bounding box center [56, 189] width 96 height 31
click at [104, 184] on img at bounding box center [56, 189] width 96 height 31
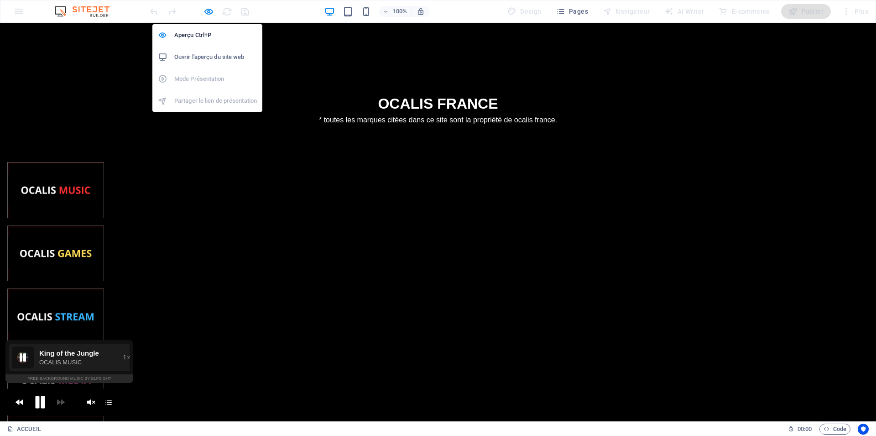
click at [200, 53] on h6 "Ouvrir l'aperçu du site web" at bounding box center [215, 57] width 83 height 11
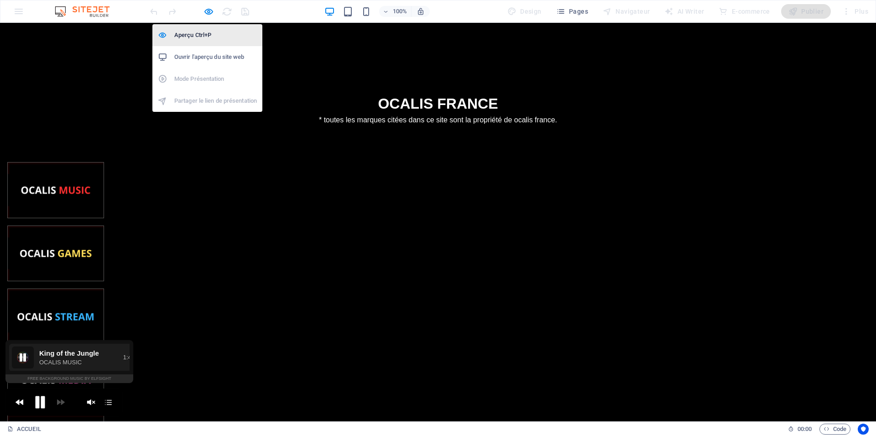
click at [208, 34] on h6 "Aperçu Ctrl+P" at bounding box center [215, 35] width 83 height 11
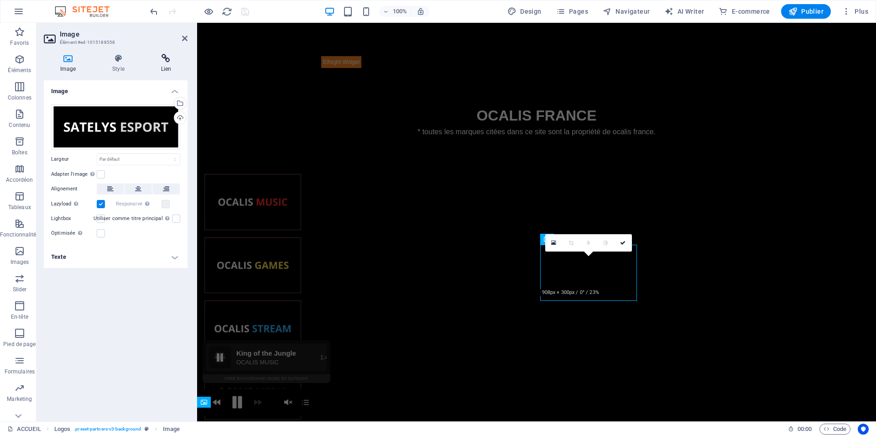
click at [168, 57] on icon at bounding box center [166, 58] width 43 height 9
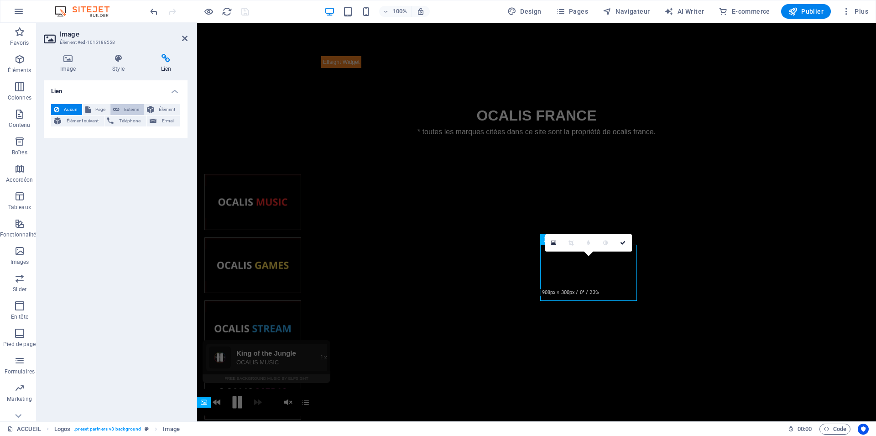
click at [129, 112] on span "Externe" at bounding box center [131, 109] width 19 height 11
select select "blank"
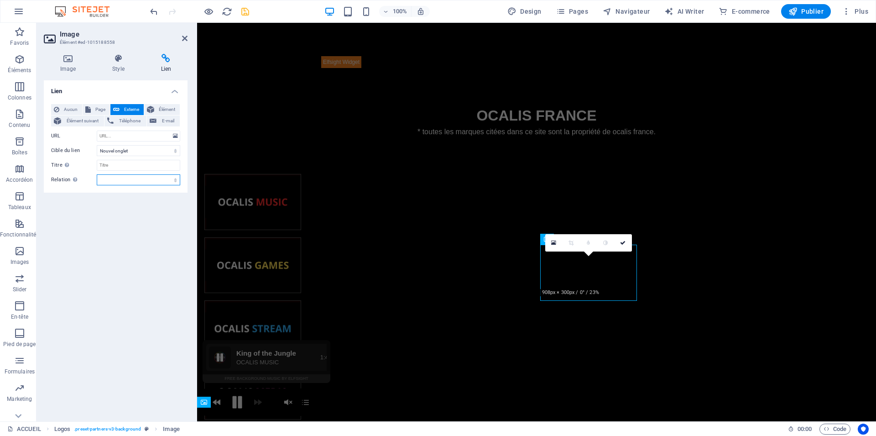
click at [97, 174] on select "alternate author bookmark external help license next nofollow noreferrer noopen…" at bounding box center [138, 179] width 83 height 11
select select "external"
click option "external" at bounding box center [0, 0] width 0 height 0
click at [122, 165] on input "Titre Description supplémentaire du lien. Celle-ci doit être différente du text…" at bounding box center [138, 165] width 83 height 11
type input "a"
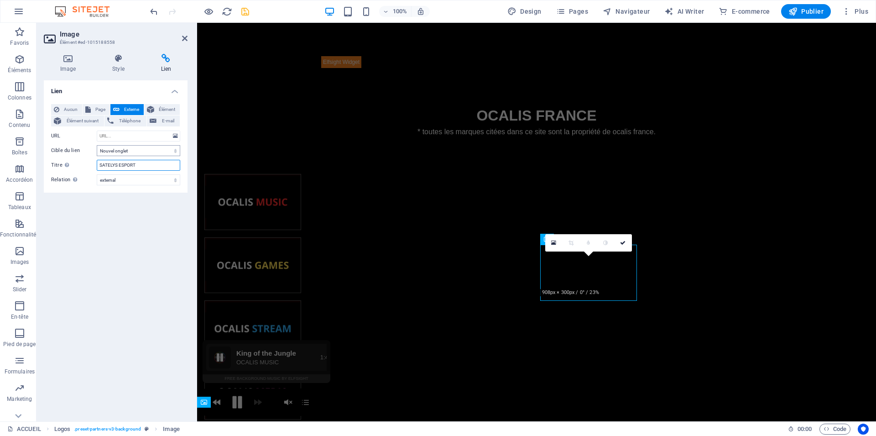
type input "SATELYS ESPORT"
click at [97, 145] on select "Nouvel onglet Même onglet Superposition" at bounding box center [138, 150] width 83 height 11
select select "overlay"
click option "Superposition" at bounding box center [0, 0] width 0 height 0
click at [119, 135] on input "URL" at bounding box center [138, 135] width 83 height 11
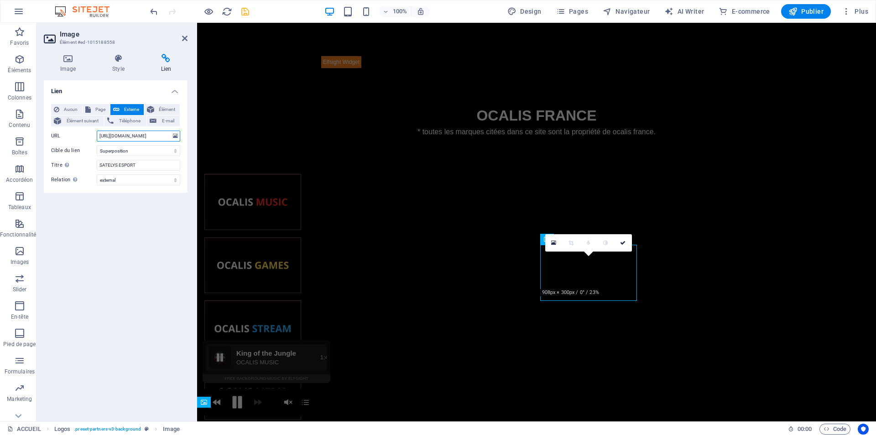
type input "[URL][DOMAIN_NAME]"
click at [155, 266] on div "Lien Aucun Page Externe Élément Élément suivant Téléphone E-mail Page ACCUEIL L…" at bounding box center [116, 246] width 144 height 333
click at [245, 10] on icon "save" at bounding box center [245, 11] width 10 height 10
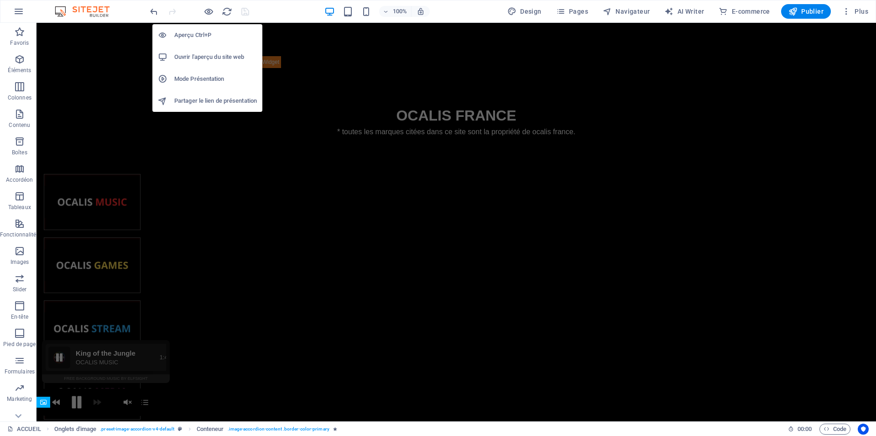
click at [209, 62] on li "Ouvrir l'aperçu du site web" at bounding box center [207, 57] width 110 height 22
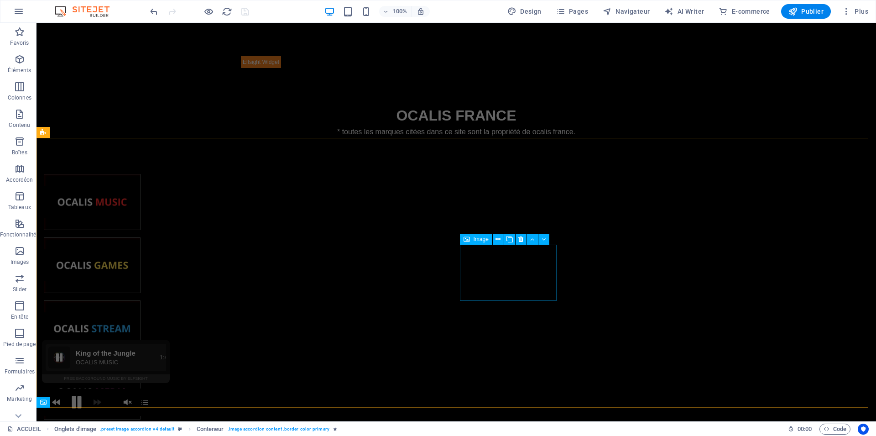
select select "overlay"
select select "external"
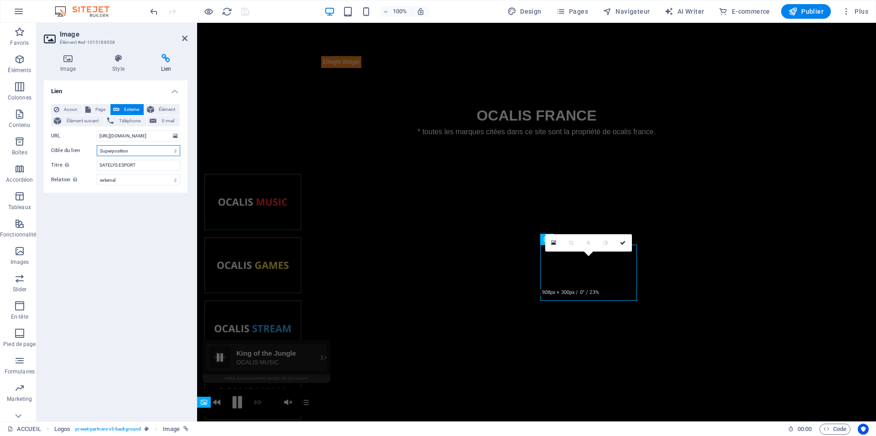
select select
click option "Même onglet" at bounding box center [0, 0] width 0 height 0
click at [109, 246] on div "Lien Aucun Page Externe Élément Élément suivant Téléphone E-mail Page ACCUEIL L…" at bounding box center [116, 246] width 144 height 333
click at [245, 13] on icon "save" at bounding box center [245, 11] width 10 height 10
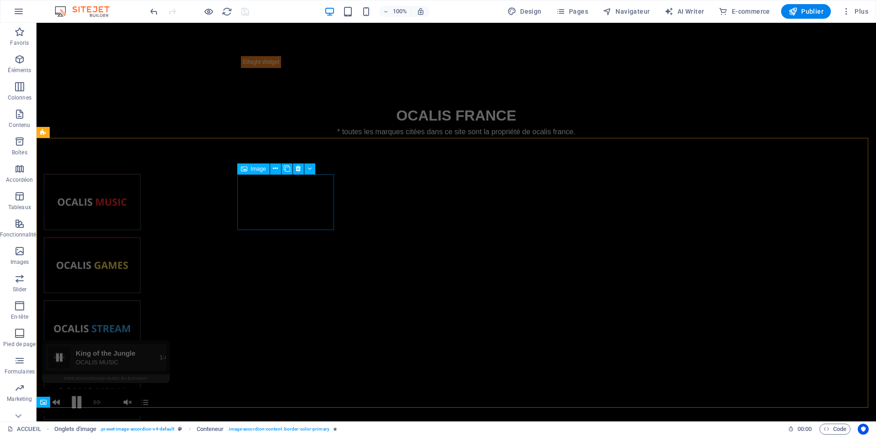
click at [140, 198] on figure at bounding box center [92, 202] width 97 height 56
select select "external"
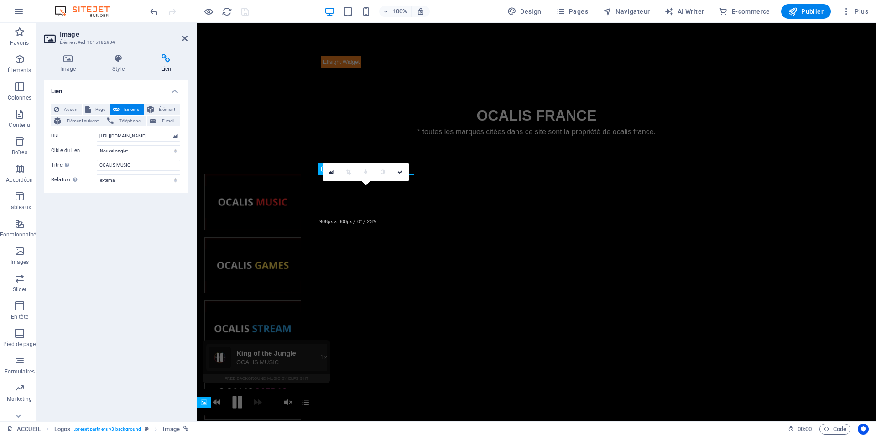
click at [120, 157] on div "Aucun Page Externe Élément Élément suivant Téléphone E-mail Page ACCUEIL Legal …" at bounding box center [115, 144] width 129 height 81
select select
click option "Même onglet" at bounding box center [0, 0] width 0 height 0
click at [120, 225] on div "Lien Aucun Page Externe Élément Élément suivant Téléphone E-mail Page ACCUEIL L…" at bounding box center [116, 246] width 144 height 333
click at [249, 12] on icon "save" at bounding box center [245, 11] width 10 height 10
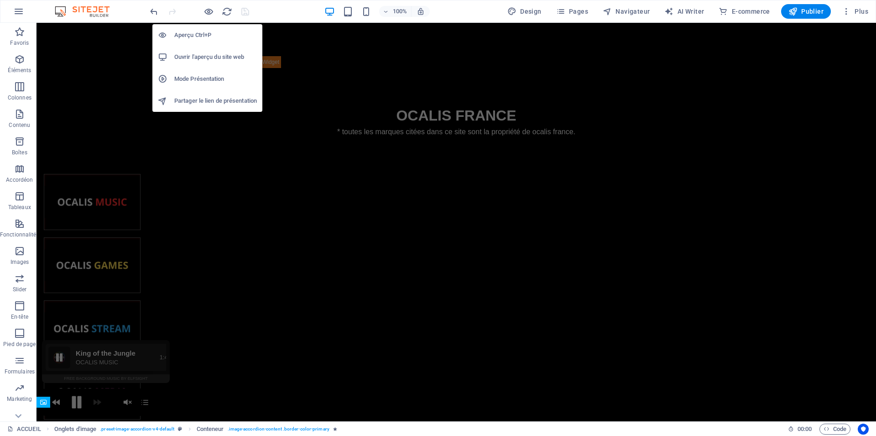
click at [209, 52] on h6 "Ouvrir l'aperçu du site web" at bounding box center [215, 57] width 83 height 11
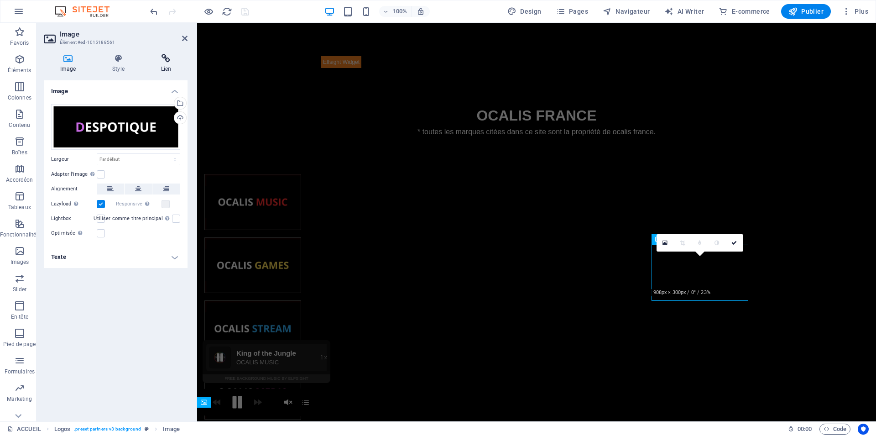
click at [161, 68] on h4 "Lien" at bounding box center [166, 63] width 43 height 19
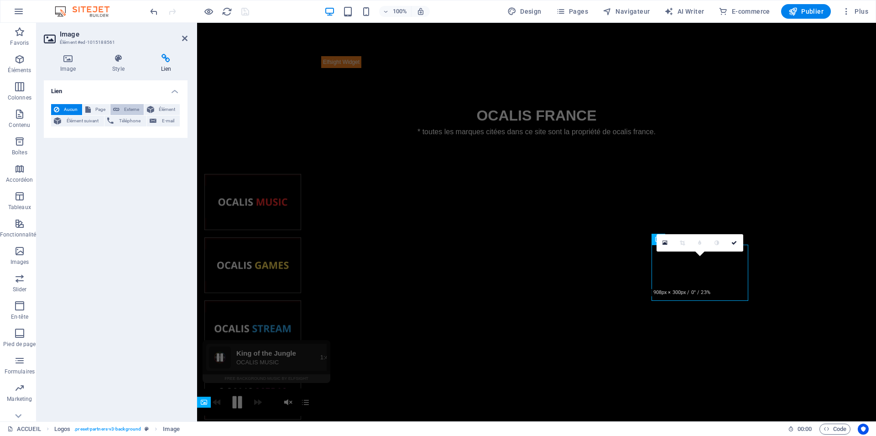
click at [119, 108] on button "Externe" at bounding box center [126, 109] width 33 height 11
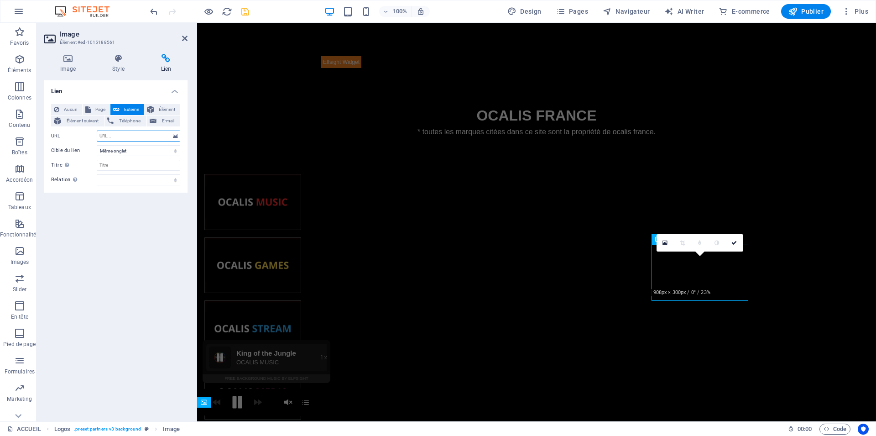
select select "blank"
click at [97, 145] on select "Nouvel onglet Même onglet Superposition" at bounding box center [138, 150] width 83 height 11
select select
click option "Même onglet" at bounding box center [0, 0] width 0 height 0
click at [115, 161] on input "Titre Description supplémentaire du lien. Celle-ci doit être différente du text…" at bounding box center [138, 165] width 83 height 11
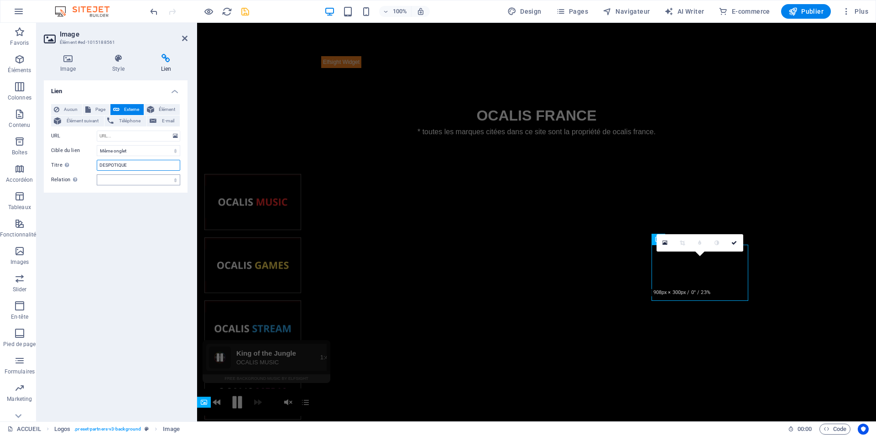
type input "DESPOTIQUE"
click at [97, 174] on select "alternate author bookmark external help license next nofollow noreferrer noopen…" at bounding box center [138, 179] width 83 height 11
select select "license"
click option "license" at bounding box center [0, 0] width 0 height 0
click at [134, 138] on input "URL" at bounding box center [138, 135] width 83 height 11
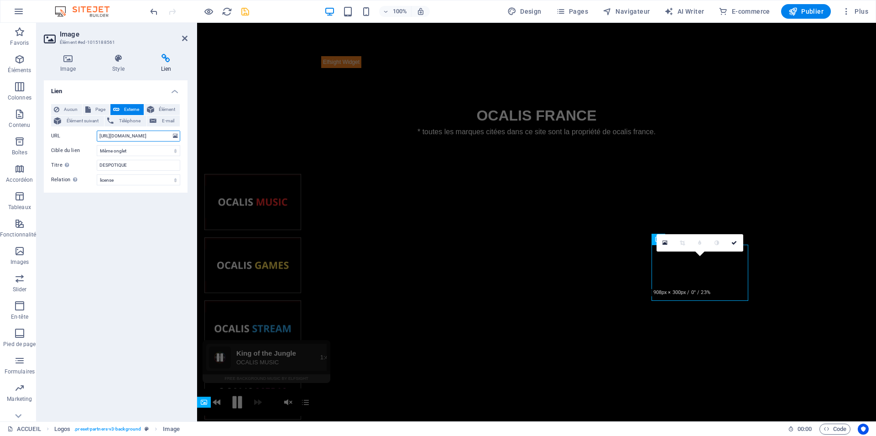
type input "[URL][DOMAIN_NAME]"
click at [108, 249] on div "Lien Aucun Page Externe Élément Élément suivant Téléphone E-mail Page ACCUEIL L…" at bounding box center [116, 246] width 144 height 333
click at [244, 9] on icon "save" at bounding box center [245, 11] width 10 height 10
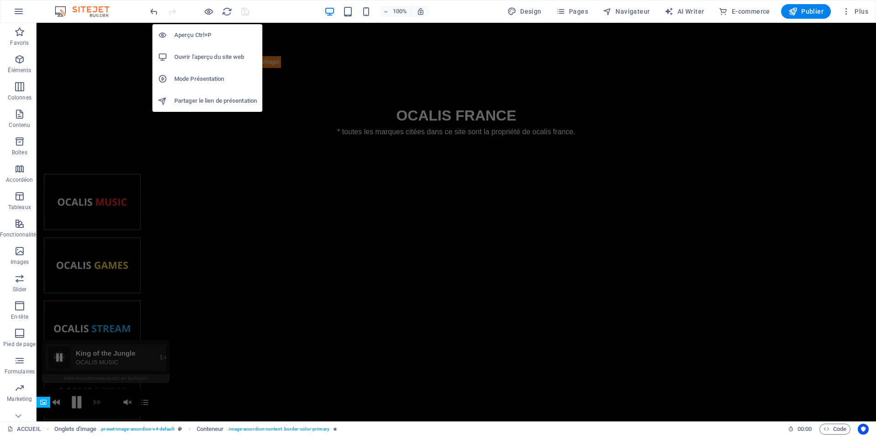
click at [209, 58] on h6 "Ouvrir l'aperçu du site web" at bounding box center [215, 57] width 83 height 11
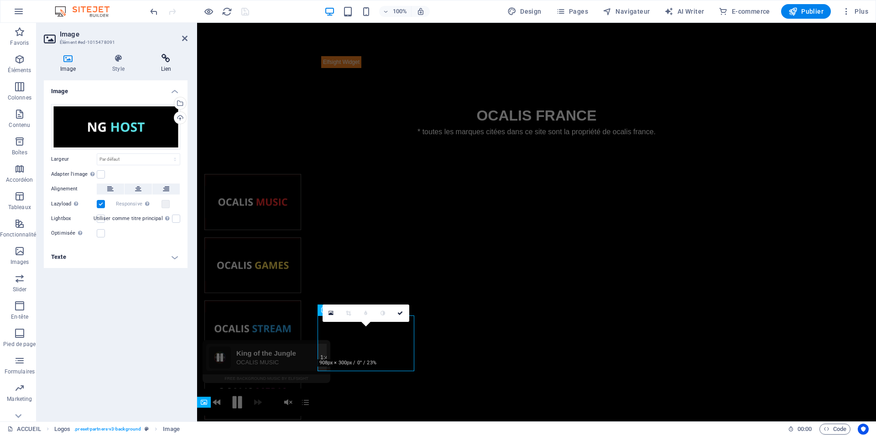
click at [161, 60] on icon at bounding box center [166, 58] width 43 height 9
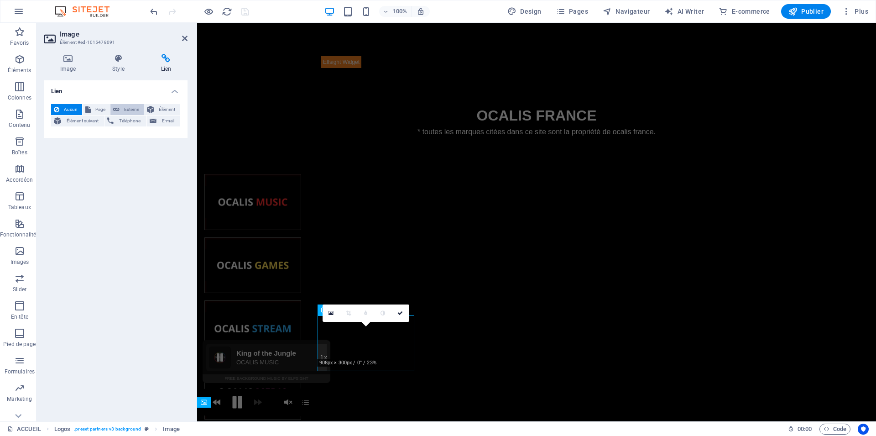
click at [131, 108] on span "Externe" at bounding box center [131, 109] width 19 height 11
select select "blank"
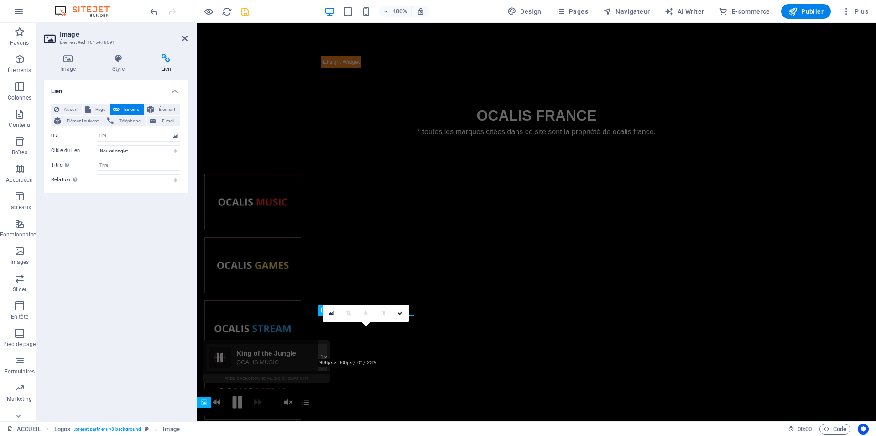
click at [112, 142] on div "Aucun Page Externe Élément Élément suivant Téléphone E-mail Page ACCUEIL Legal …" at bounding box center [115, 144] width 129 height 81
click at [109, 134] on input "URL" at bounding box center [138, 135] width 83 height 11
type input "[URL][DOMAIN_NAME]"
click at [116, 157] on div "Aucun Page Externe Élément Élément suivant Téléphone E-mail Page ACCUEIL Legal …" at bounding box center [115, 144] width 129 height 81
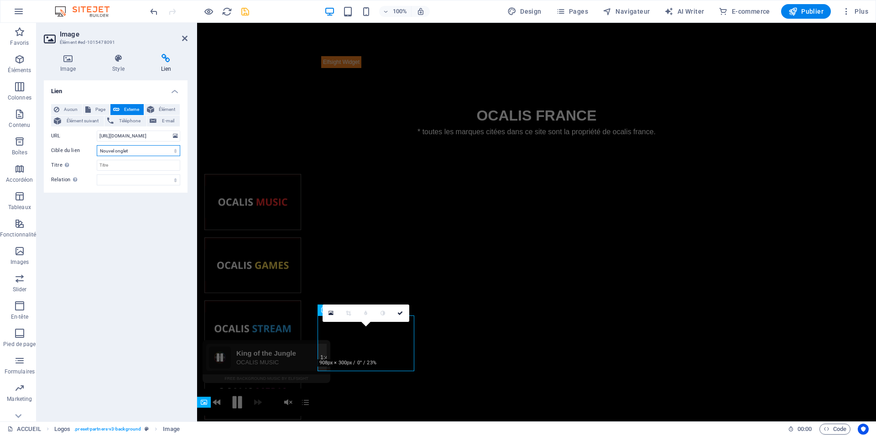
click at [97, 145] on select "Nouvel onglet Même onglet Superposition" at bounding box center [138, 150] width 83 height 11
select select
click option "Même onglet" at bounding box center [0, 0] width 0 height 0
click at [116, 162] on input "Titre Description supplémentaire du lien. Celle-ci doit être différente du text…" at bounding box center [138, 165] width 83 height 11
type input "NG HOST"
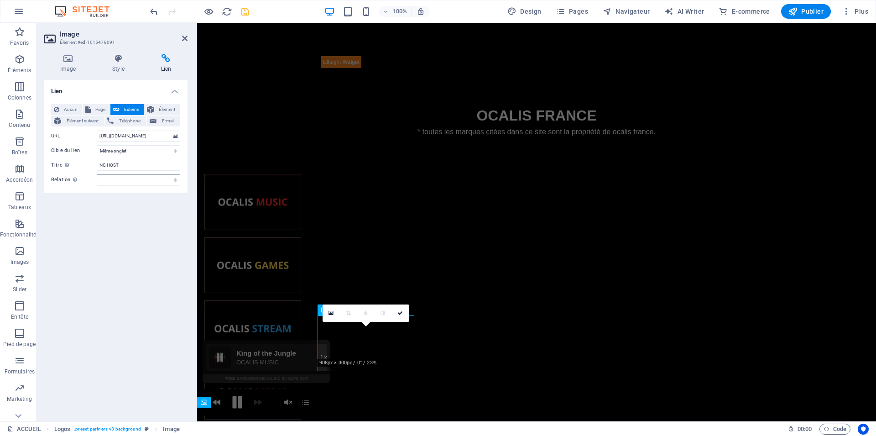
drag, startPoint x: 103, startPoint y: 172, endPoint x: 103, endPoint y: 184, distance: 12.3
click at [103, 181] on div "Aucun Page Externe Élément Élément suivant Téléphone E-mail Page ACCUEIL Legal …" at bounding box center [115, 144] width 129 height 81
click at [97, 174] on select "alternate author bookmark external help license next nofollow noreferrer noopen…" at bounding box center [138, 179] width 83 height 11
select select "external"
click option "external" at bounding box center [0, 0] width 0 height 0
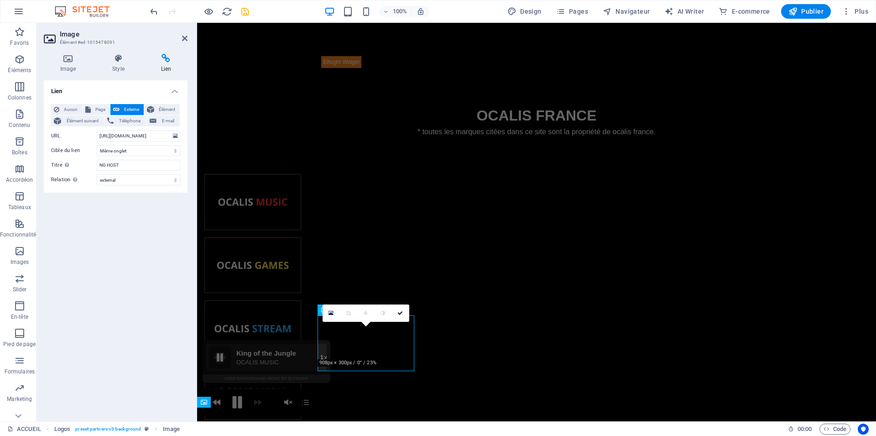
click at [244, 10] on icon "save" at bounding box center [245, 11] width 10 height 10
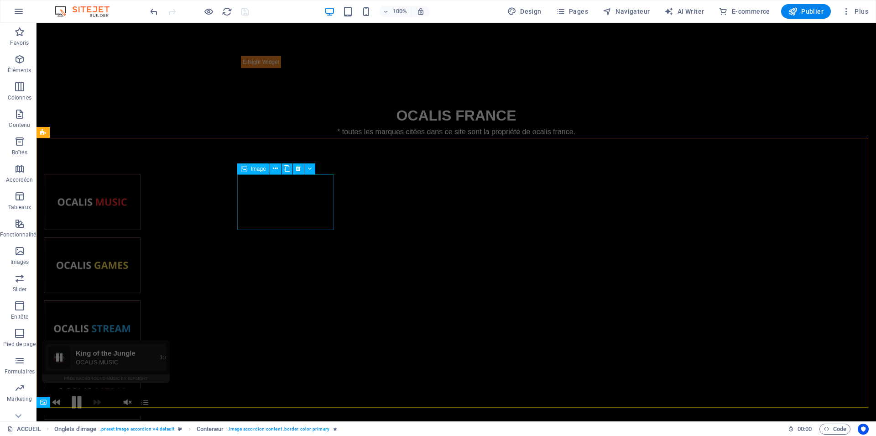
click at [140, 208] on figure at bounding box center [92, 202] width 97 height 56
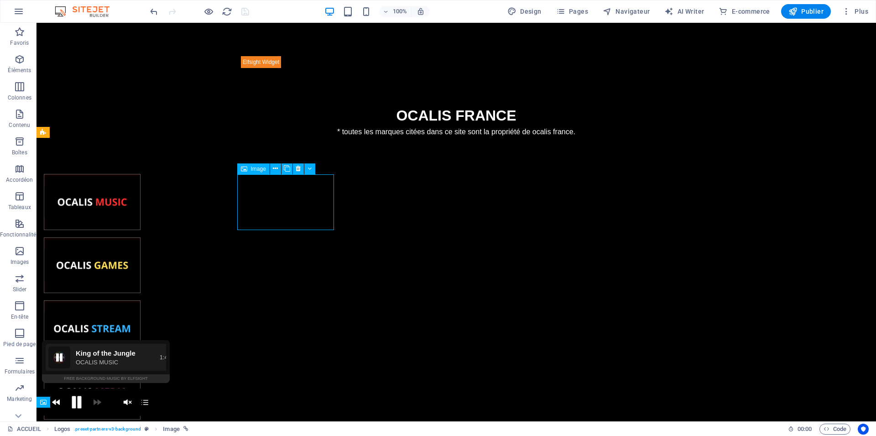
click at [140, 208] on figure at bounding box center [92, 202] width 97 height 56
select select
select select "external"
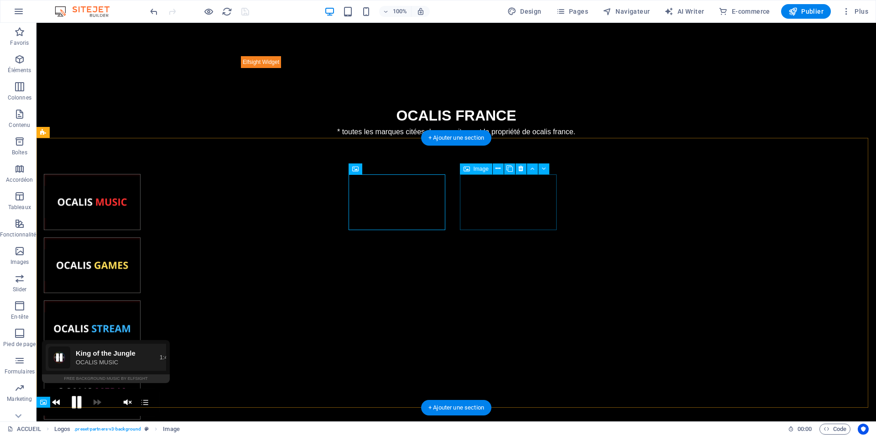
click at [140, 300] on figure at bounding box center [92, 328] width 97 height 56
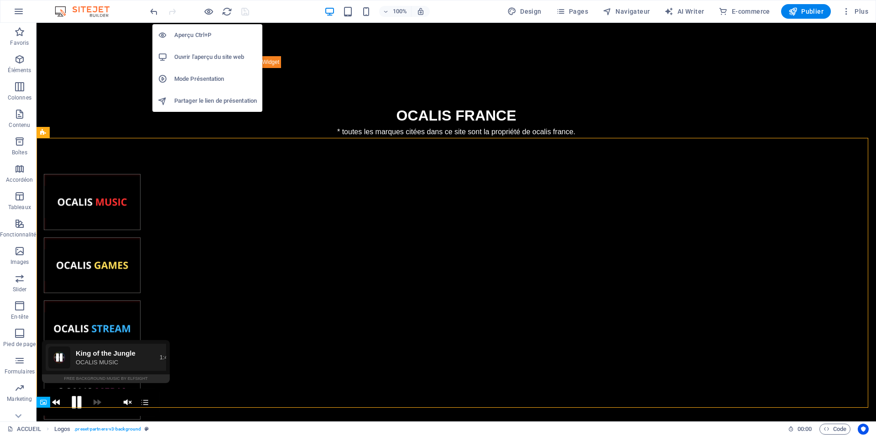
click at [212, 56] on h6 "Ouvrir l'aperçu du site web" at bounding box center [215, 57] width 83 height 11
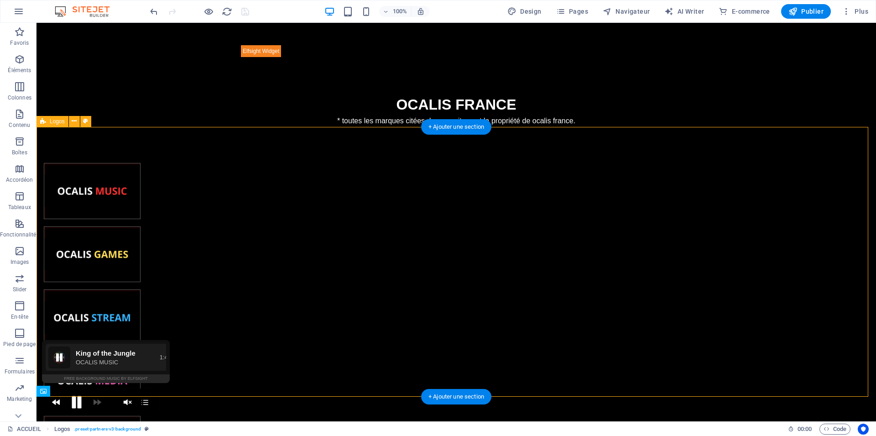
scroll to position [15, 0]
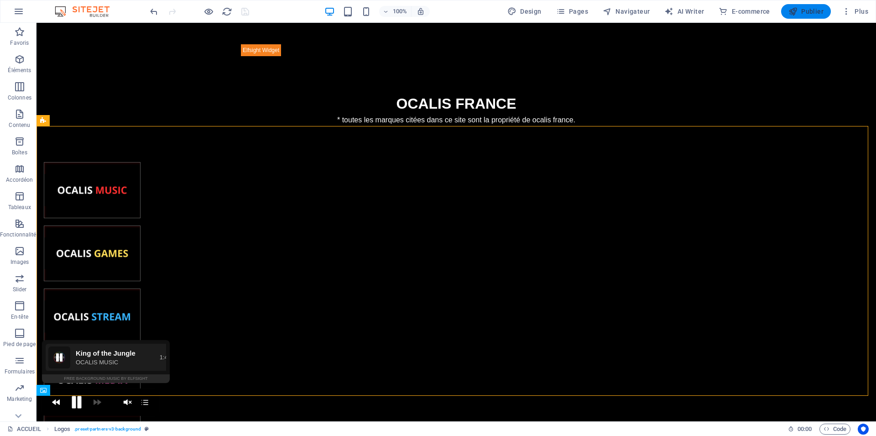
click at [794, 15] on icon "button" at bounding box center [792, 11] width 9 height 9
